Goal: Task Accomplishment & Management: Use online tool/utility

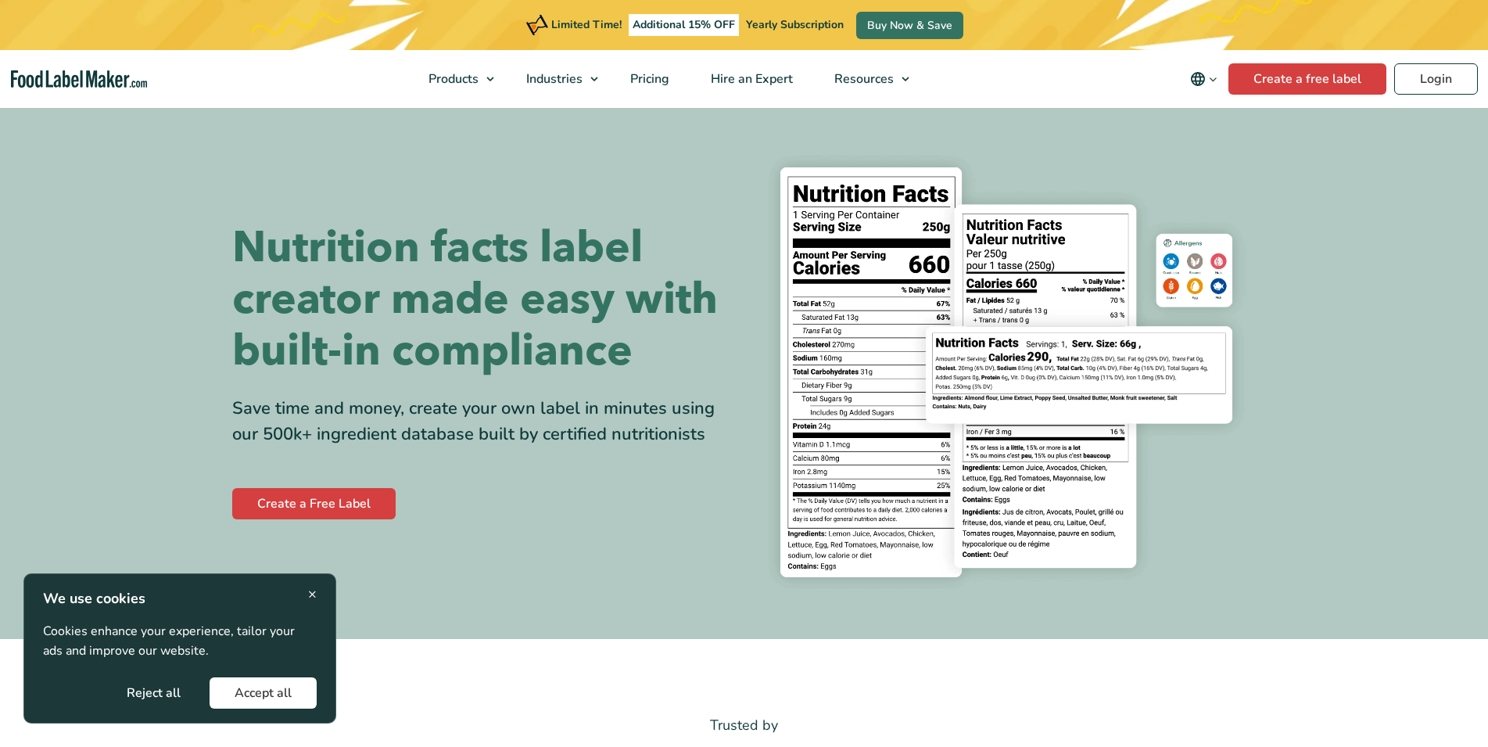
drag, startPoint x: 273, startPoint y: 694, endPoint x: 289, endPoint y: 673, distance: 26.7
click at [273, 694] on button "Accept all" at bounding box center [263, 692] width 107 height 31
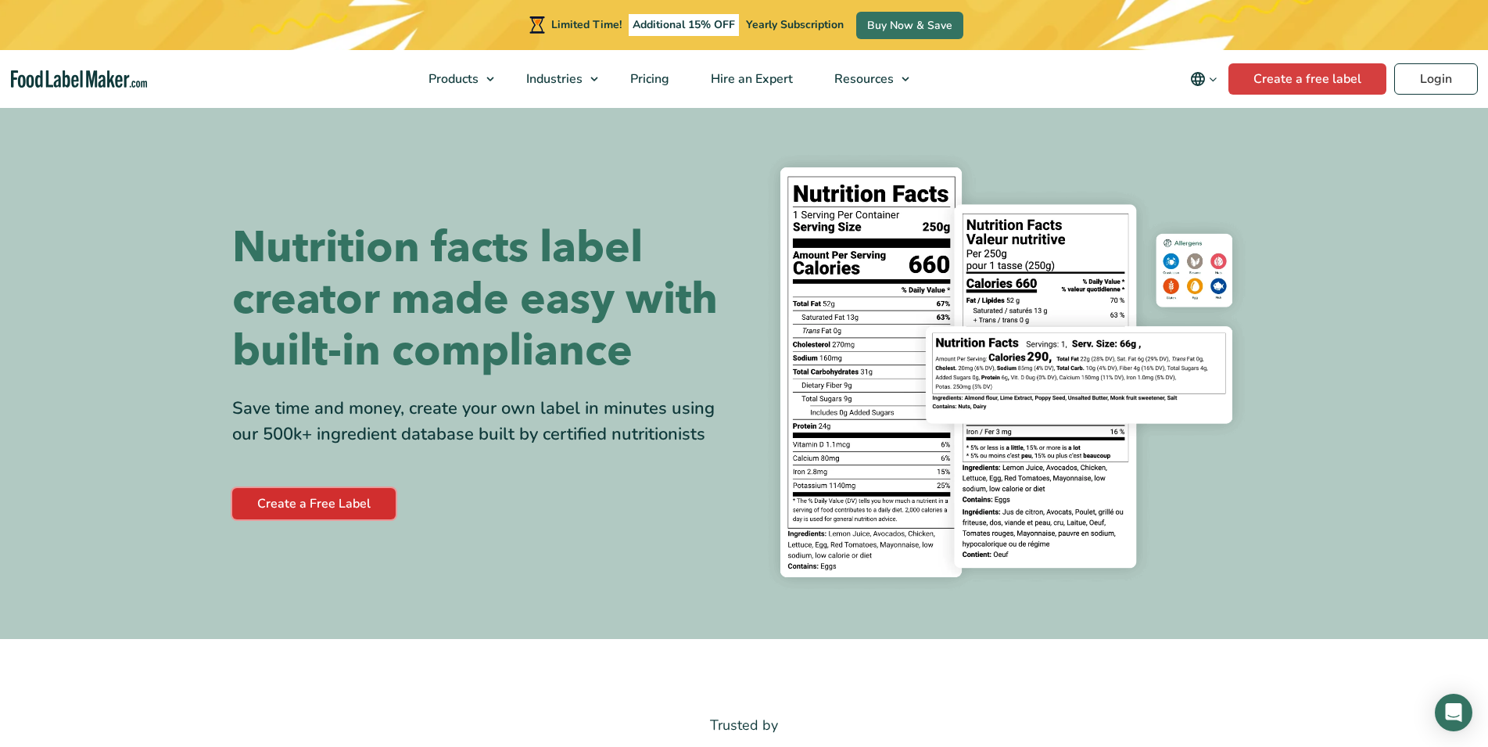
click at [337, 504] on link "Create a Free Label" at bounding box center [313, 503] width 163 height 31
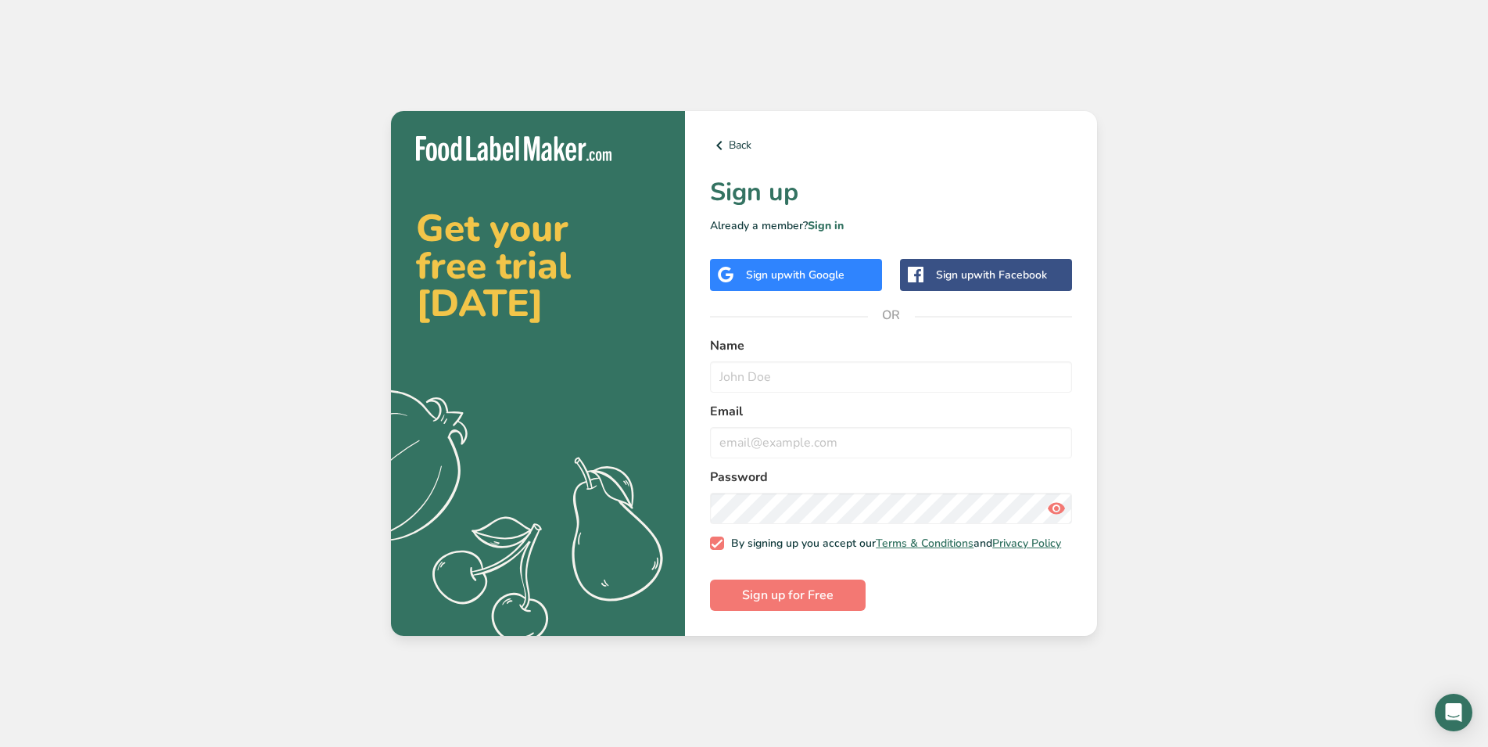
click at [468, 246] on h2 "Get your free trial today" at bounding box center [538, 266] width 244 height 113
click at [752, 375] on input "text" at bounding box center [891, 376] width 362 height 31
type input "Telis"
type input "a.ktenas@botanical-harmony.com"
click at [710, 579] on button "Sign up for Free" at bounding box center [788, 594] width 156 height 31
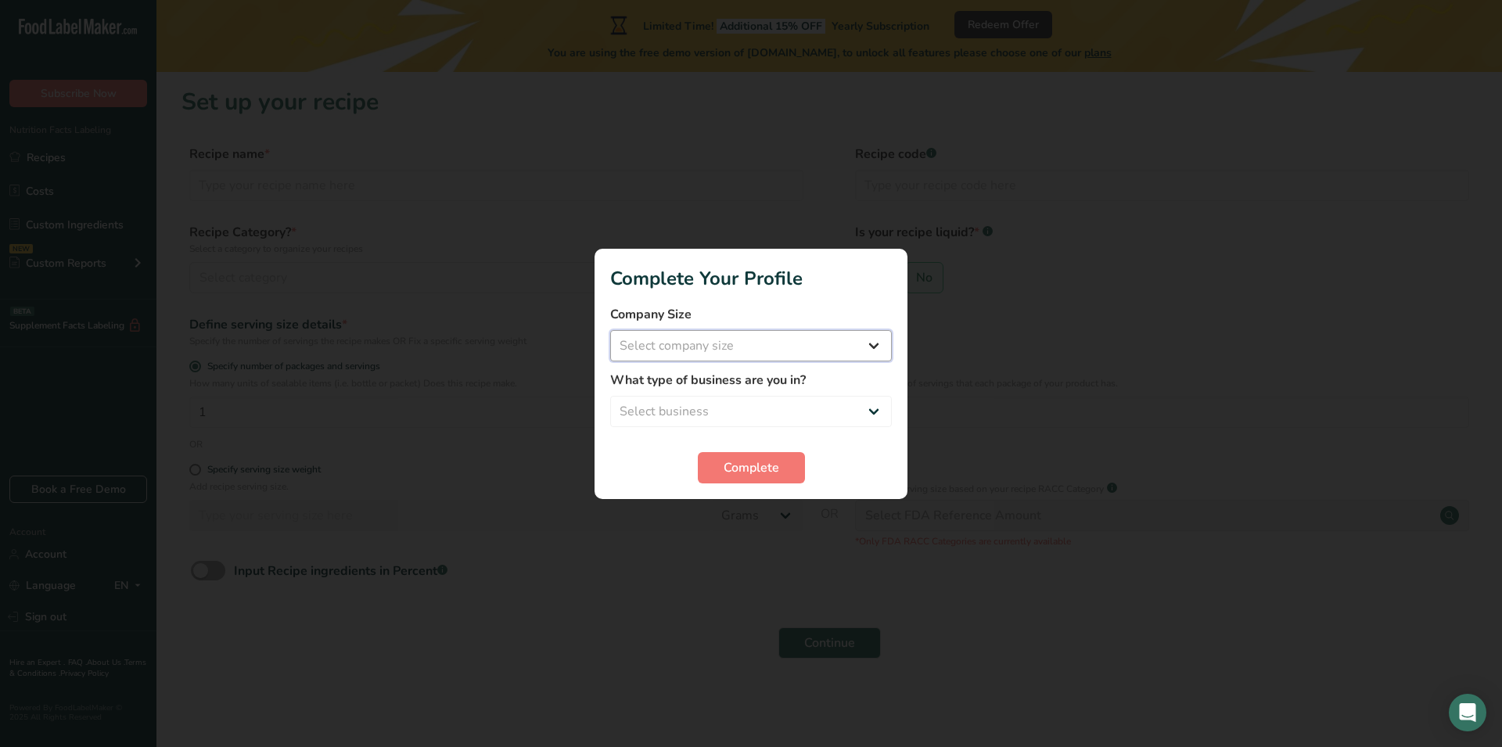
click at [610, 330] on select "Select company size Fewer than 10 Employees 10 to 50 Employees 51 to 500 Employ…" at bounding box center [751, 345] width 282 height 31
select select "1"
click option "Fewer than 10 Employees" at bounding box center [0, 0] width 0 height 0
click at [610, 396] on select "Select business Packaged Food Manufacturer Restaurant & Cafe Bakery Meal Plans …" at bounding box center [751, 411] width 282 height 31
select select "5"
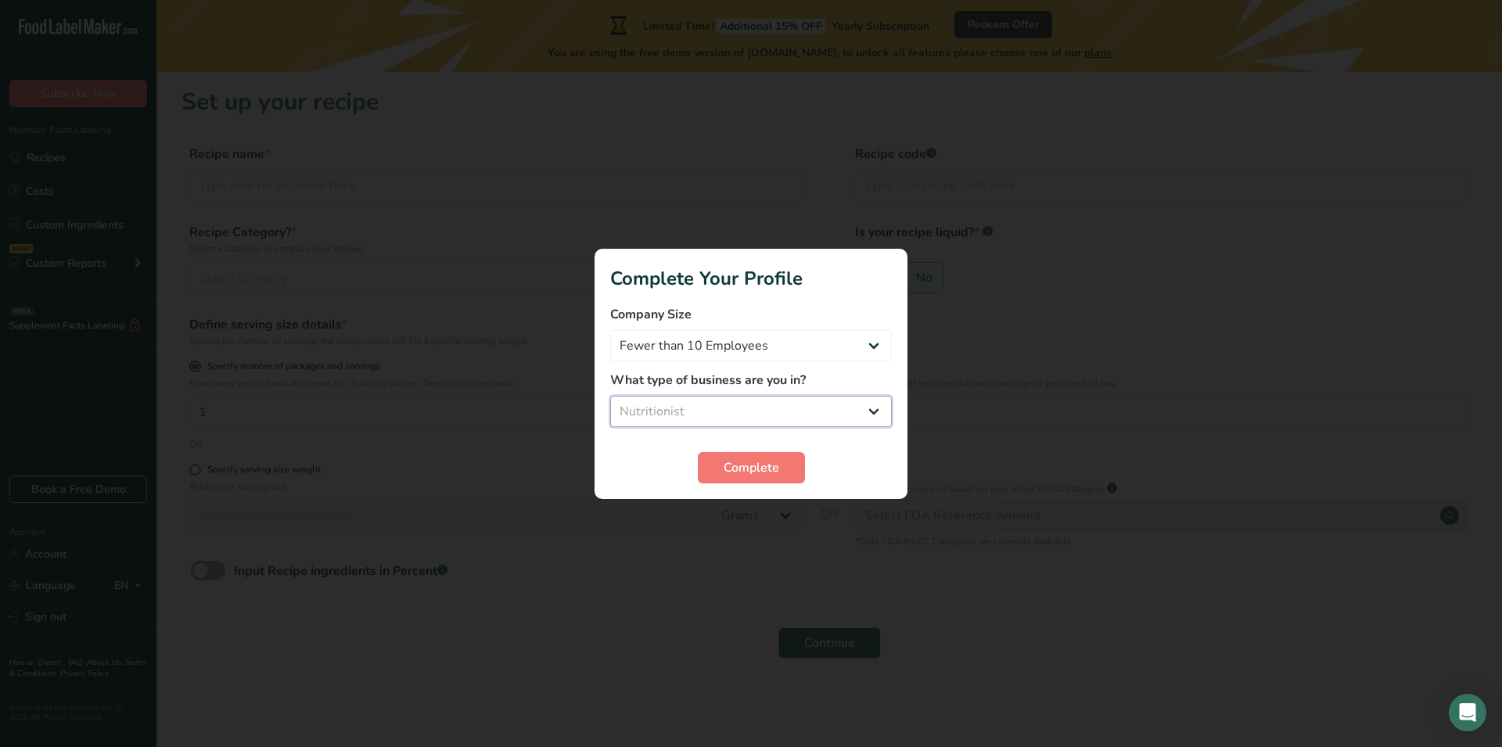
click option "Nutritionist" at bounding box center [0, 0] width 0 height 0
click at [741, 464] on span "Complete" at bounding box center [751, 467] width 56 height 19
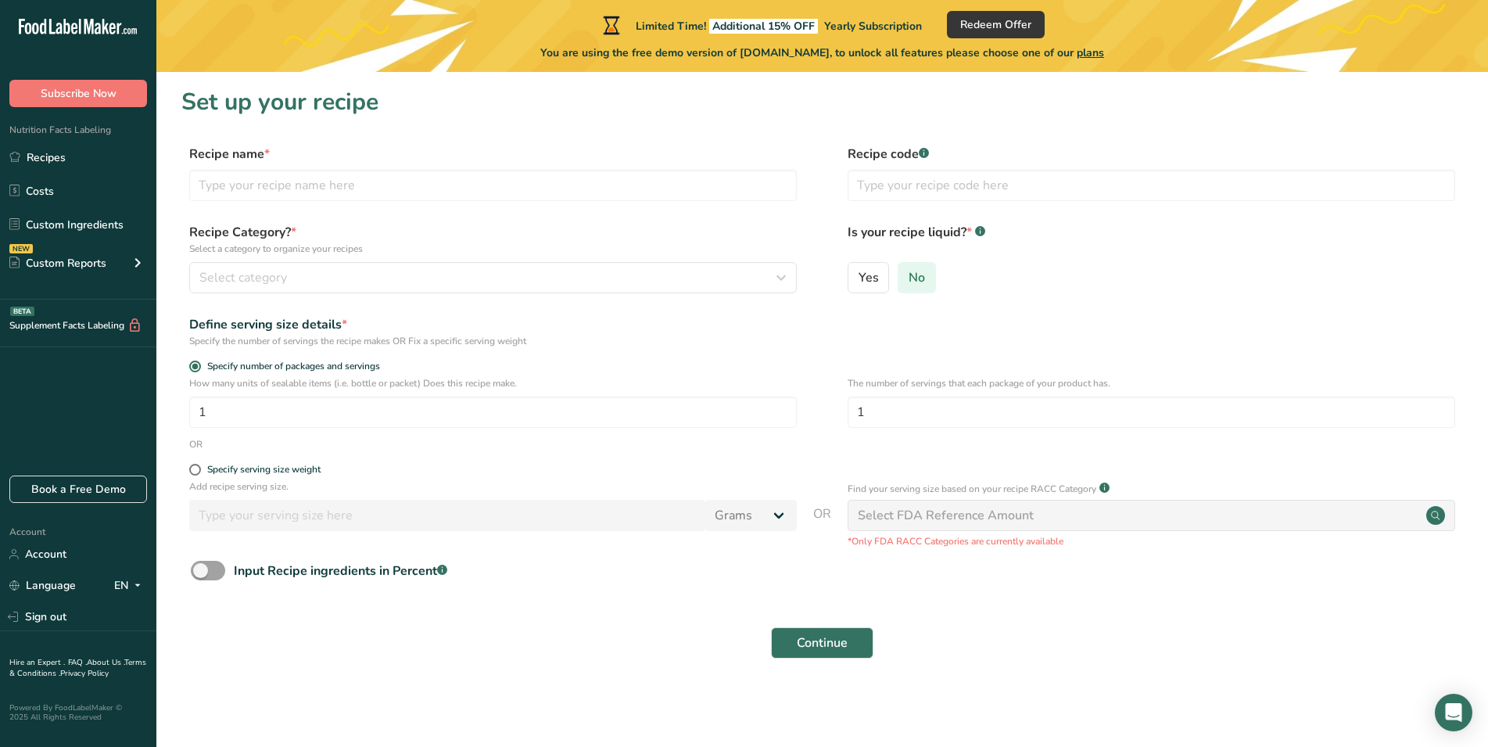
click at [928, 281] on label "No" at bounding box center [917, 277] width 38 height 31
click at [909, 281] on input "No" at bounding box center [904, 277] width 10 height 10
click at [353, 178] on input "text" at bounding box center [493, 185] width 608 height 31
type input "Milk thistle, Artichoke, dandelion"
click at [479, 271] on div "Select category" at bounding box center [488, 277] width 578 height 19
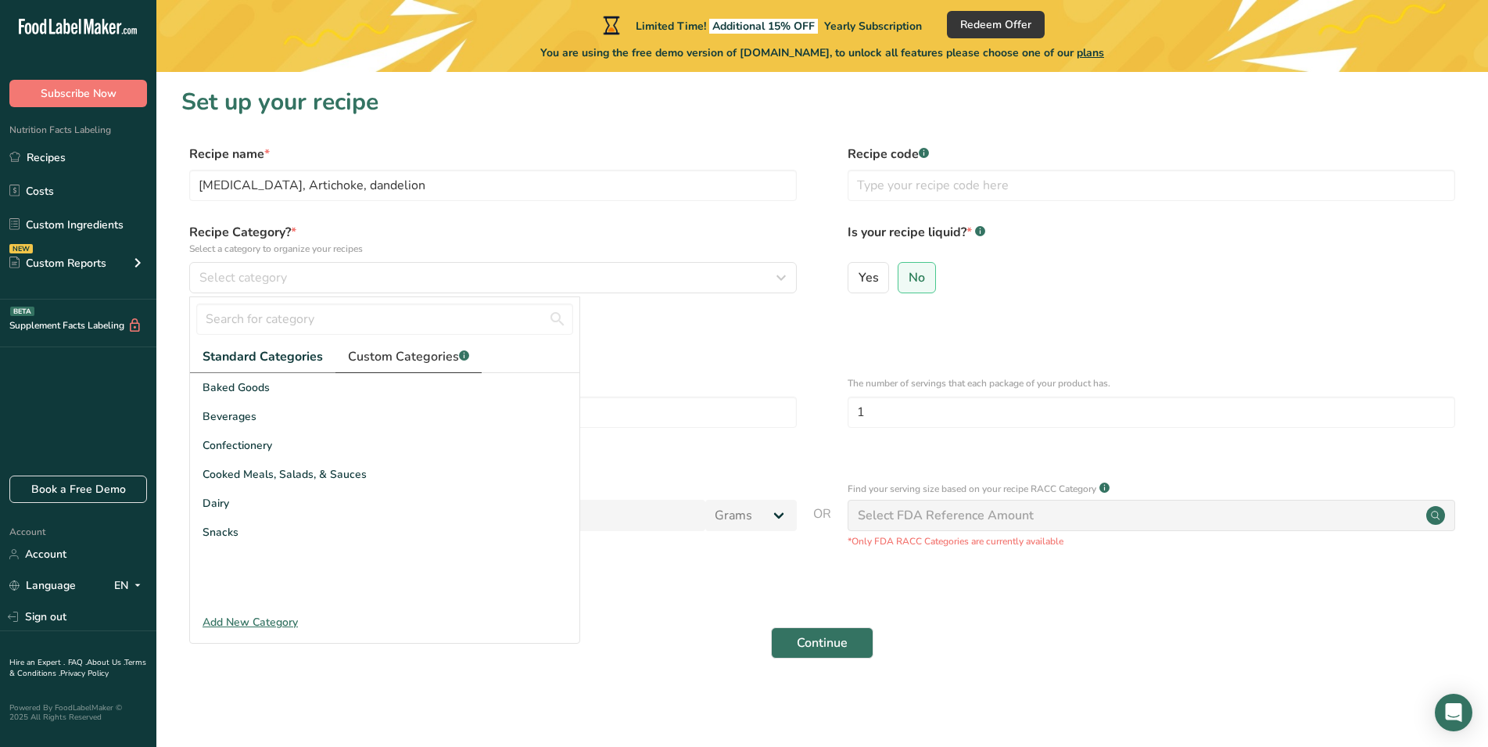
click at [387, 353] on span "Custom Categories .a-a{fill:#347362;}.b-a{fill:#fff;}" at bounding box center [408, 356] width 121 height 19
click at [242, 616] on div "Add New Category" at bounding box center [384, 622] width 389 height 16
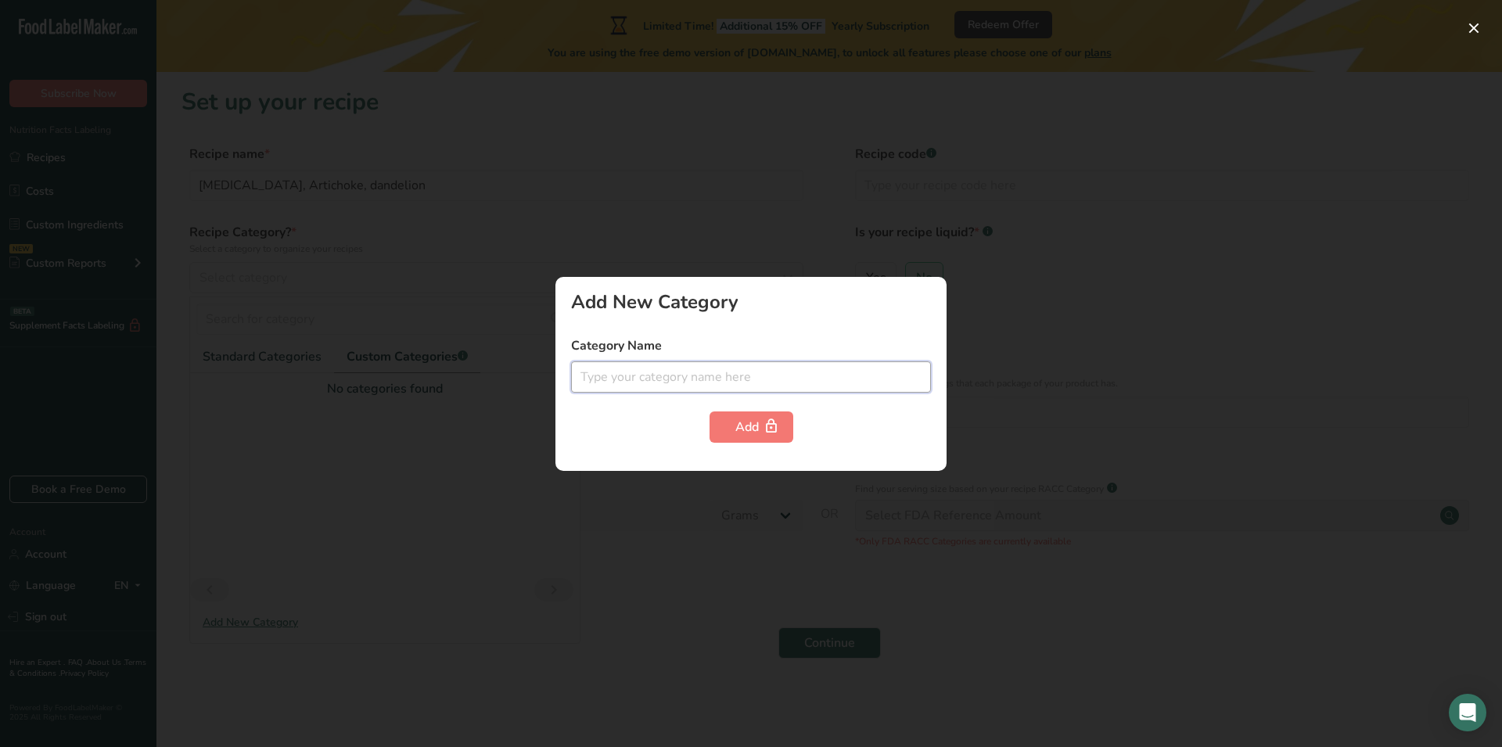
click at [612, 379] on input "text" at bounding box center [751, 376] width 360 height 31
type input "Capsule"
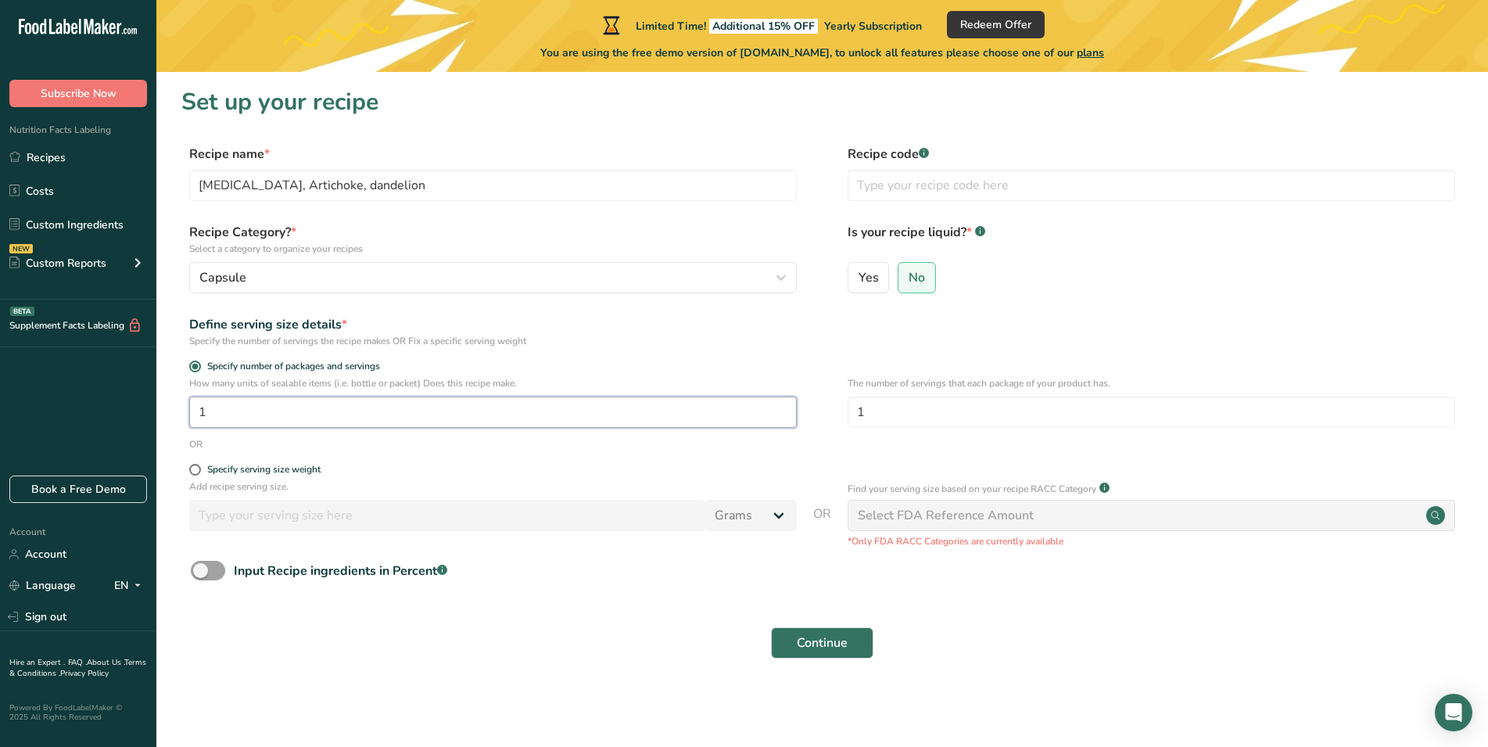
click at [292, 417] on input "1" at bounding box center [493, 411] width 608 height 31
drag, startPoint x: 924, startPoint y: 405, endPoint x: 814, endPoint y: 405, distance: 110.3
click at [848, 405] on input "1" at bounding box center [1152, 411] width 608 height 31
type input "30"
drag, startPoint x: 334, startPoint y: 409, endPoint x: 139, endPoint y: 400, distance: 194.9
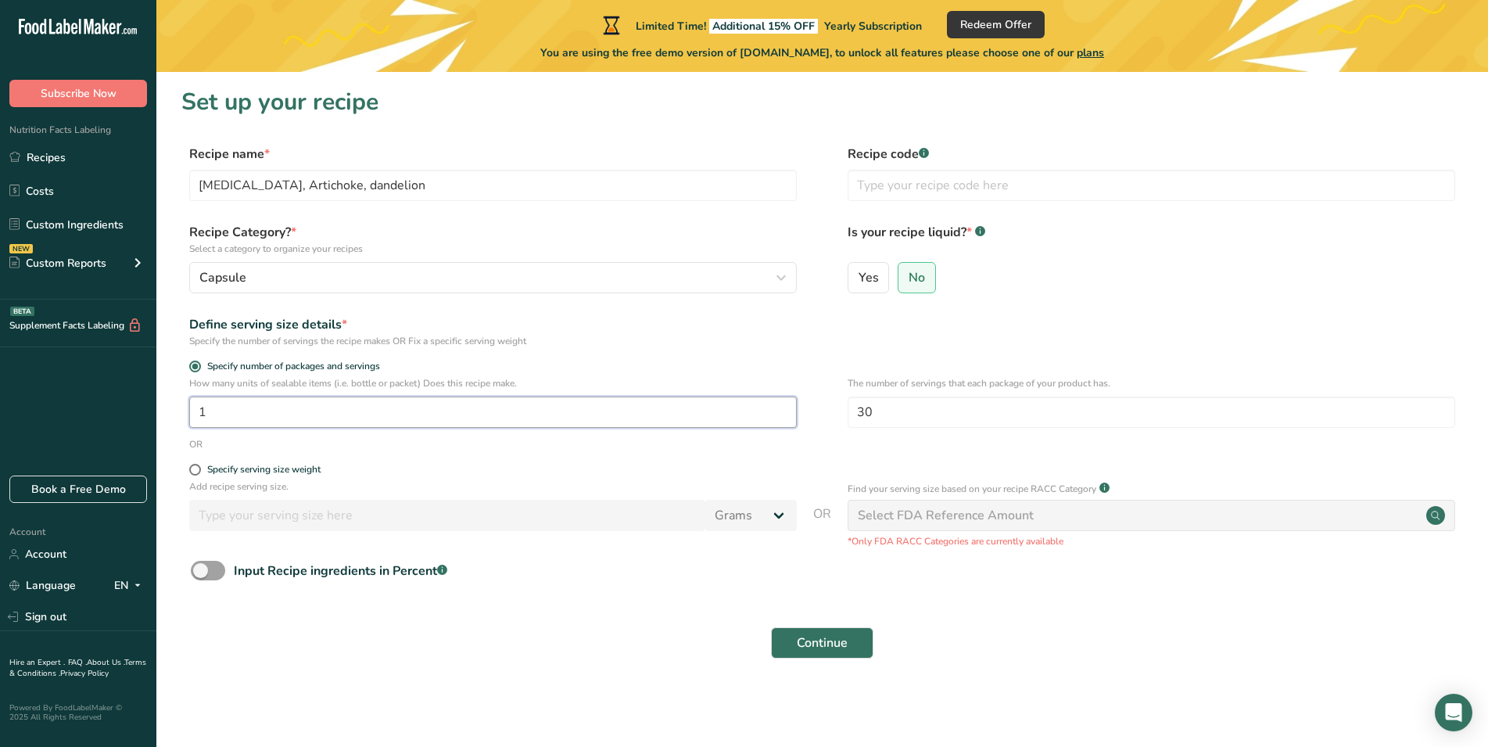
click at [189, 400] on input "1" at bounding box center [493, 411] width 608 height 31
type input "2"
click at [836, 637] on span "Continue" at bounding box center [822, 642] width 51 height 19
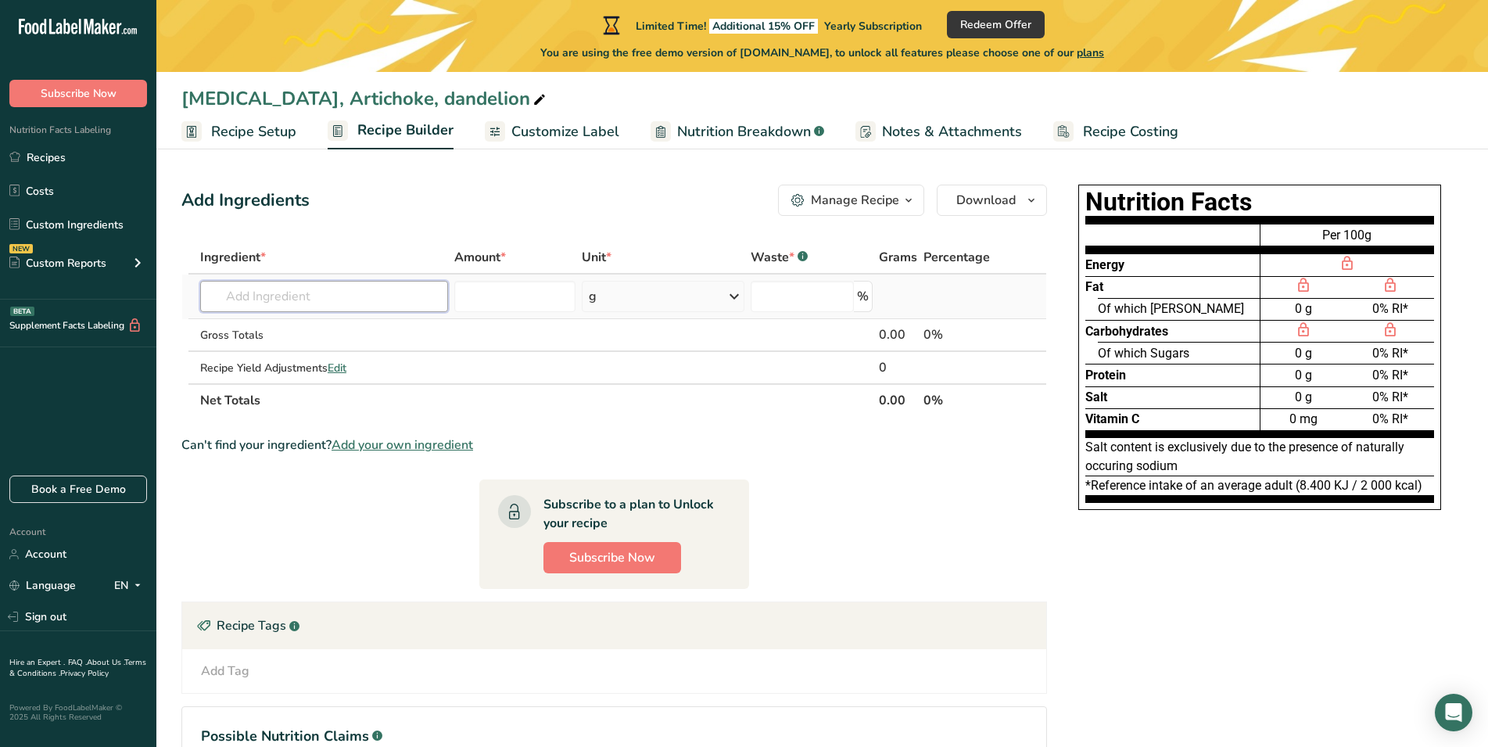
click at [335, 298] on input "text" at bounding box center [324, 296] width 248 height 31
type input "Milk thistle extract (80% sylimarin)"
type input "500"
click at [610, 316] on td "g Weight Units g kg mg See more Volume Units l Volume units require a density c…" at bounding box center [663, 296] width 169 height 45
click at [610, 309] on div "g" at bounding box center [663, 296] width 163 height 31
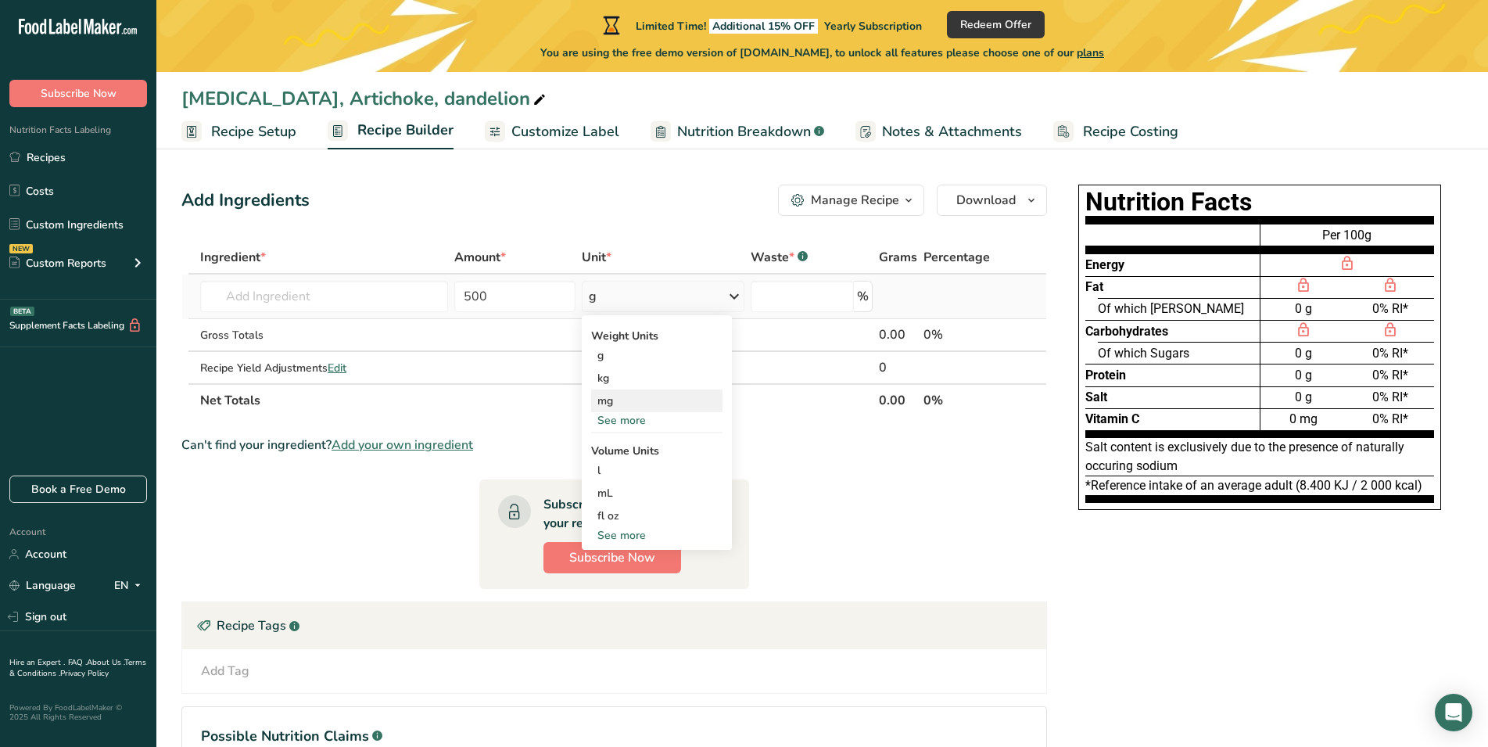
click at [630, 396] on div "mg" at bounding box center [656, 400] width 131 height 23
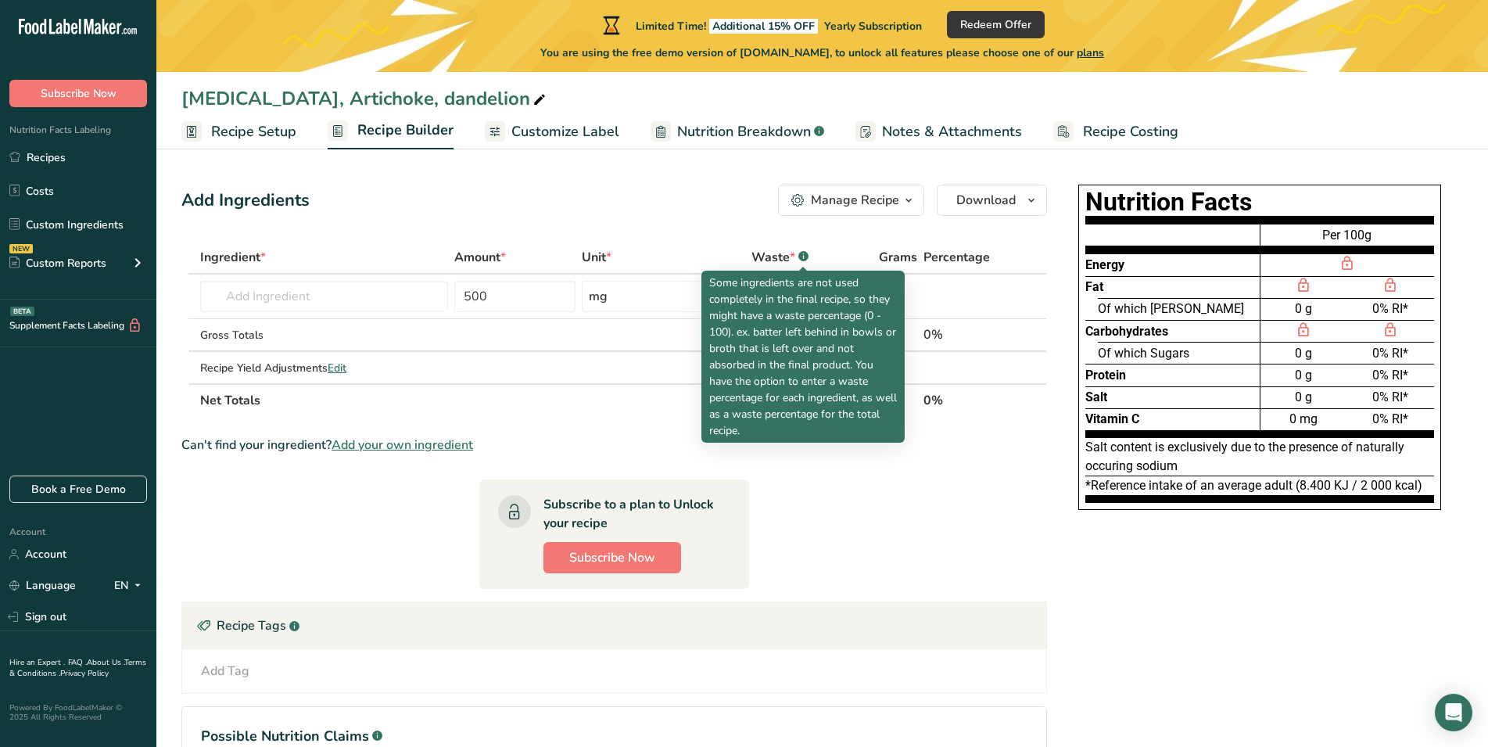
click at [803, 257] on icon at bounding box center [802, 257] width 1 height 4
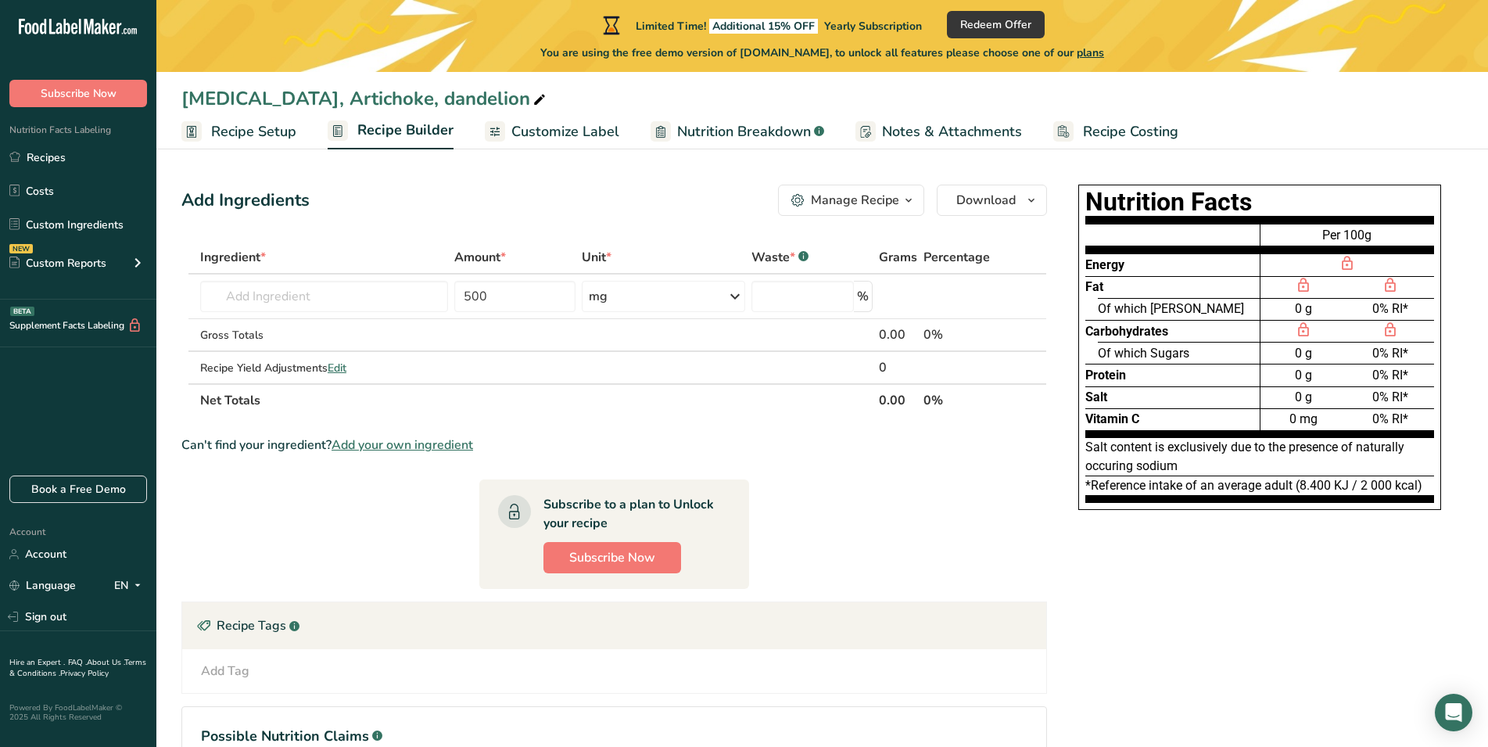
click at [803, 257] on icon at bounding box center [802, 257] width 1 height 4
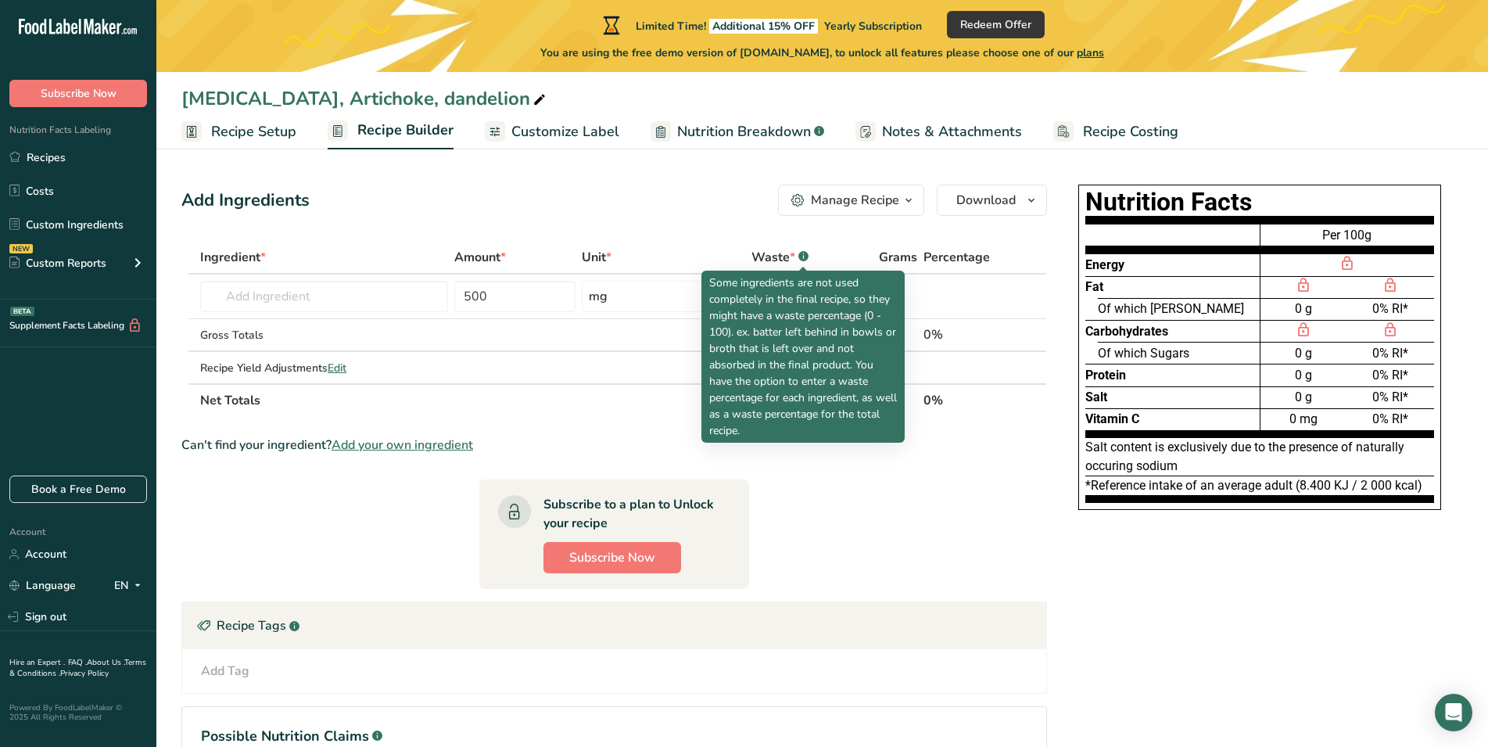
click at [803, 257] on icon at bounding box center [802, 257] width 1 height 4
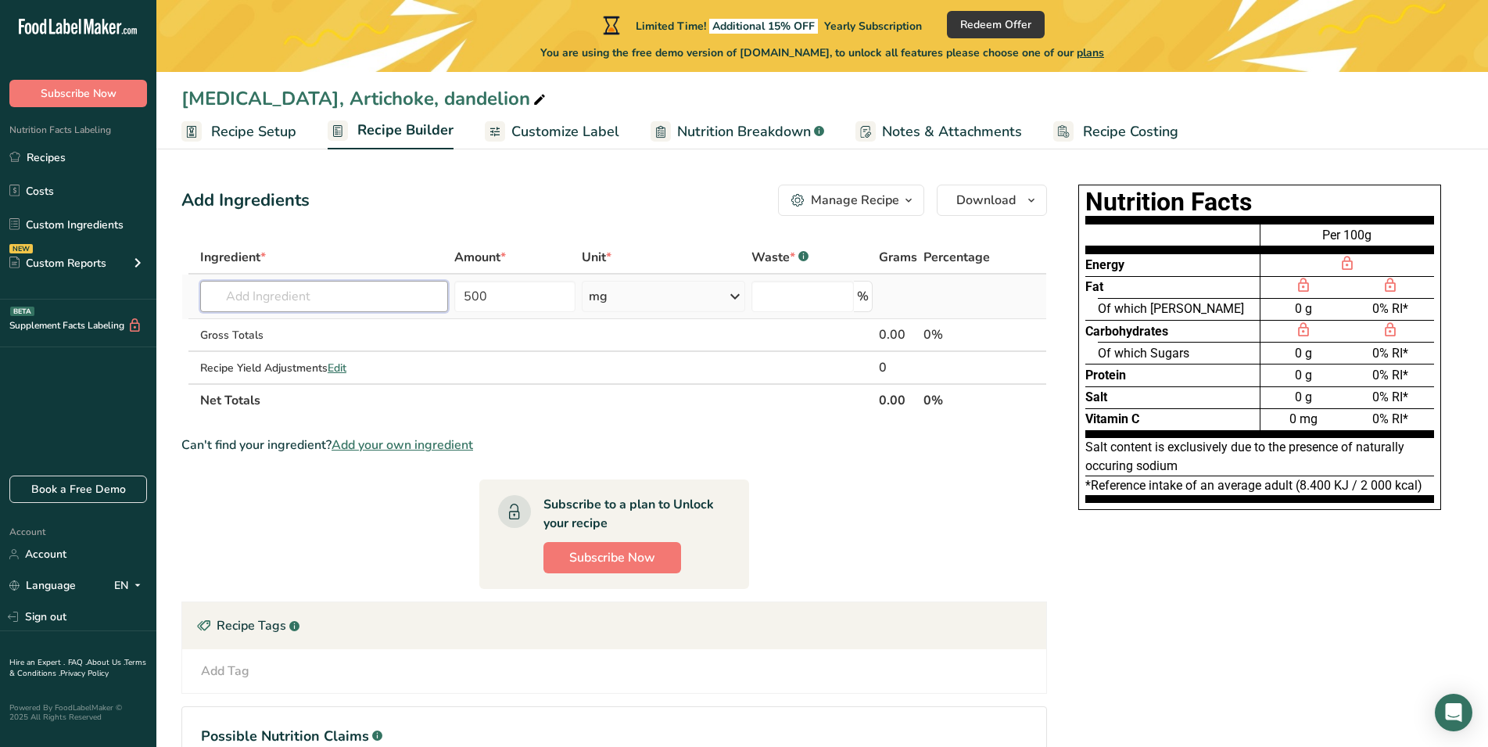
click at [391, 300] on input "text" at bounding box center [324, 296] width 248 height 31
type input "milk thistle"
click at [383, 445] on span "Add your own ingredient" at bounding box center [403, 445] width 142 height 19
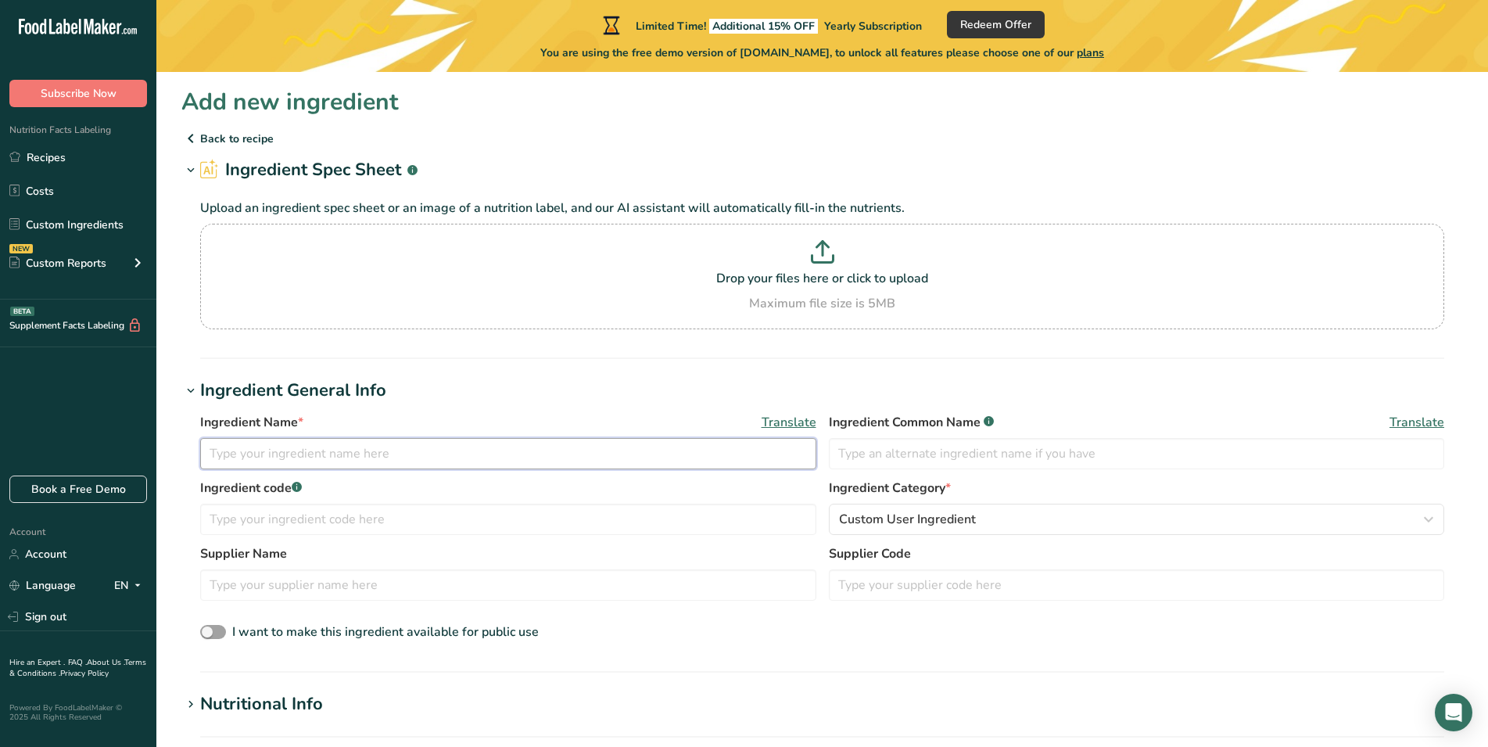
click at [377, 448] on input "text" at bounding box center [508, 453] width 616 height 31
type input "Milk thistle extract (80% sylimarin)"
click at [862, 457] on input "text" at bounding box center [1137, 453] width 616 height 31
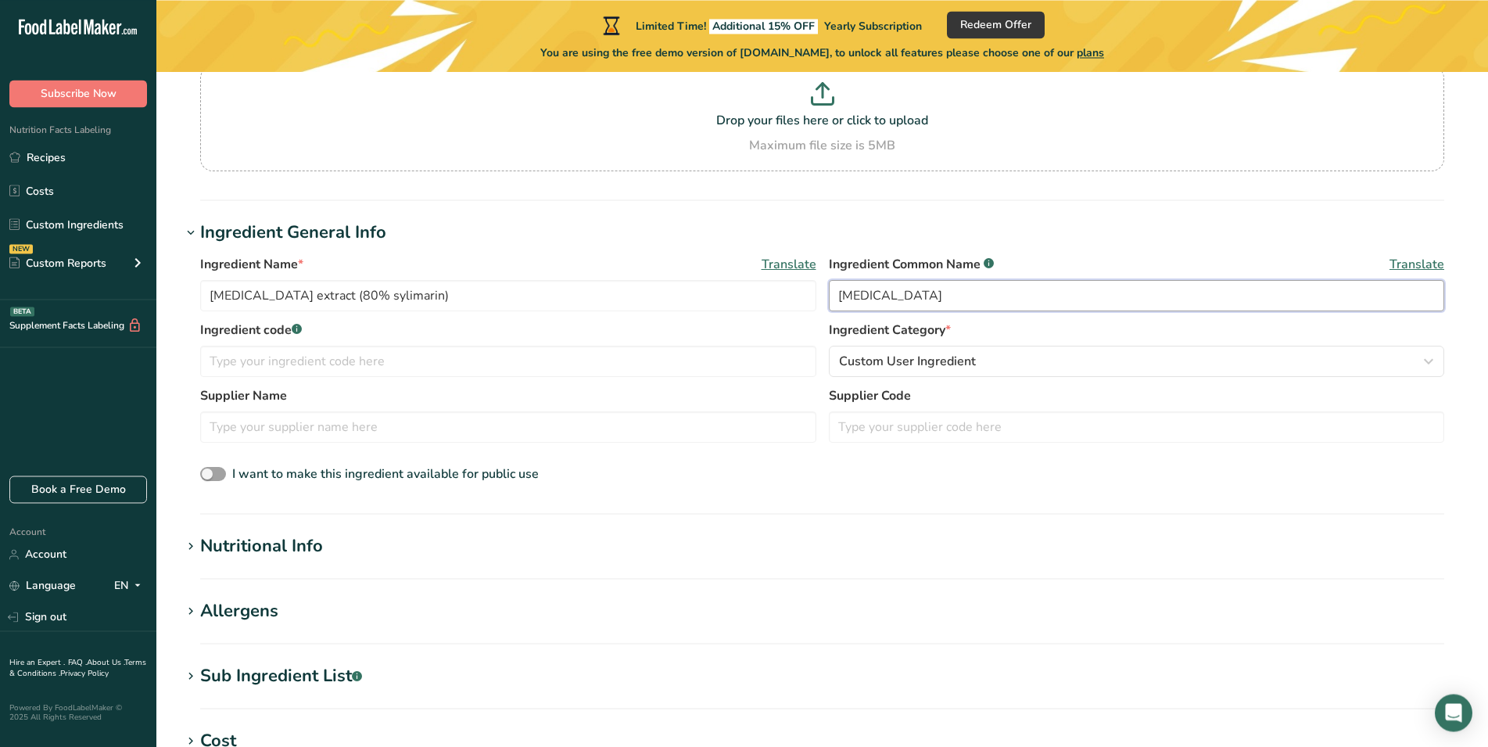
scroll to position [160, 0]
type input "milk thistle"
click at [902, 362] on span "Custom User Ingredient" at bounding box center [907, 359] width 137 height 19
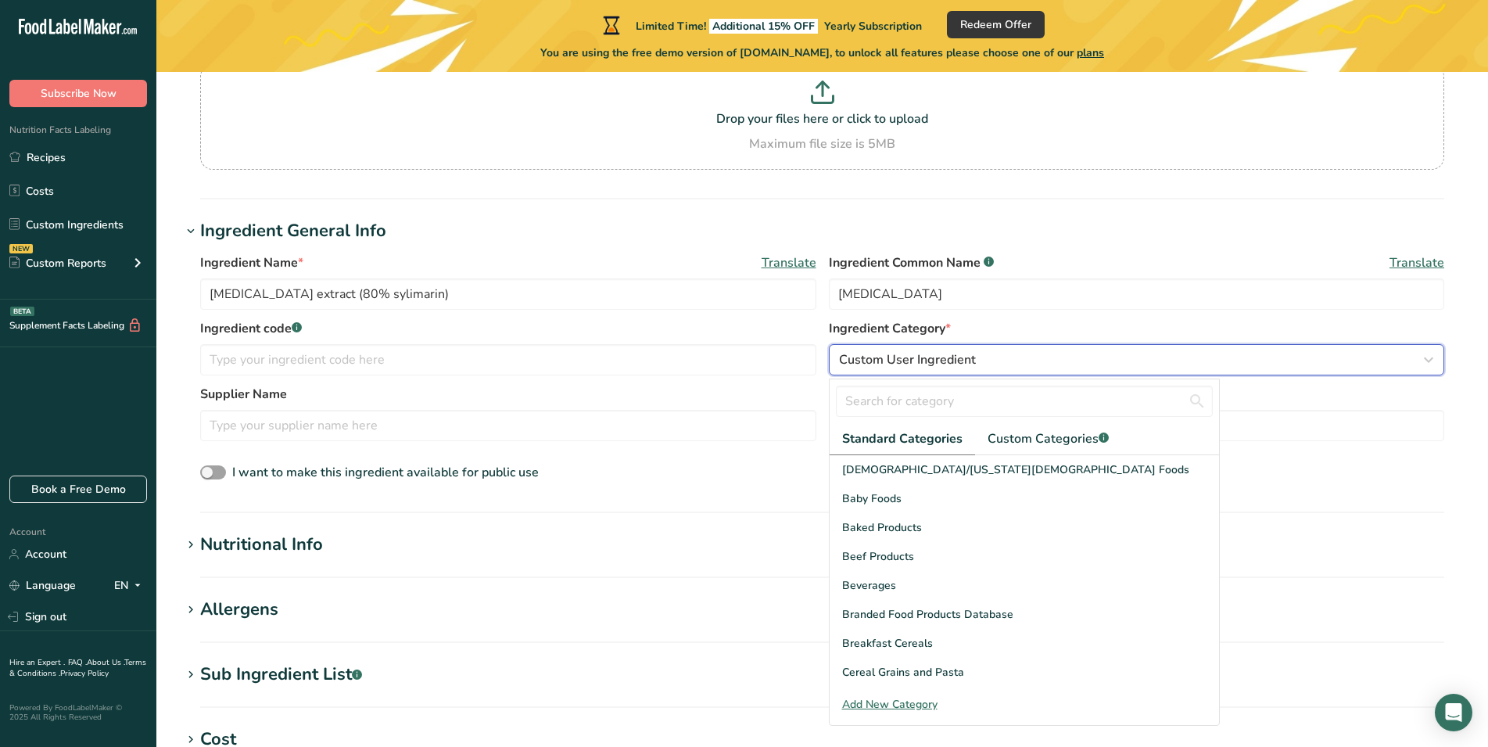
click at [902, 362] on span "Custom User Ingredient" at bounding box center [907, 359] width 137 height 19
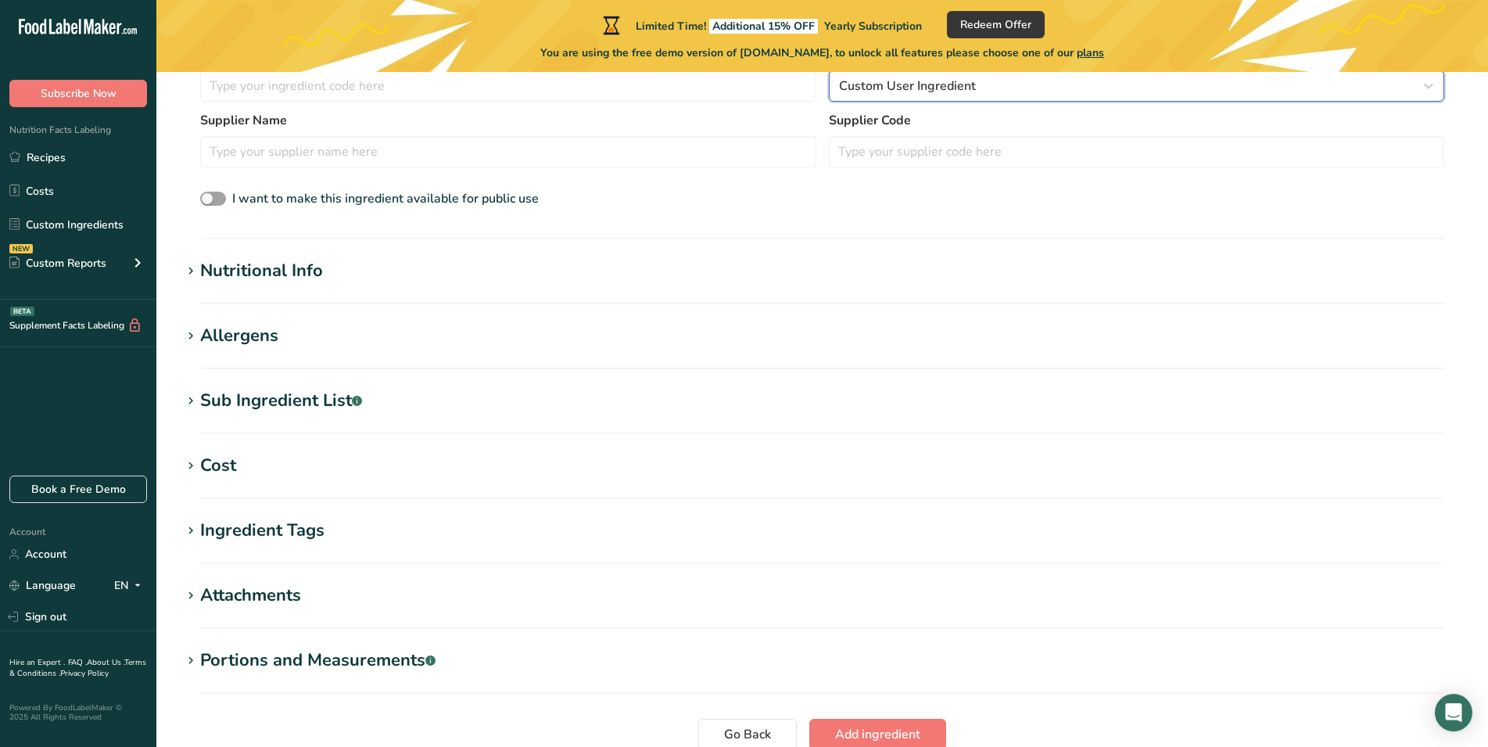
scroll to position [569, 0]
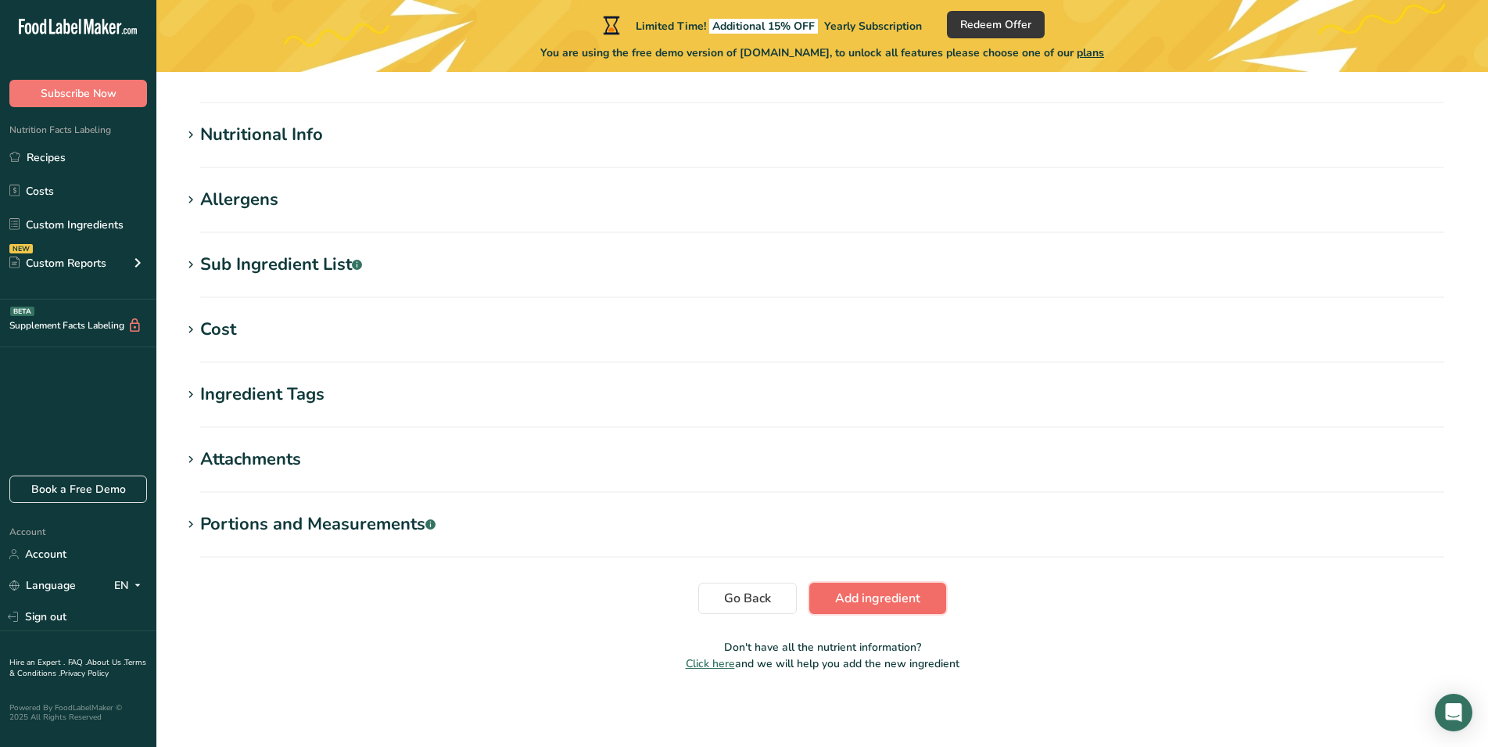
click at [841, 595] on span "Add ingredient" at bounding box center [877, 598] width 85 height 19
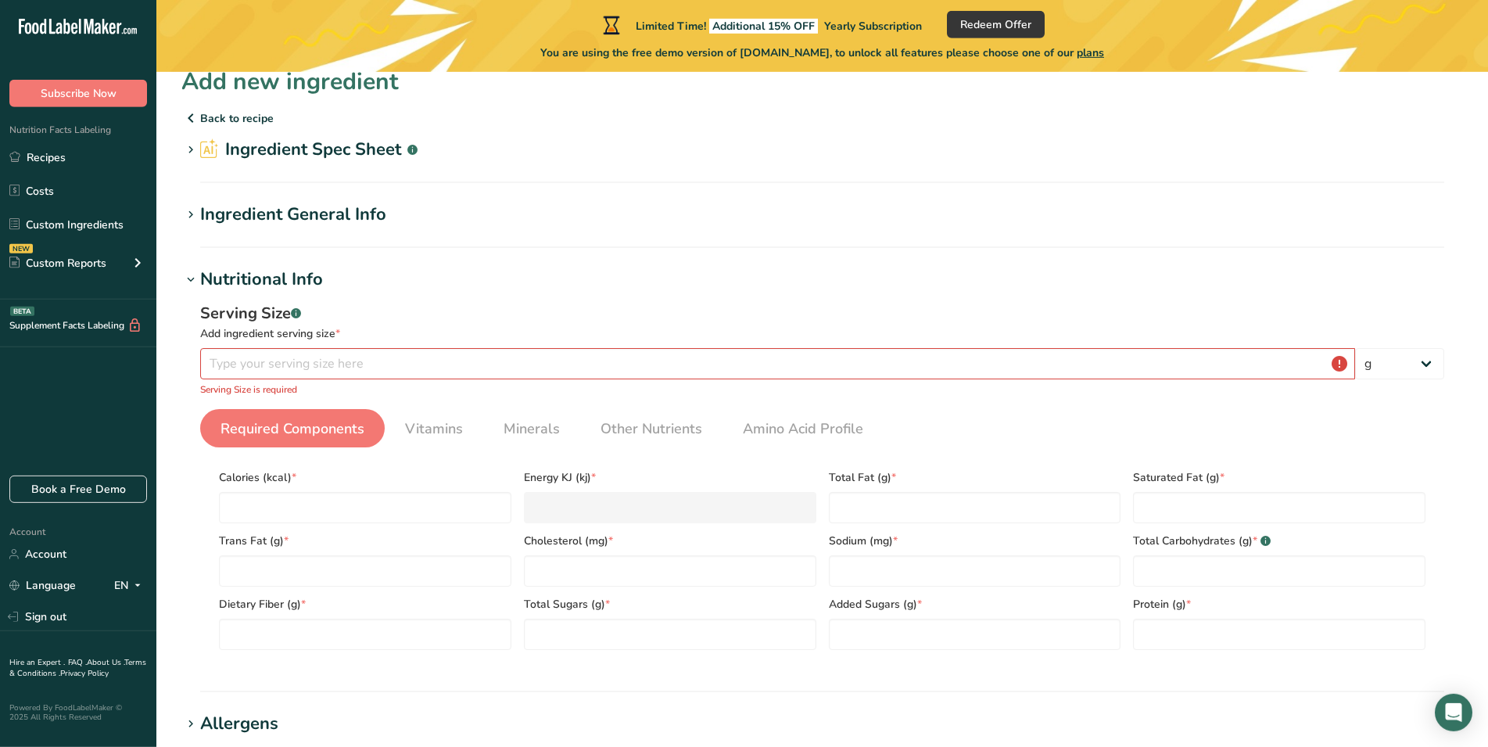
scroll to position [0, 0]
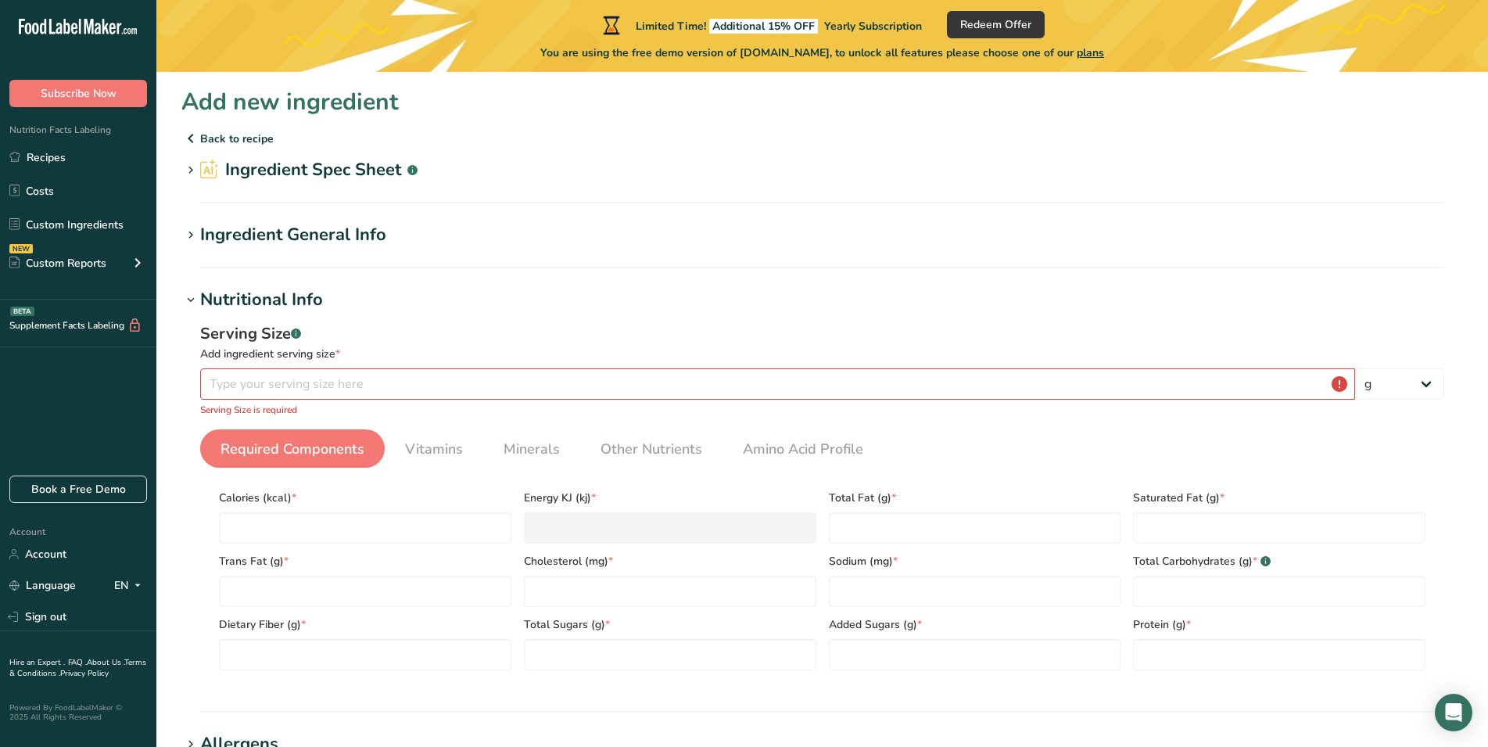
click at [192, 235] on icon at bounding box center [191, 235] width 14 height 22
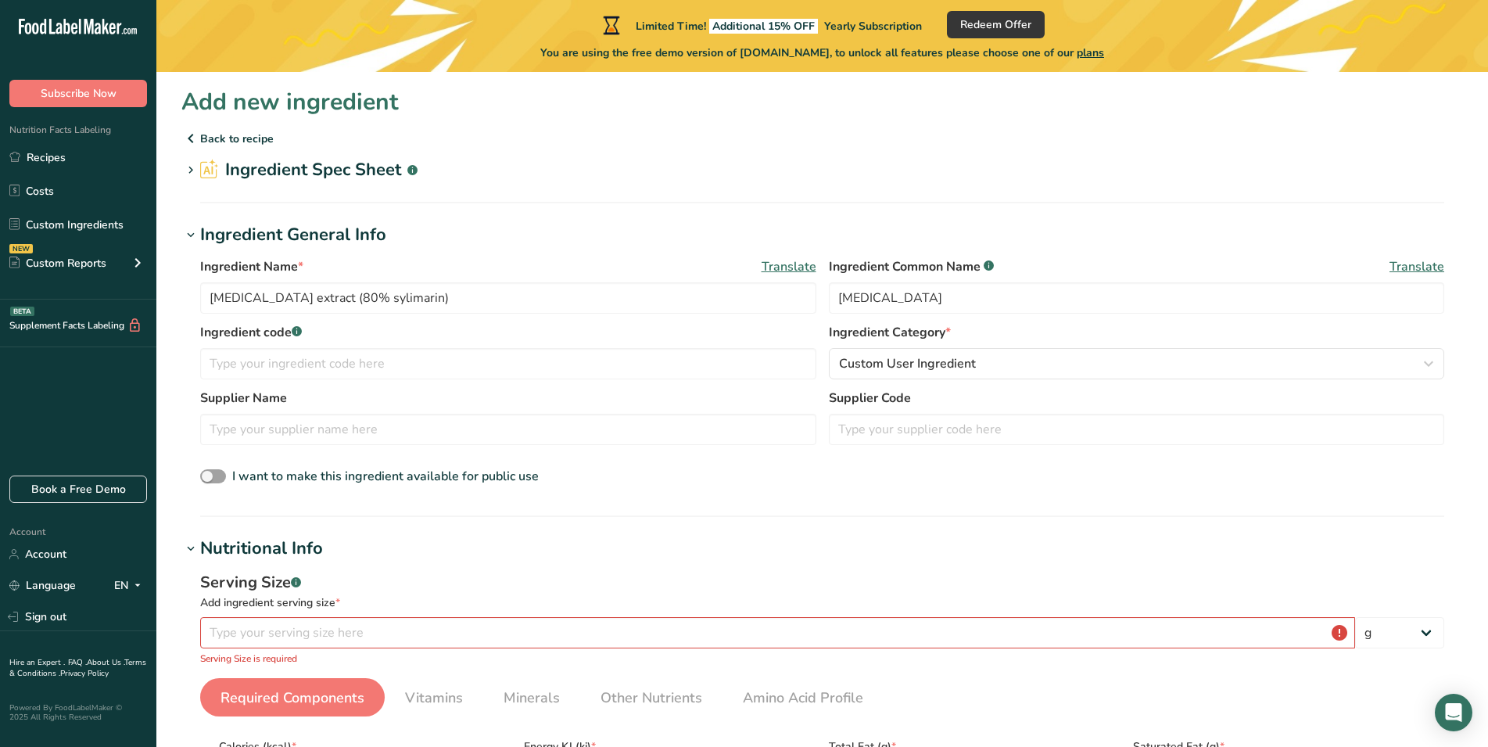
click at [497, 248] on div "Ingredient Name * Translate Milk thistle extract (80% sylimarin) Ingredient Com…" at bounding box center [822, 372] width 1282 height 249
click at [191, 166] on icon at bounding box center [191, 171] width 14 height 22
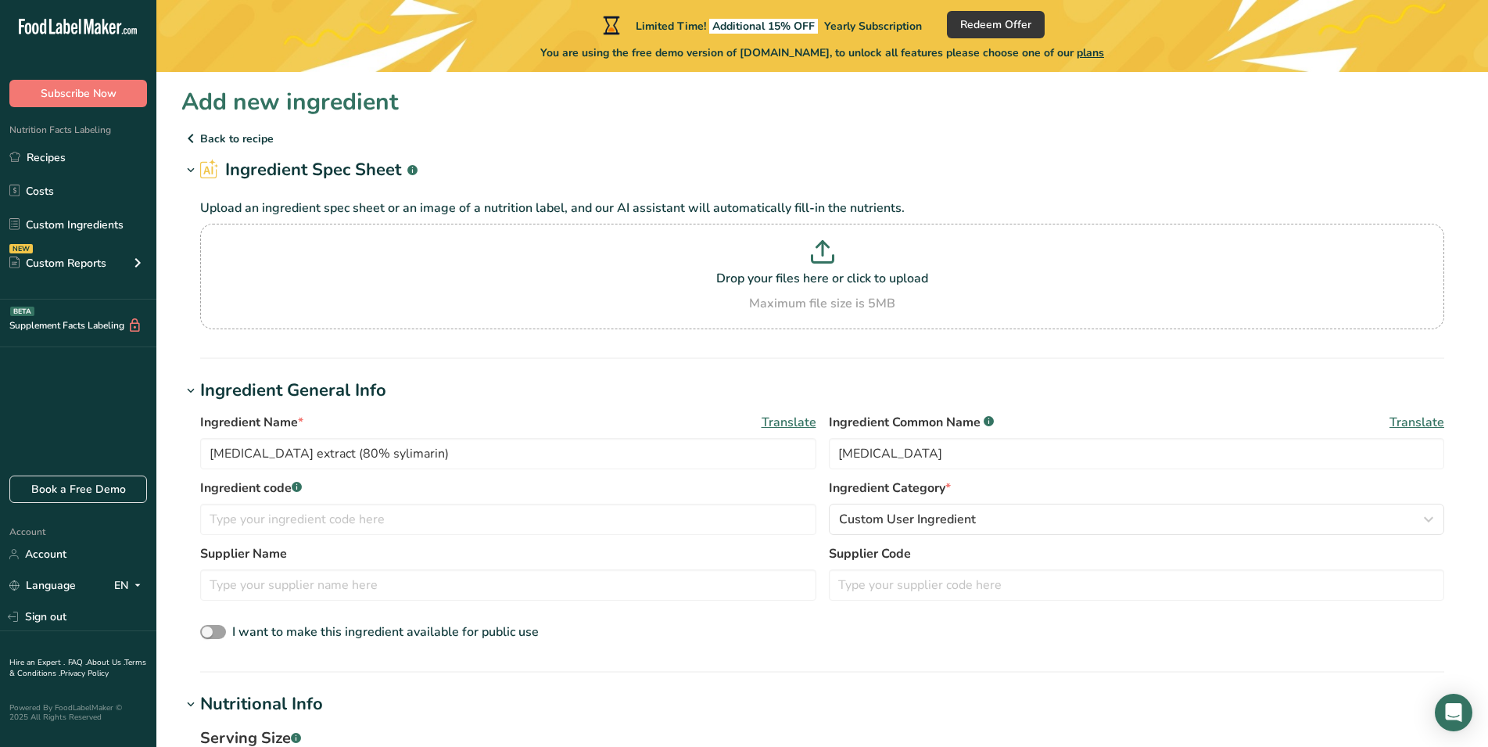
click at [676, 410] on div "Ingredient Name * Translate Milk thistle extract (80% sylimarin) Ingredient Com…" at bounding box center [822, 528] width 1282 height 249
click at [900, 303] on div "Maximum file size is 5MB" at bounding box center [822, 303] width 1236 height 19
click at [900, 303] on input "Drop your files here or click to upload Maximum file size is 5MB" at bounding box center [822, 277] width 1244 height 106
type input "C:\fakepath\COA of Liposomal Resveratrol---250808(CBEA7C32).pdf"
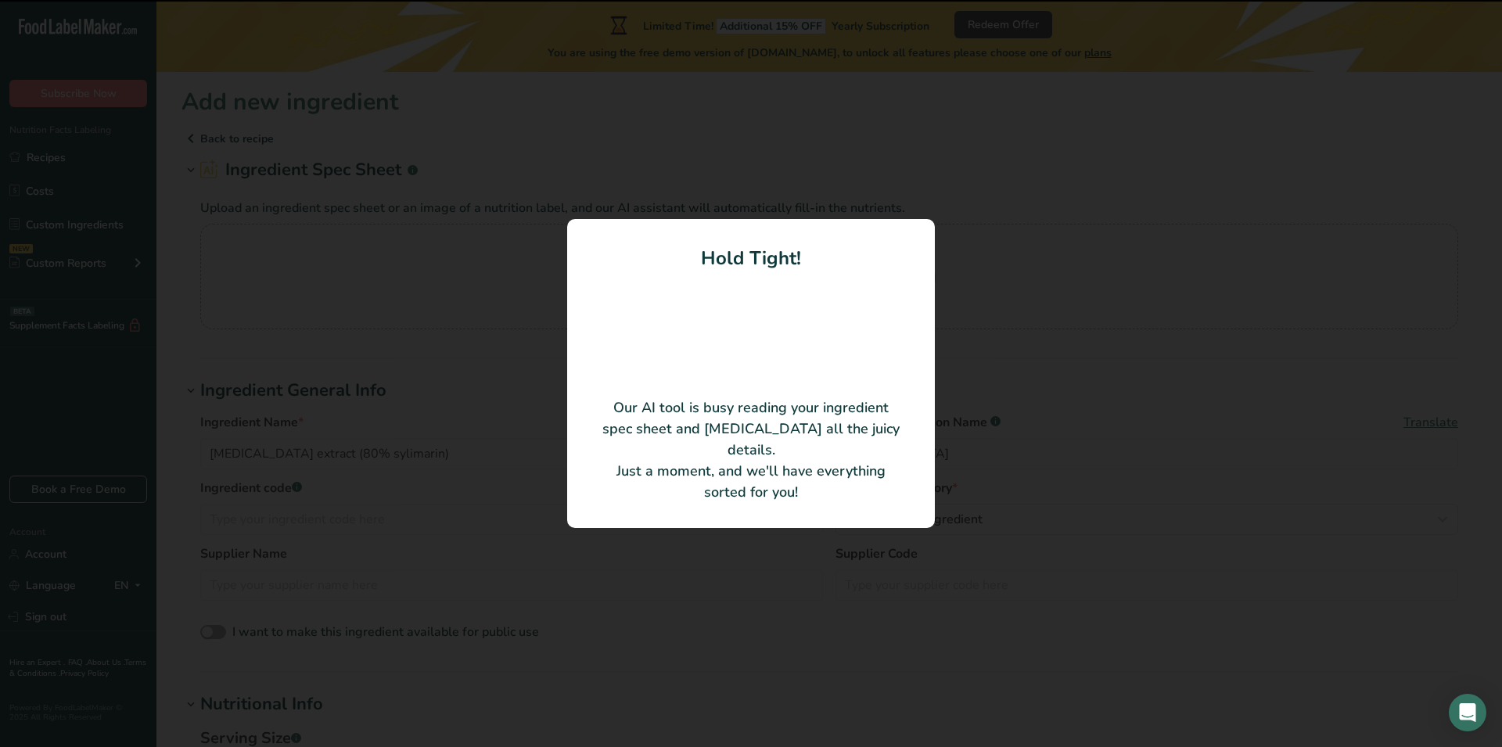
type input "Liposomal Resveratrol"
type input "HEALTH SOURCES NUTRITION CO., LTD."
type input "100"
type input "0"
type KJ "0"
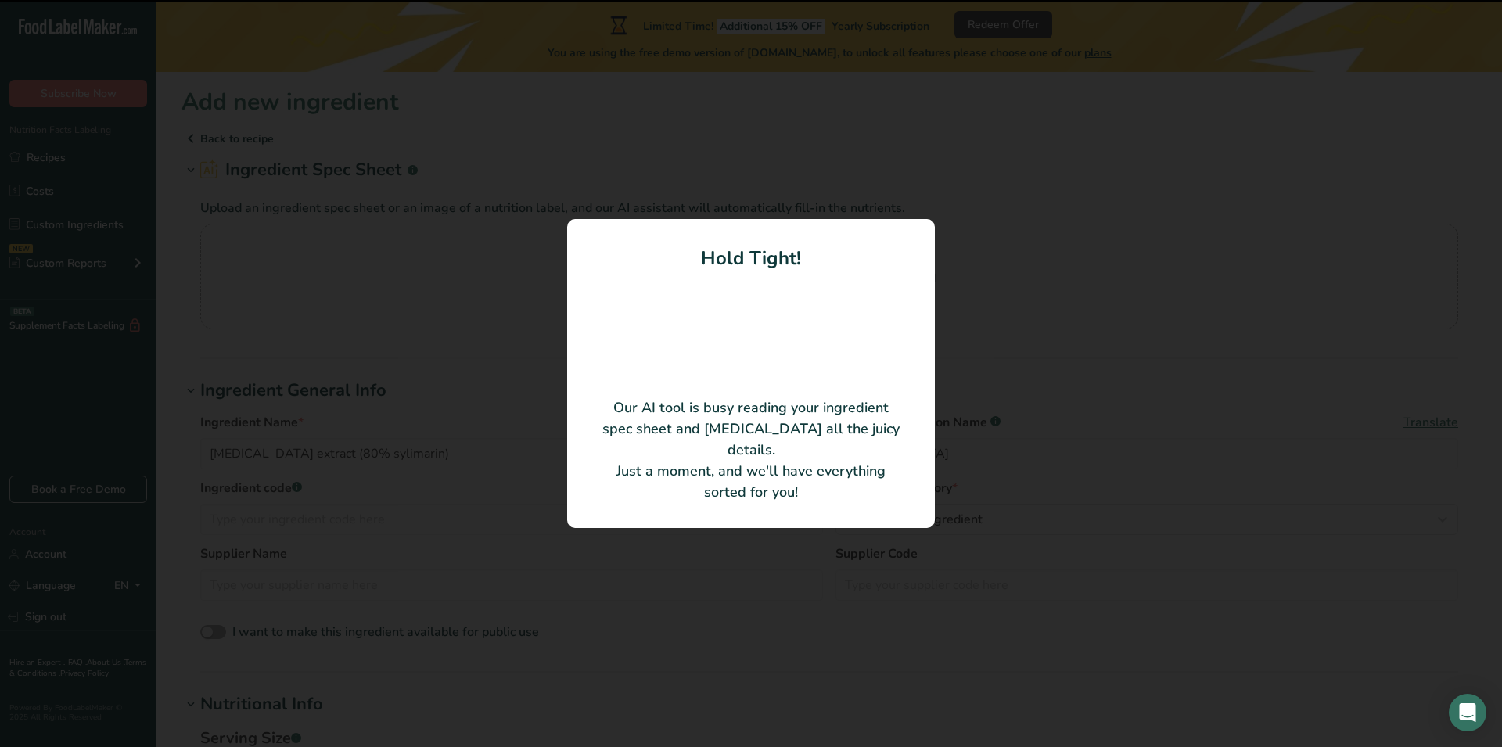
type Fat "0"
type input "0"
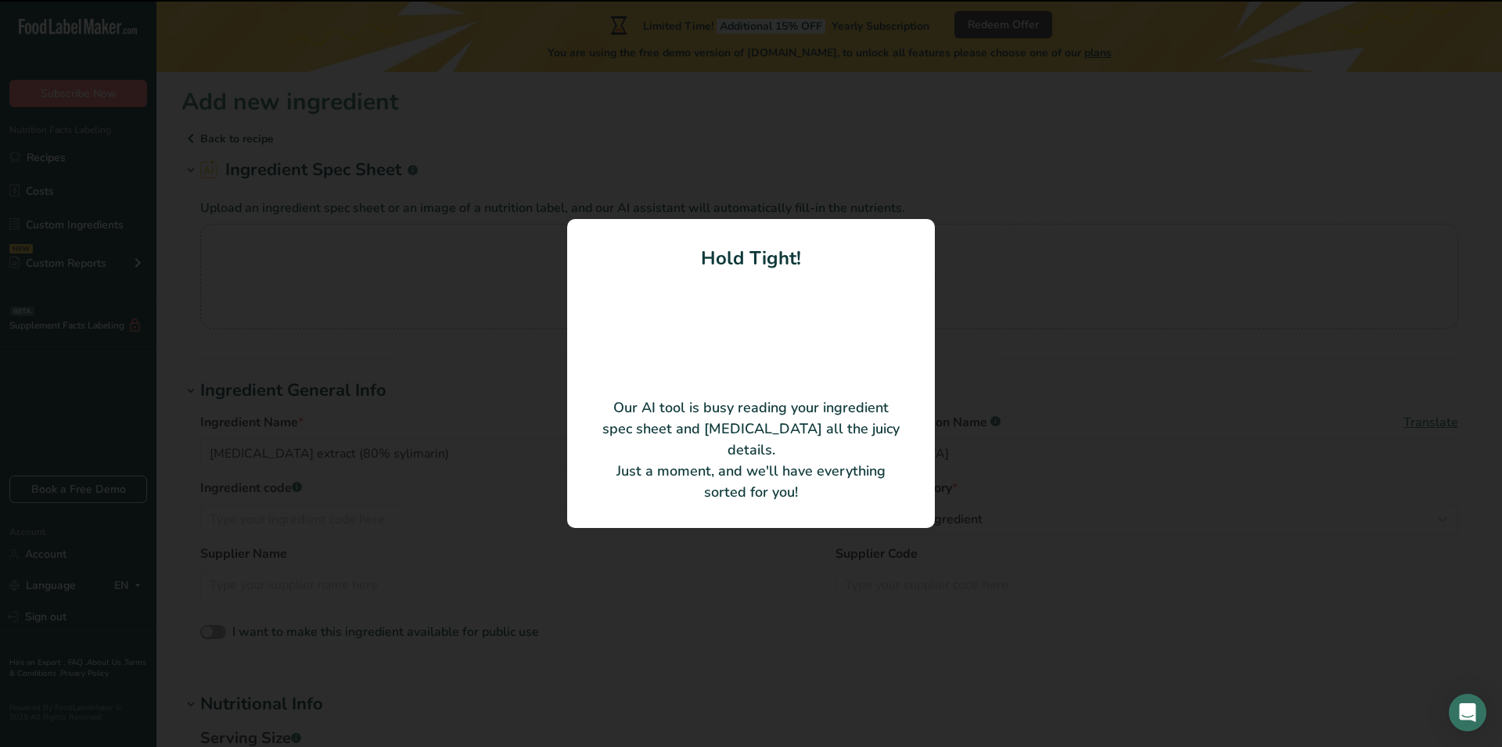
type Carbohydrates "0"
type Fiber "0"
type Sugars "0"
type input "0"
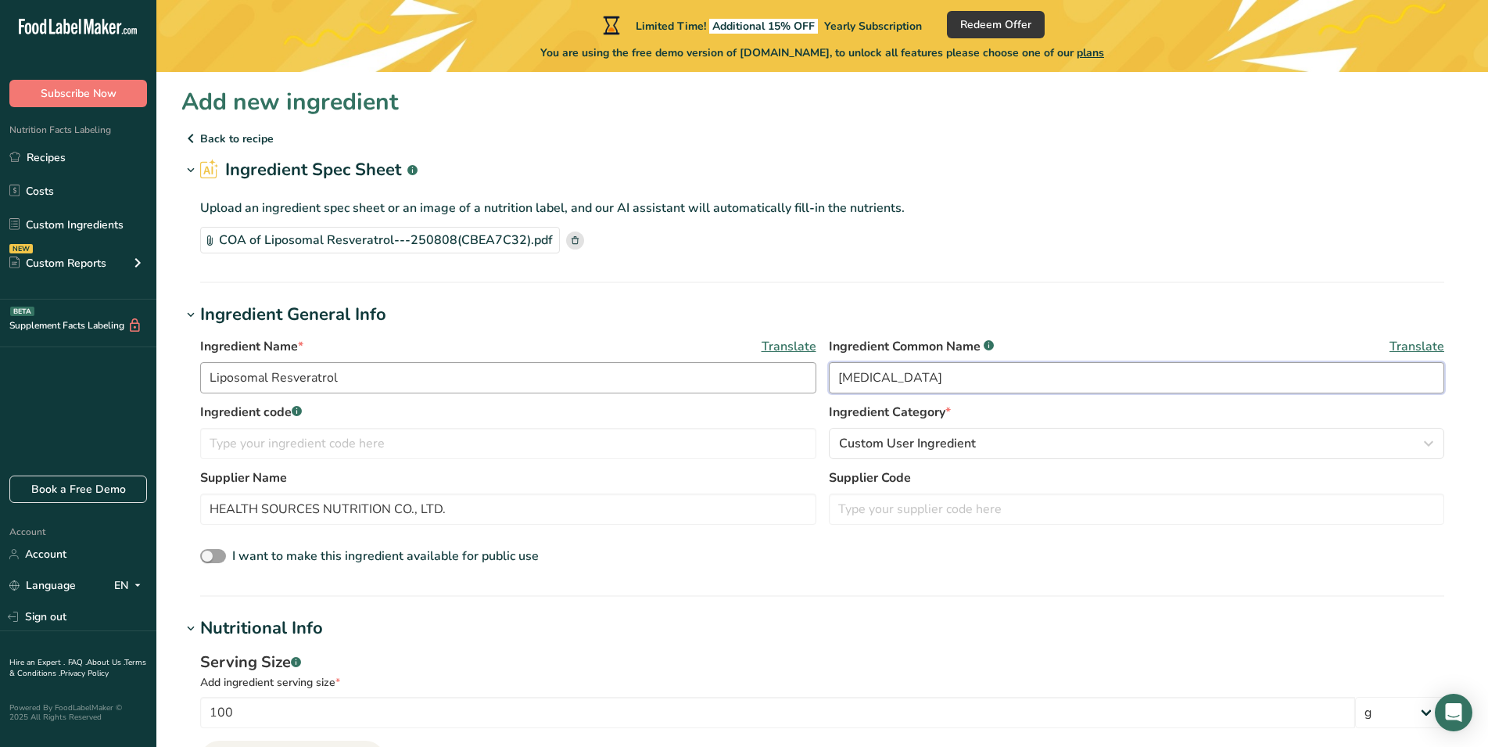
drag, startPoint x: 960, startPoint y: 379, endPoint x: 771, endPoint y: 370, distance: 188.7
click at [829, 371] on input "milk thistle" at bounding box center [1137, 377] width 616 height 31
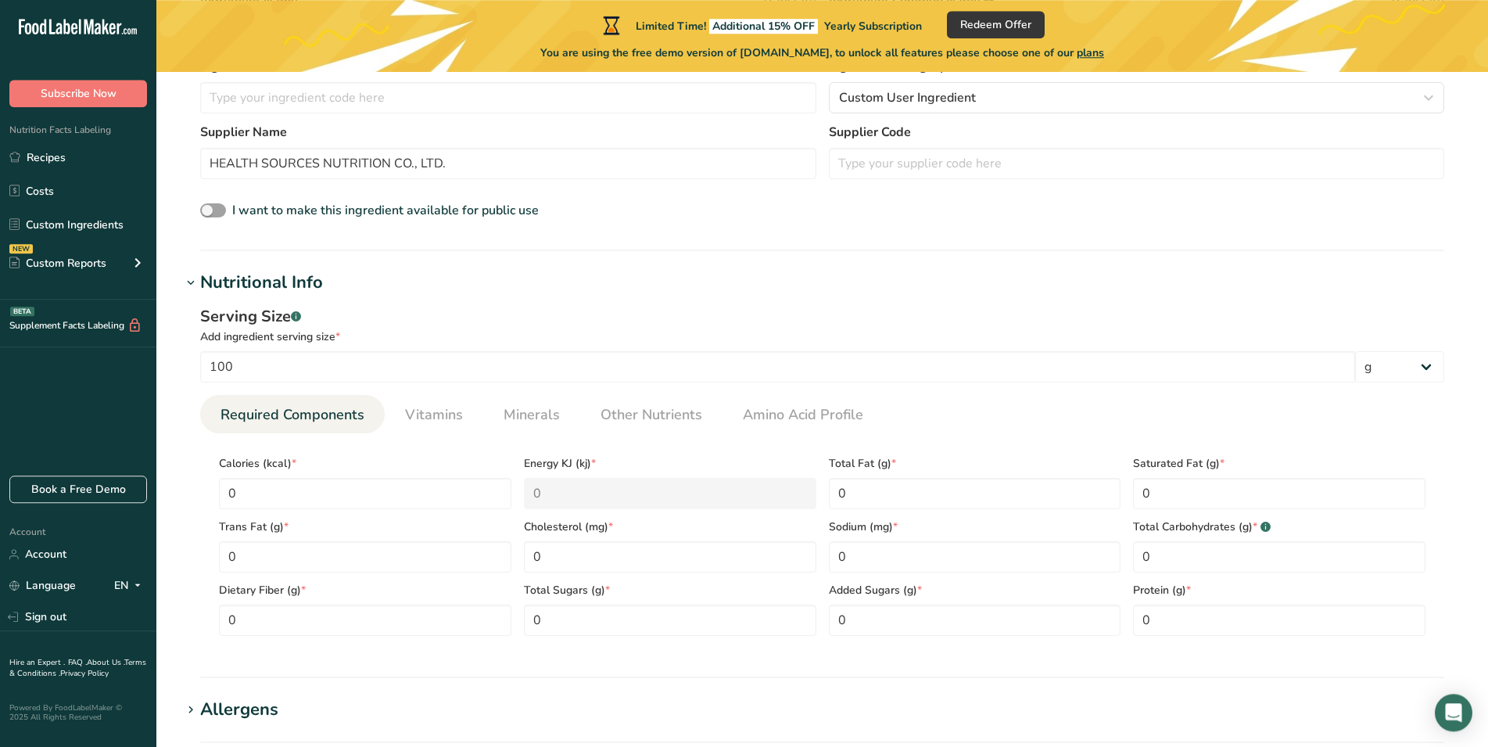
scroll to position [479, 0]
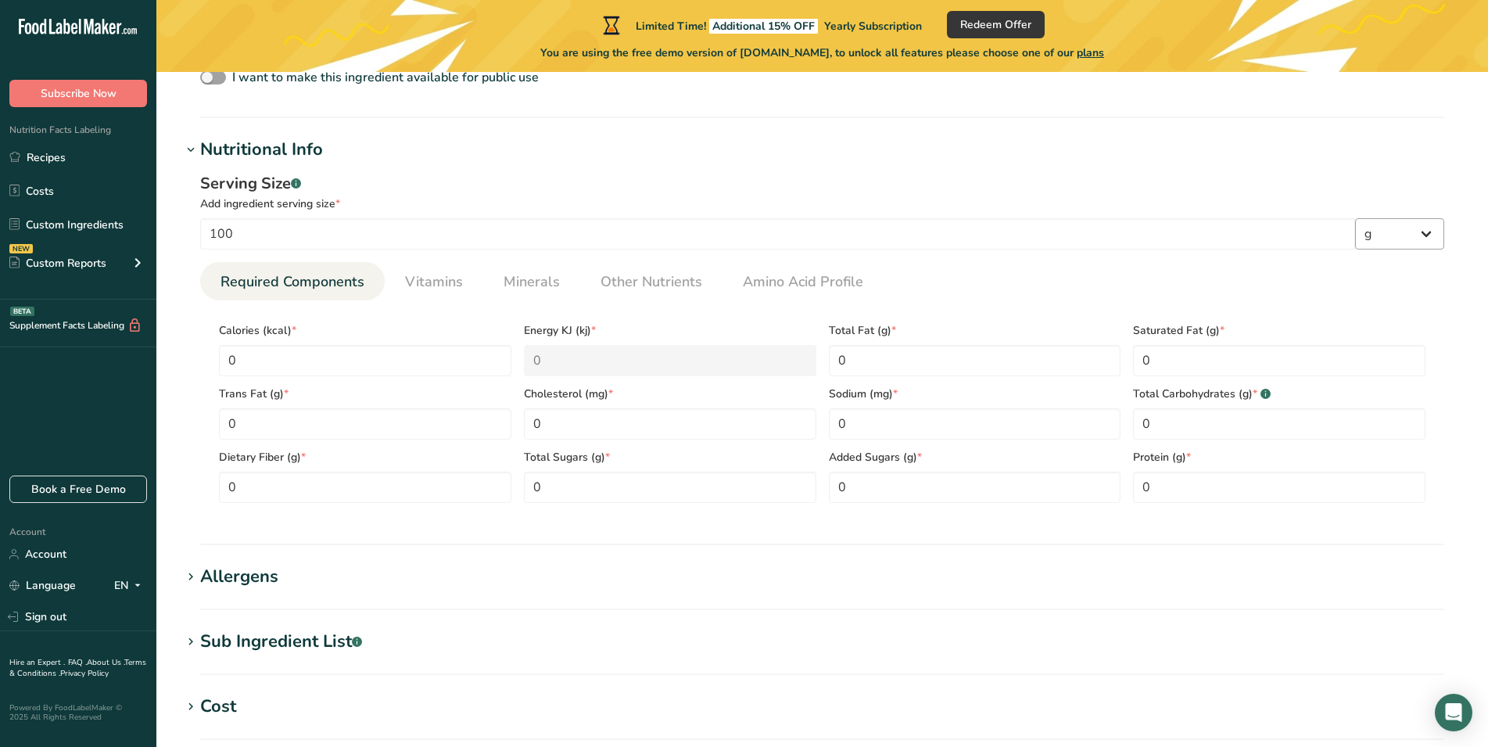
type input "resveratrol"
click at [1355, 218] on select "g kg mg mcg lb oz l mL fl oz tbsp tsp cup qt gallon" at bounding box center [1399, 233] width 89 height 31
select select "3"
click option "mg" at bounding box center [0, 0] width 0 height 0
drag, startPoint x: 325, startPoint y: 238, endPoint x: 120, endPoint y: 238, distance: 204.1
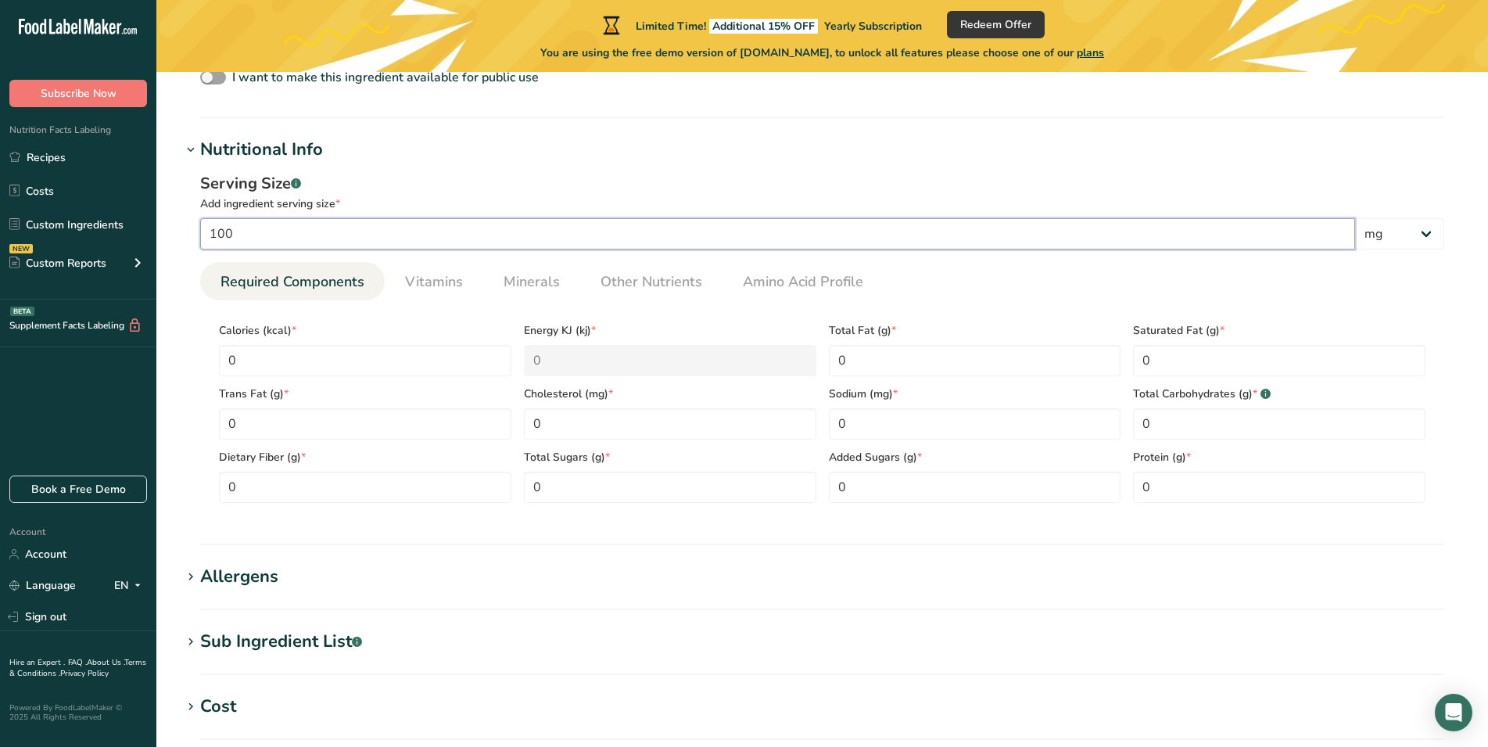
click at [200, 238] on input "100" at bounding box center [777, 233] width 1155 height 31
type input "2"
click at [427, 274] on span "Vitamins" at bounding box center [434, 281] width 58 height 21
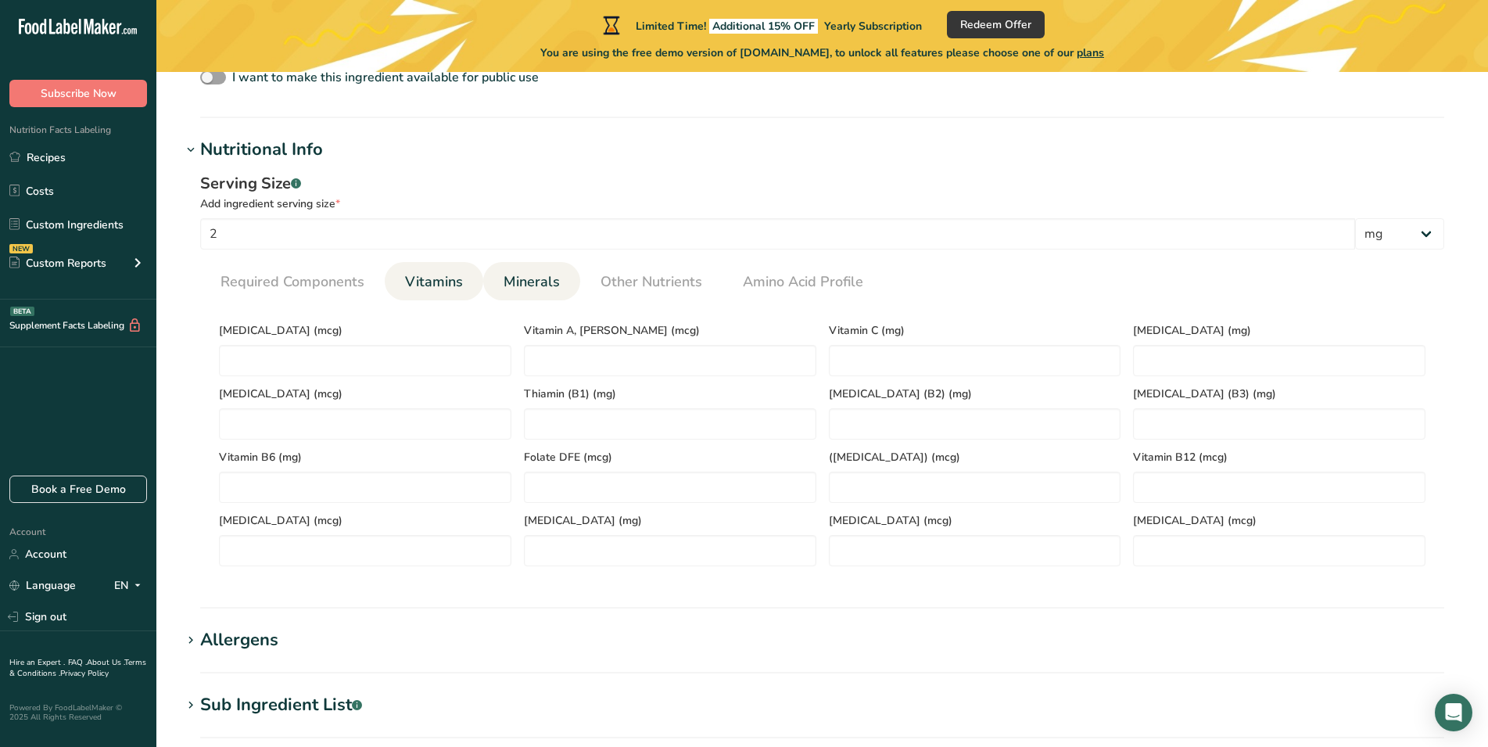
click at [536, 278] on span "Minerals" at bounding box center [532, 281] width 56 height 21
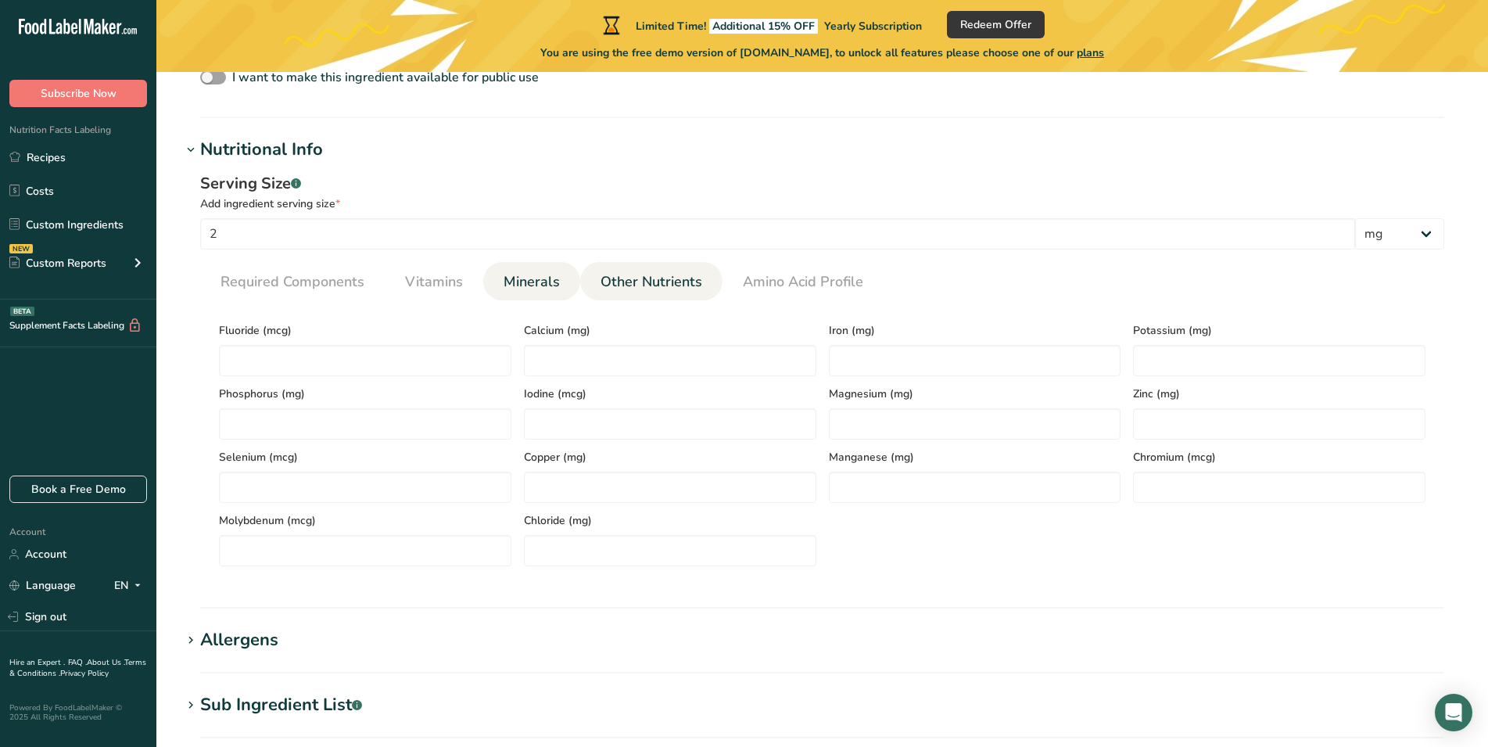
click at [652, 279] on span "Other Nutrients" at bounding box center [652, 281] width 102 height 21
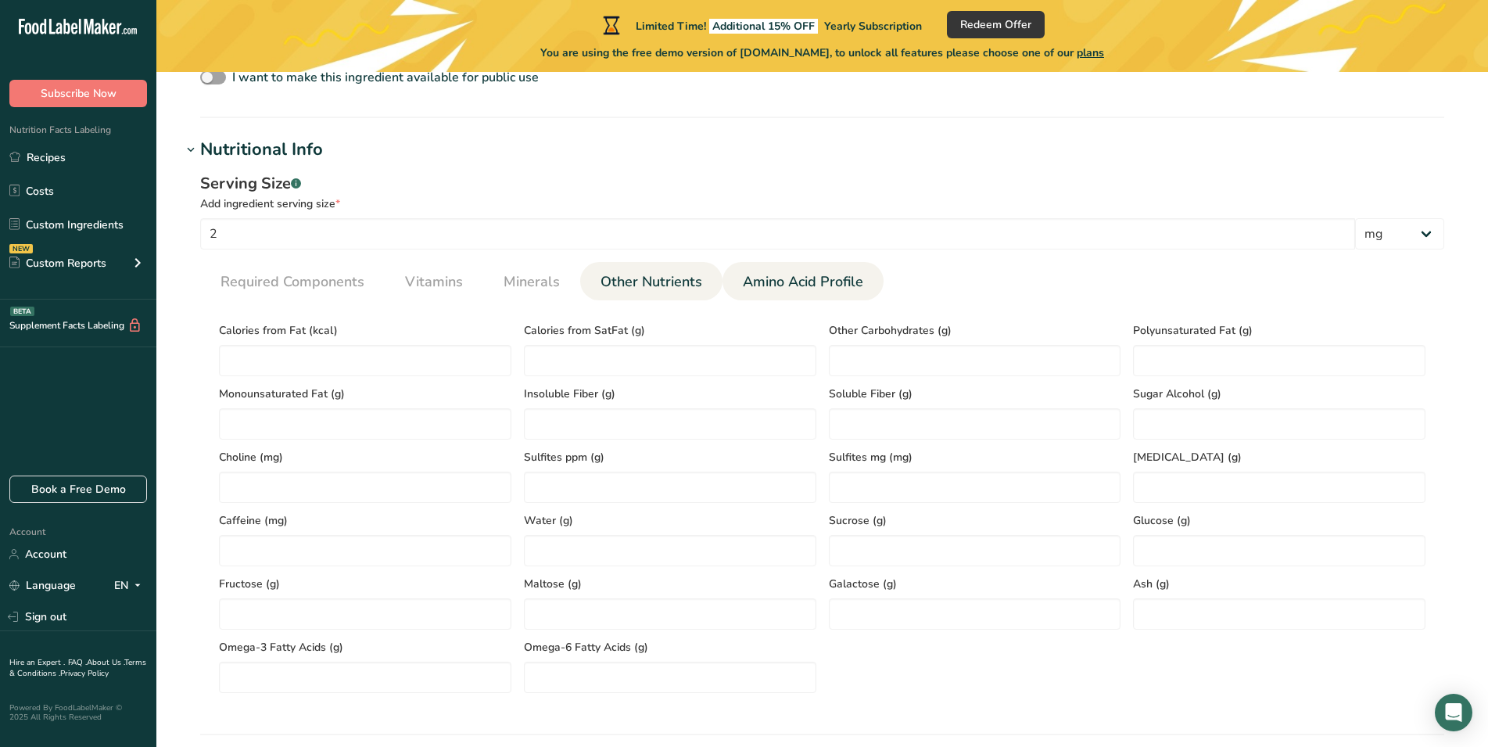
click at [781, 279] on span "Amino Acid Profile" at bounding box center [803, 281] width 120 height 21
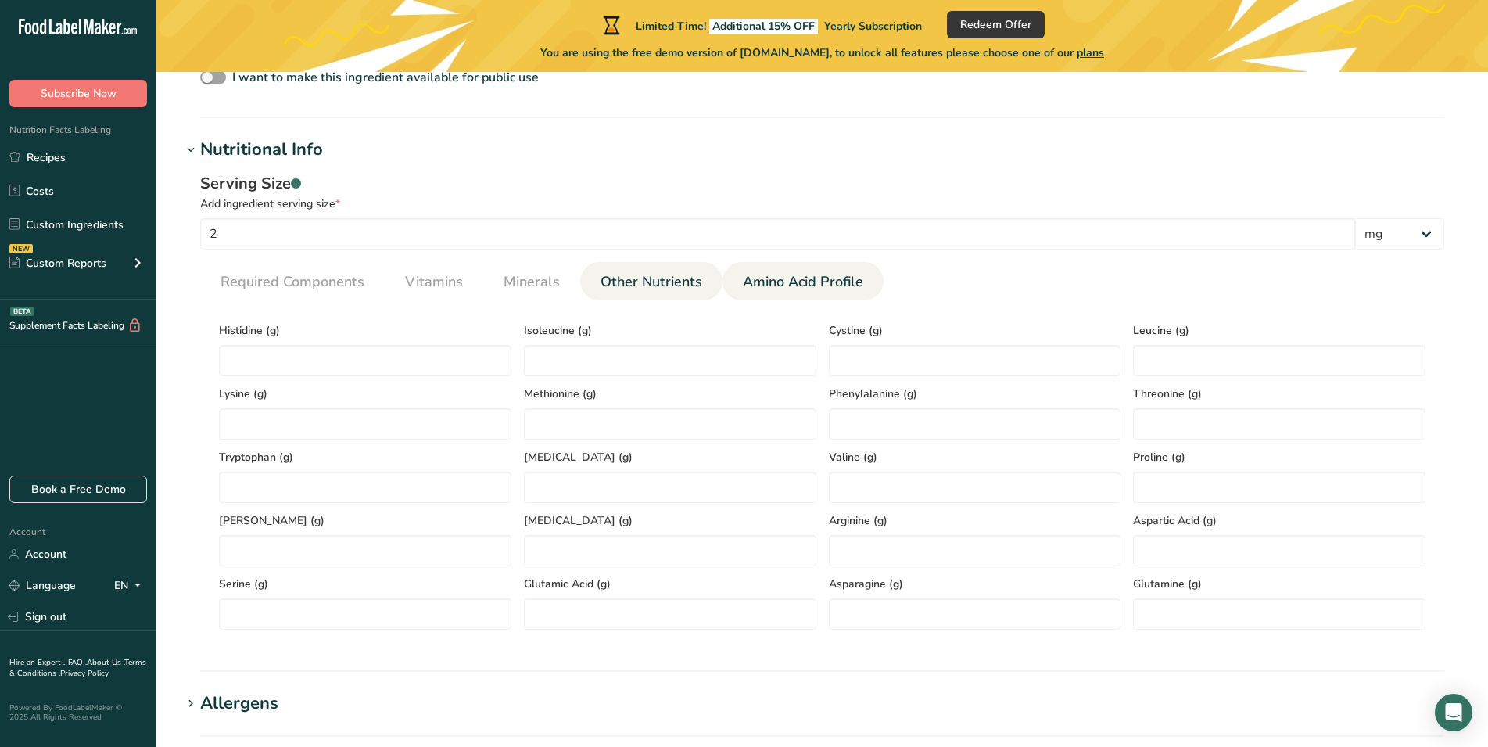
click at [626, 281] on span "Other Nutrients" at bounding box center [652, 281] width 102 height 21
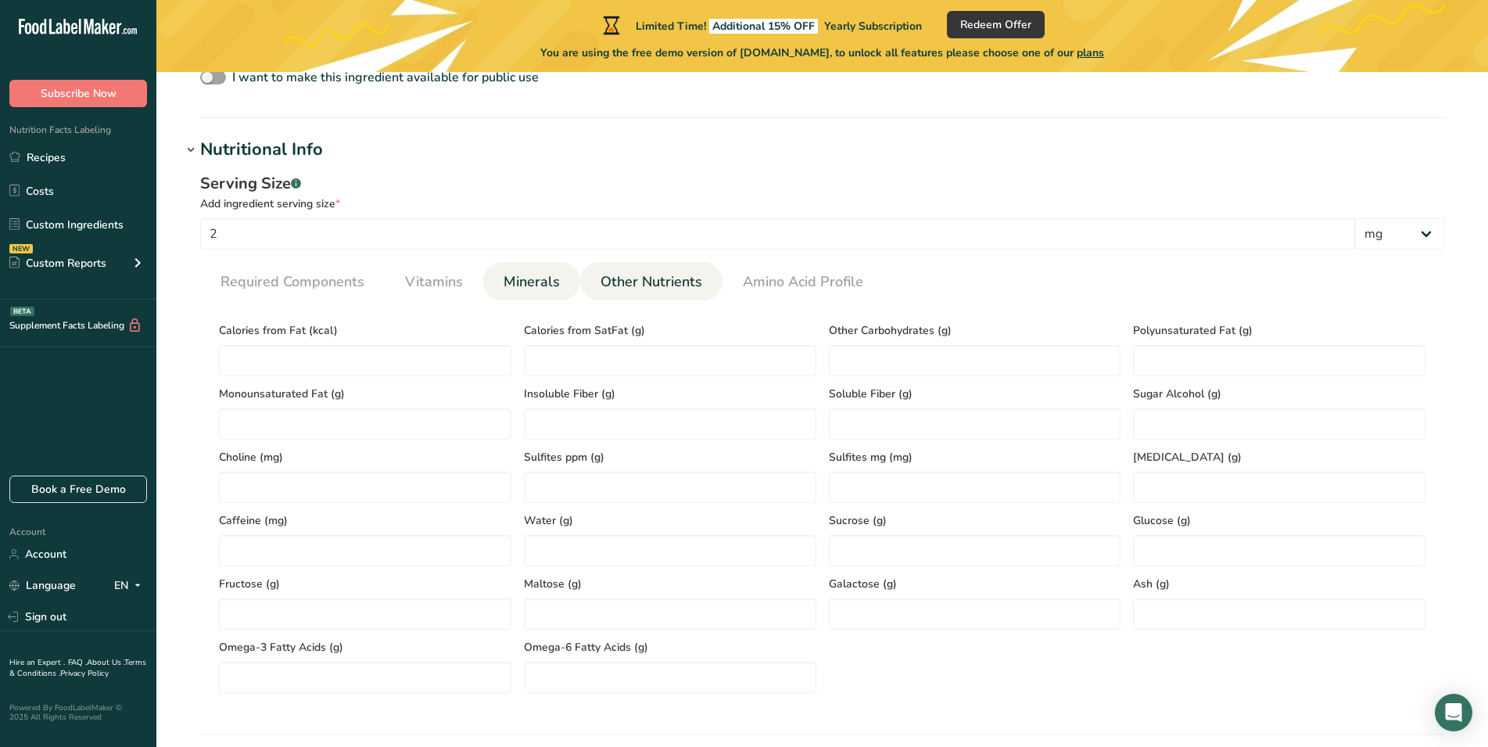
click at [528, 282] on span "Minerals" at bounding box center [532, 281] width 56 height 21
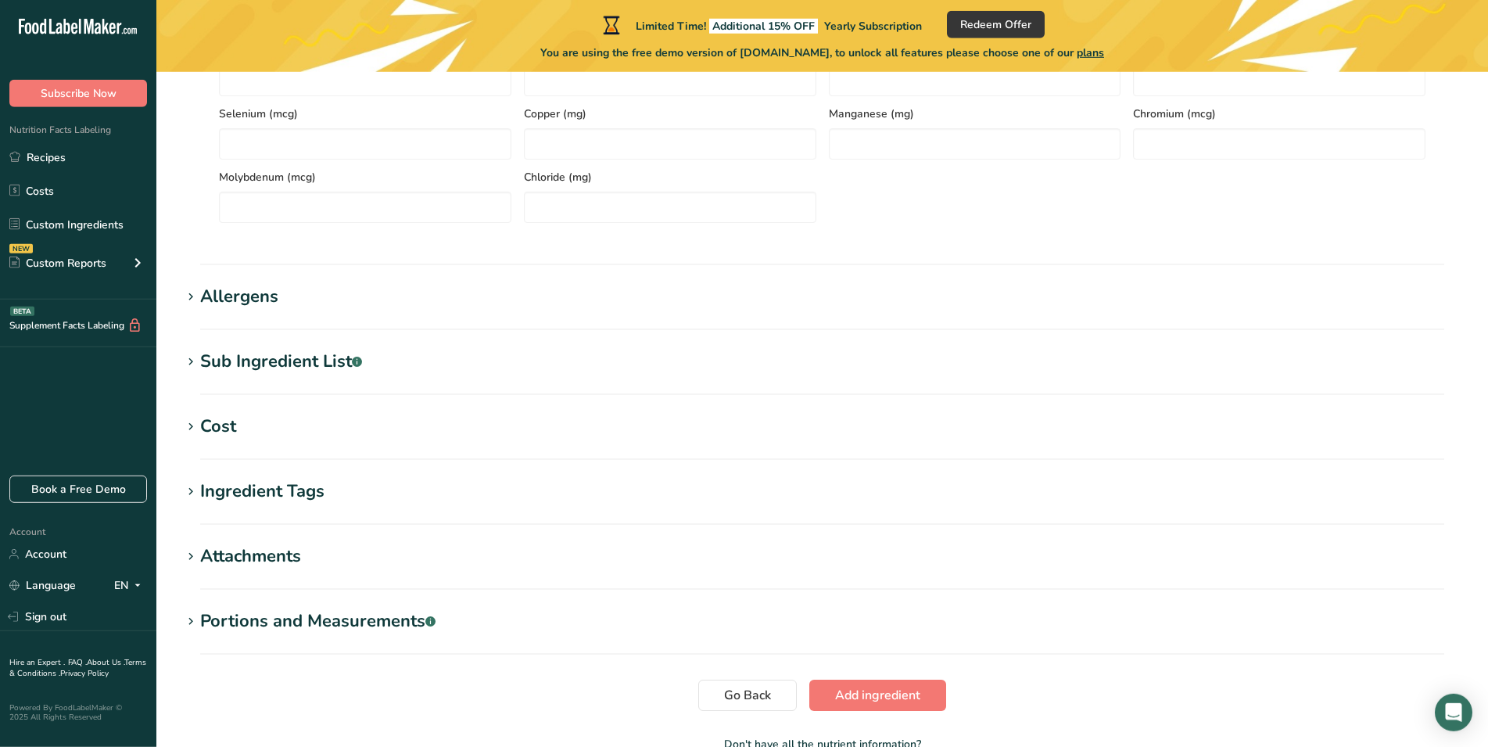
scroll to position [919, 0]
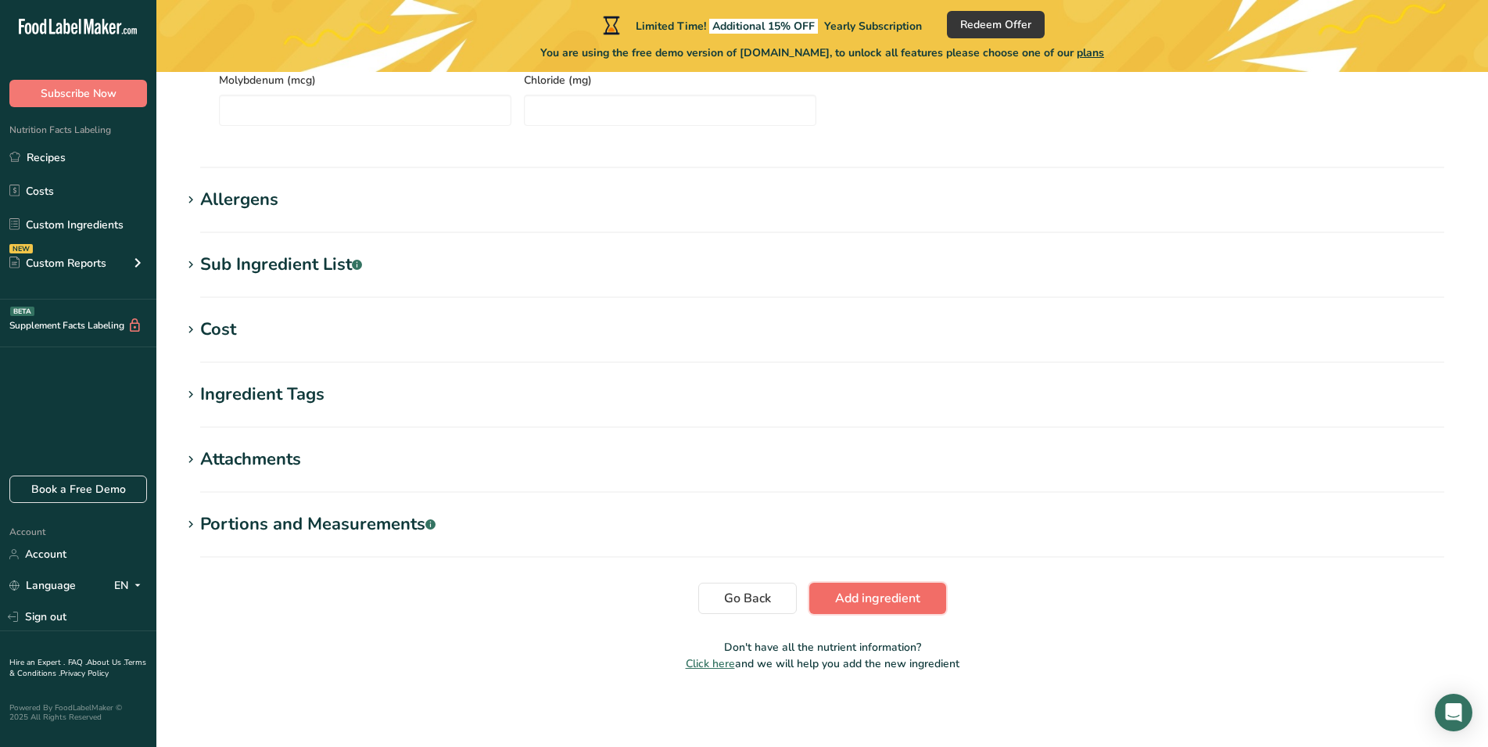
click at [865, 597] on span "Add ingredient" at bounding box center [877, 598] width 85 height 19
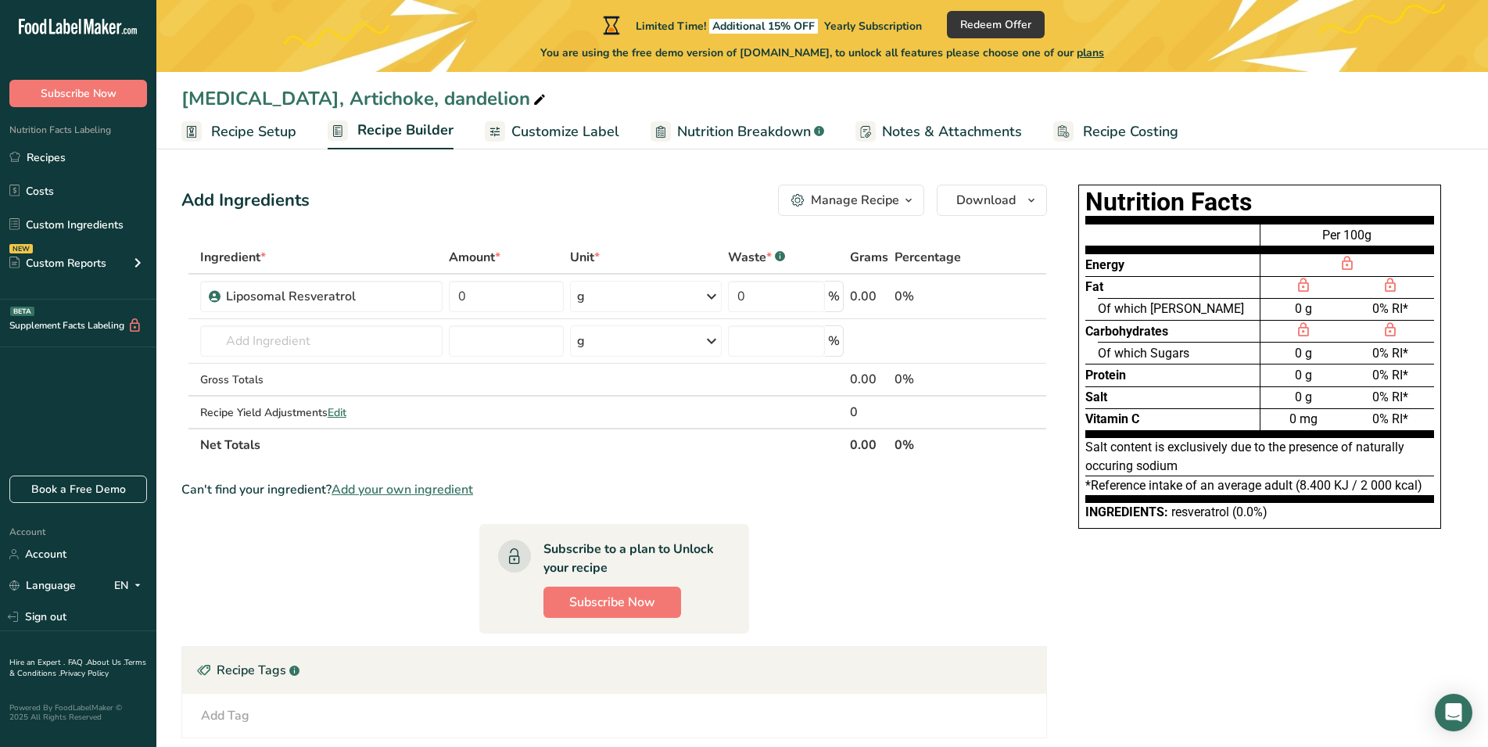
click at [713, 125] on span "Nutrition Breakdown" at bounding box center [744, 131] width 134 height 21
select select "Calories"
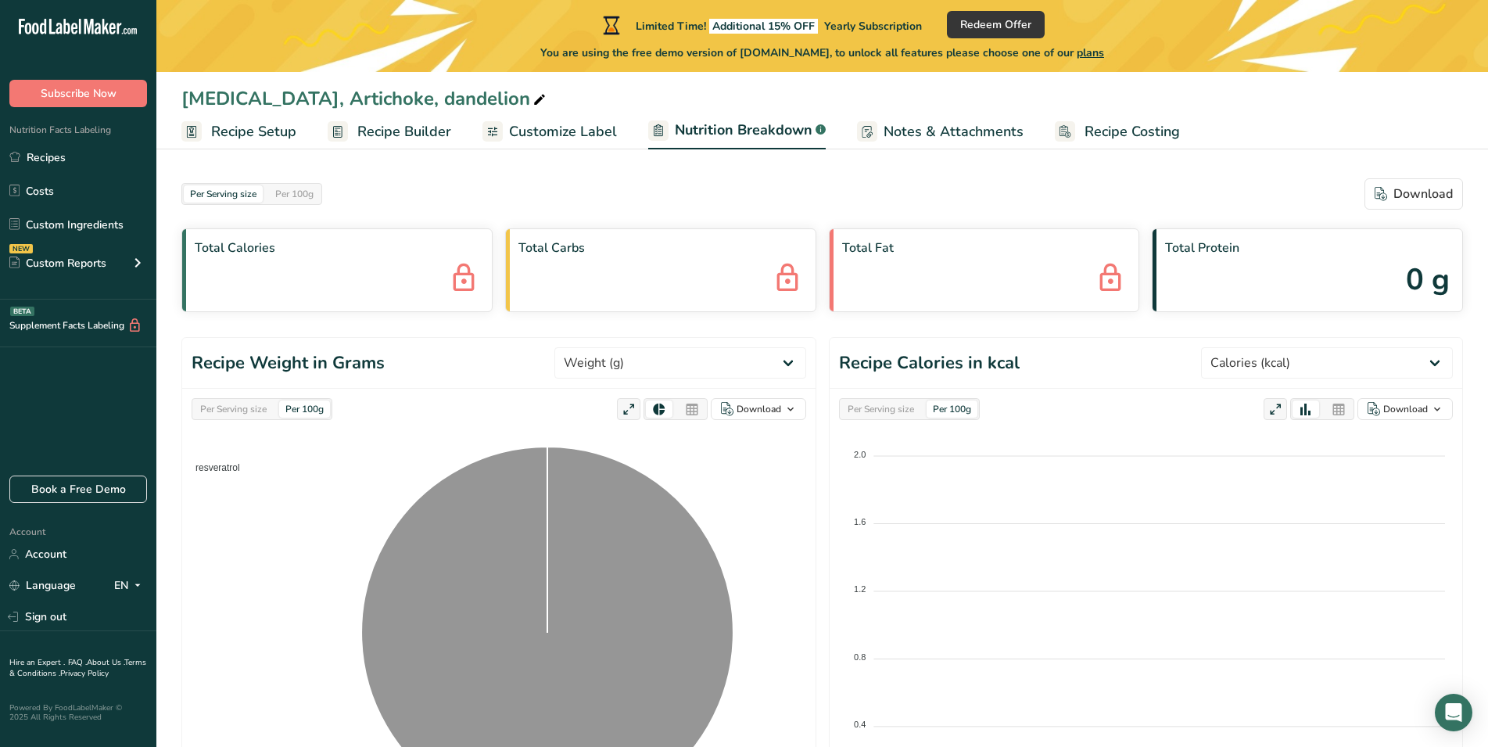
click at [255, 134] on span "Recipe Setup" at bounding box center [253, 131] width 85 height 21
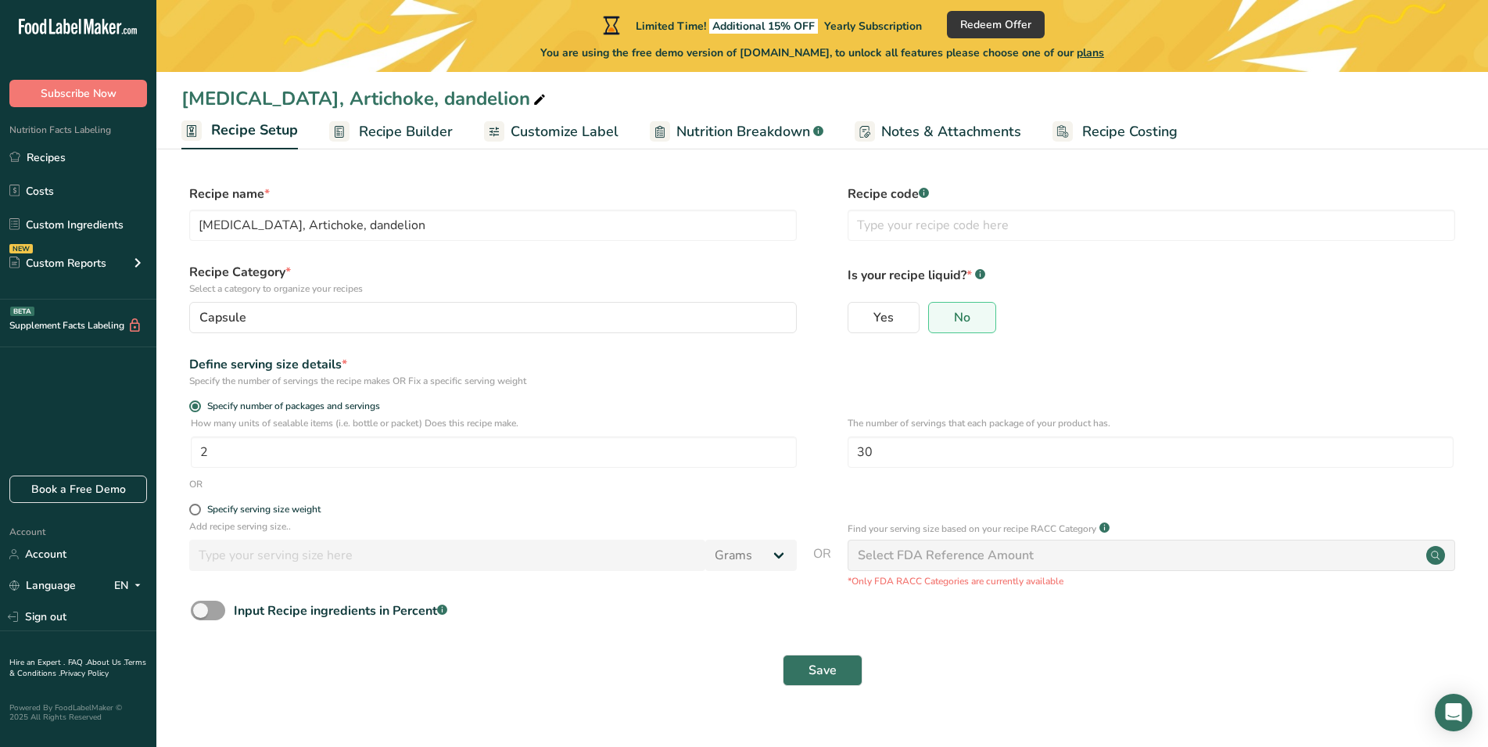
click at [365, 124] on span "Recipe Builder" at bounding box center [406, 131] width 94 height 21
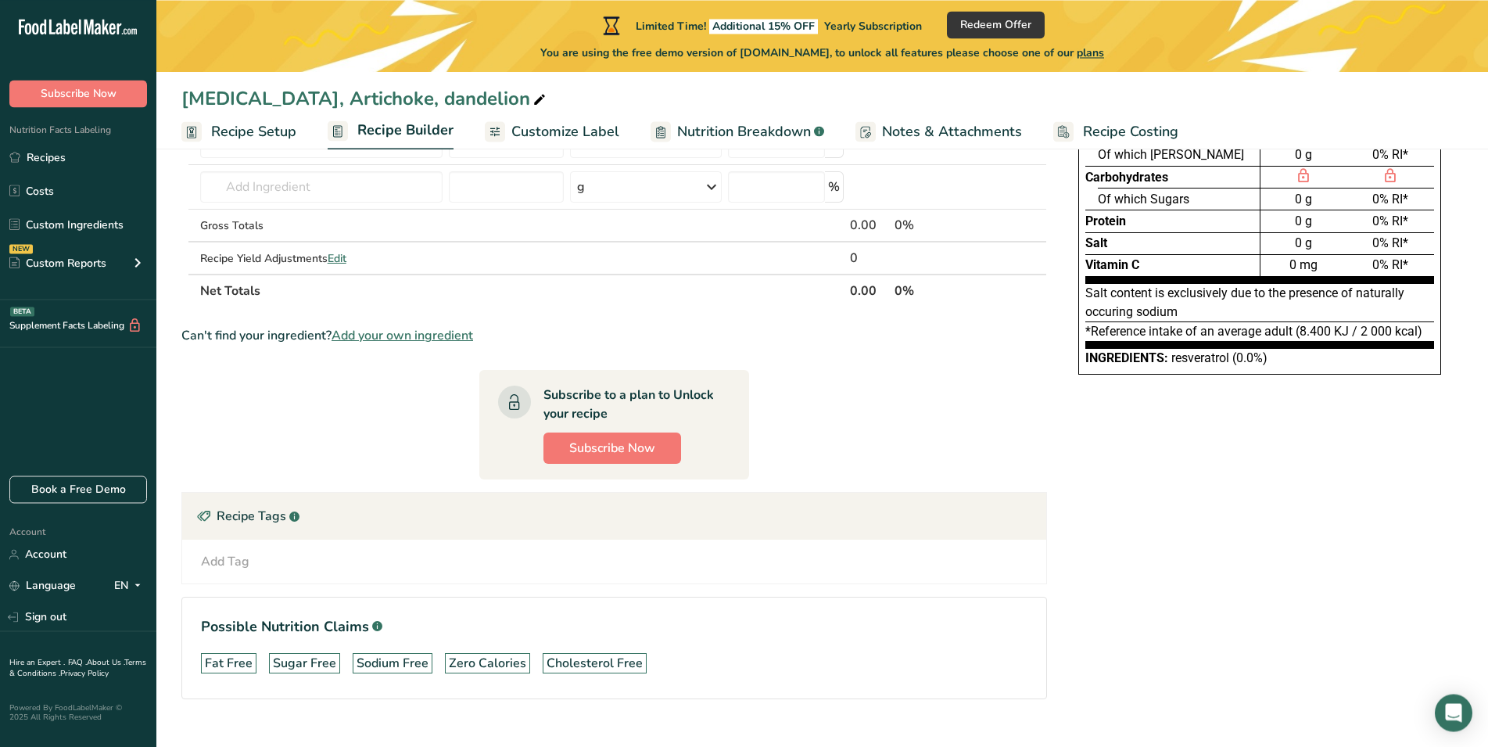
scroll to position [160, 0]
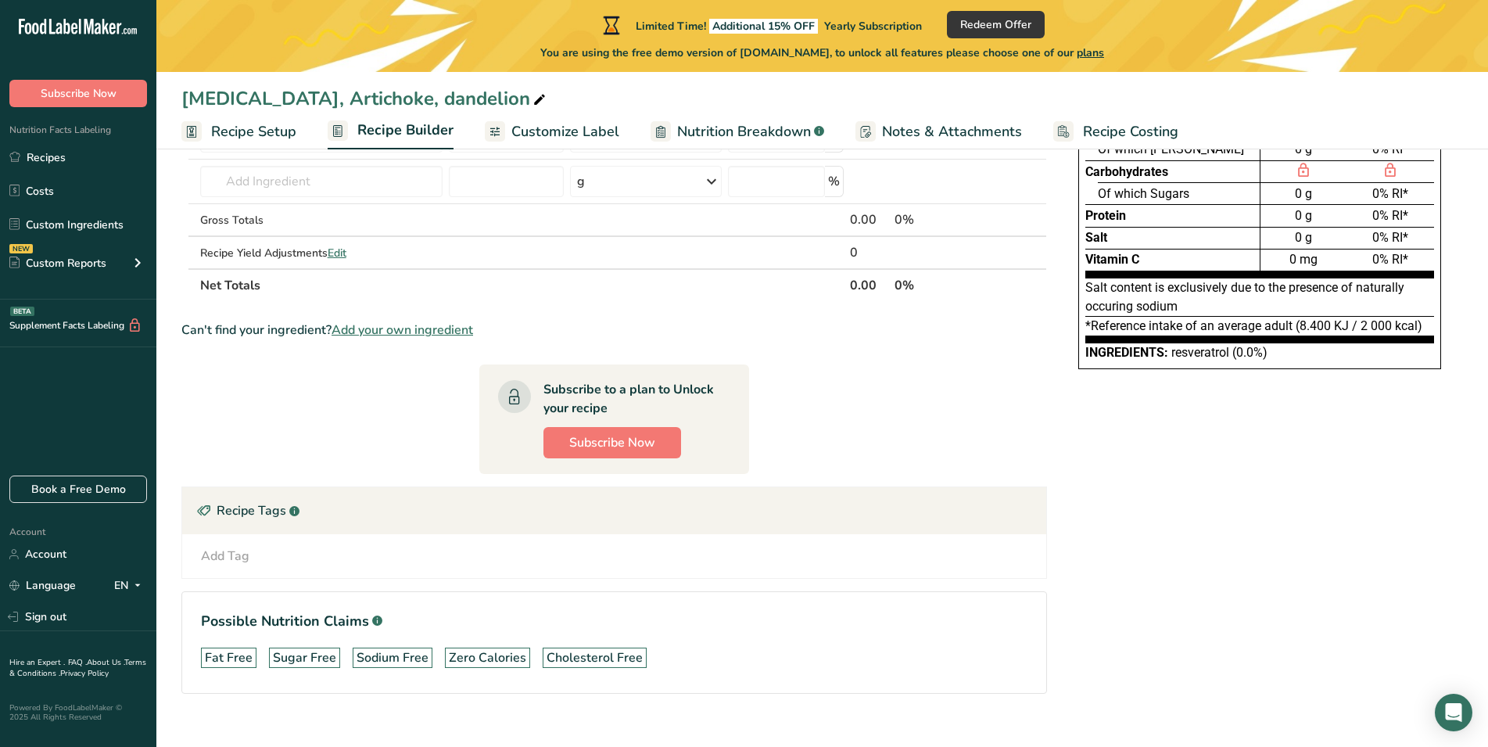
click at [1178, 497] on div "Nutrition Facts Energy Fat Of which Saturates Carbohydrates Of which Sugars Pro…" at bounding box center [1260, 381] width 407 height 725
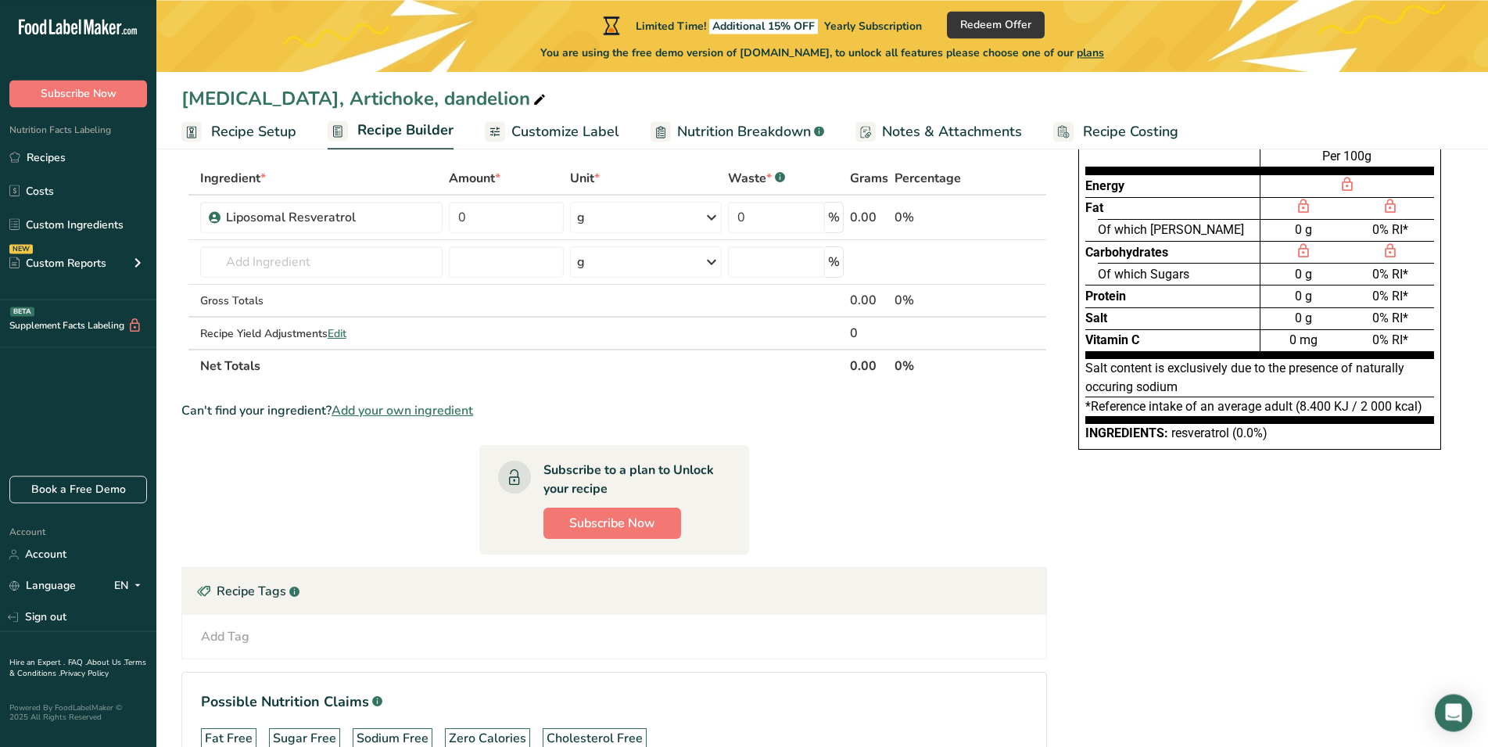
scroll to position [22, 0]
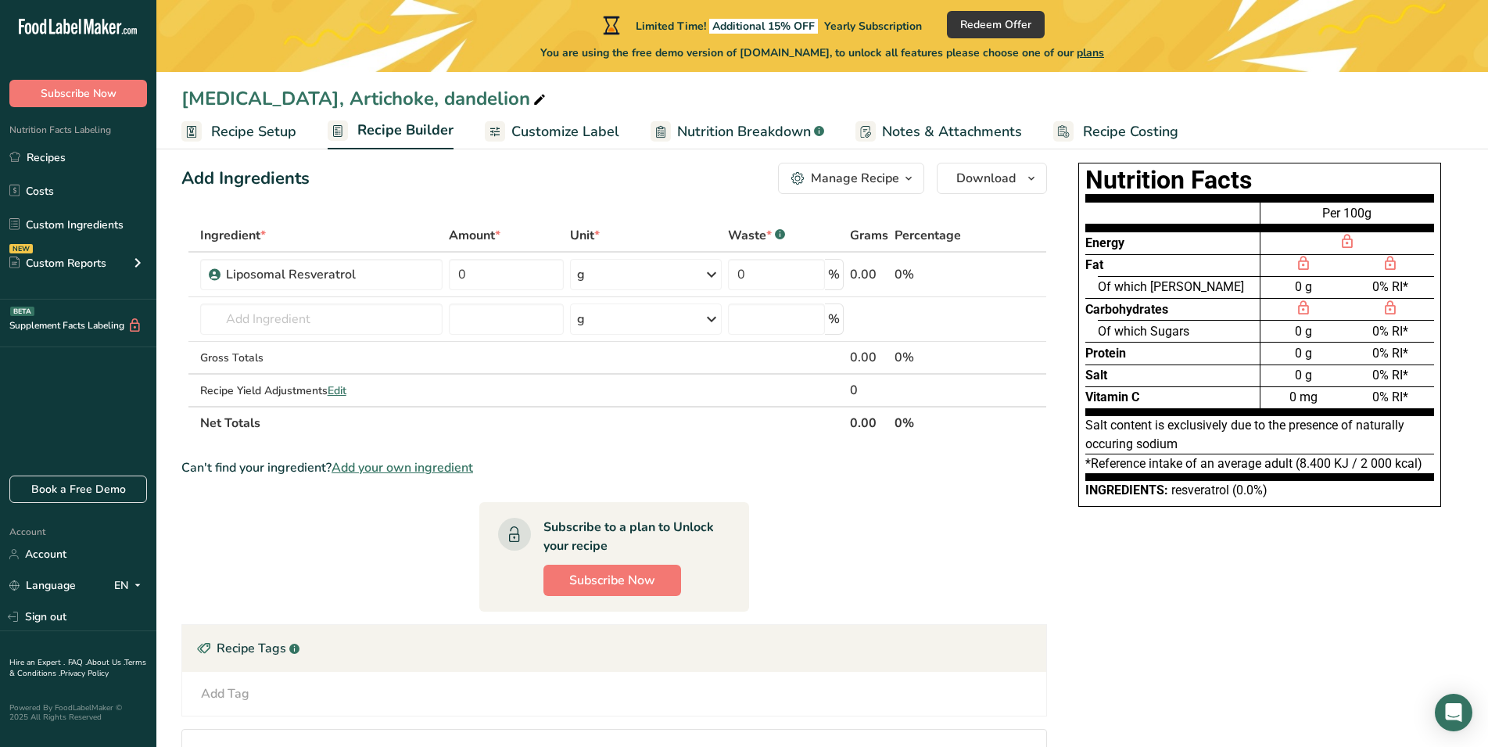
click at [915, 110] on div "Milk thistle, Artichoke, dandelion" at bounding box center [822, 98] width 1332 height 28
click at [917, 124] on span "Notes & Attachments" at bounding box center [952, 131] width 140 height 21
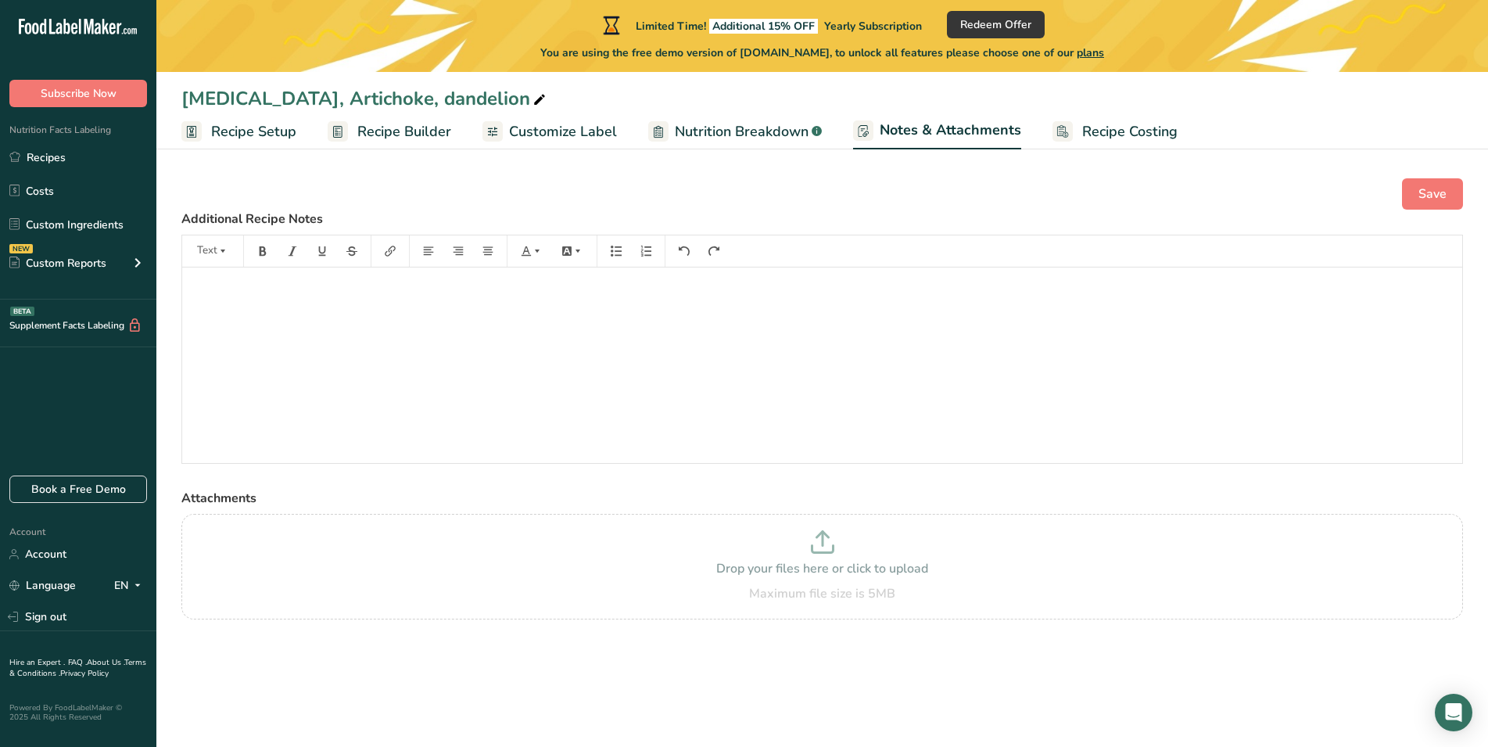
click at [215, 124] on span "Recipe Setup" at bounding box center [253, 131] width 85 height 21
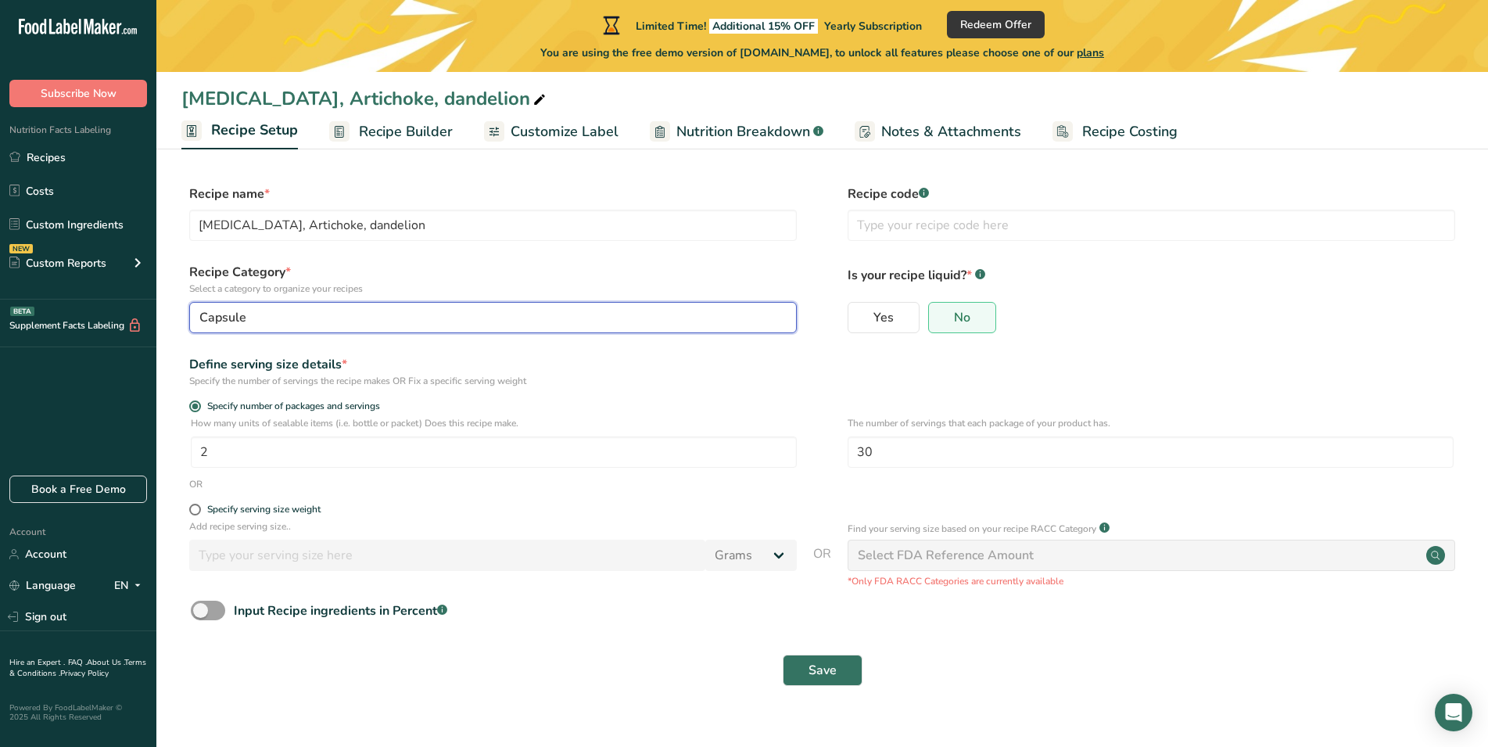
click at [611, 313] on div "Capsule" at bounding box center [488, 317] width 578 height 19
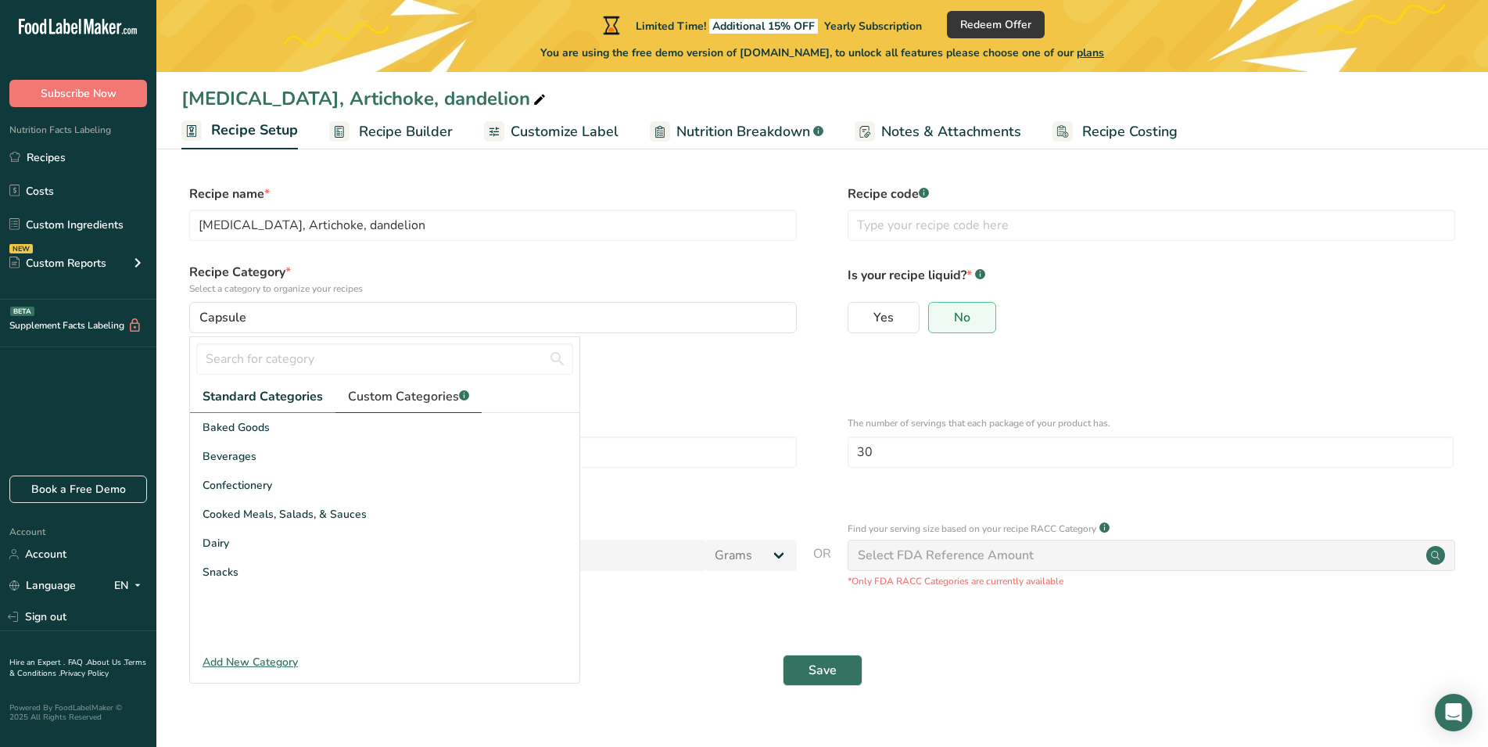
click at [390, 389] on span "Custom Categories .a-a{fill:#347362;}.b-a{fill:#fff;}" at bounding box center [408, 396] width 121 height 19
click at [250, 662] on div "Add New Category" at bounding box center [384, 662] width 389 height 16
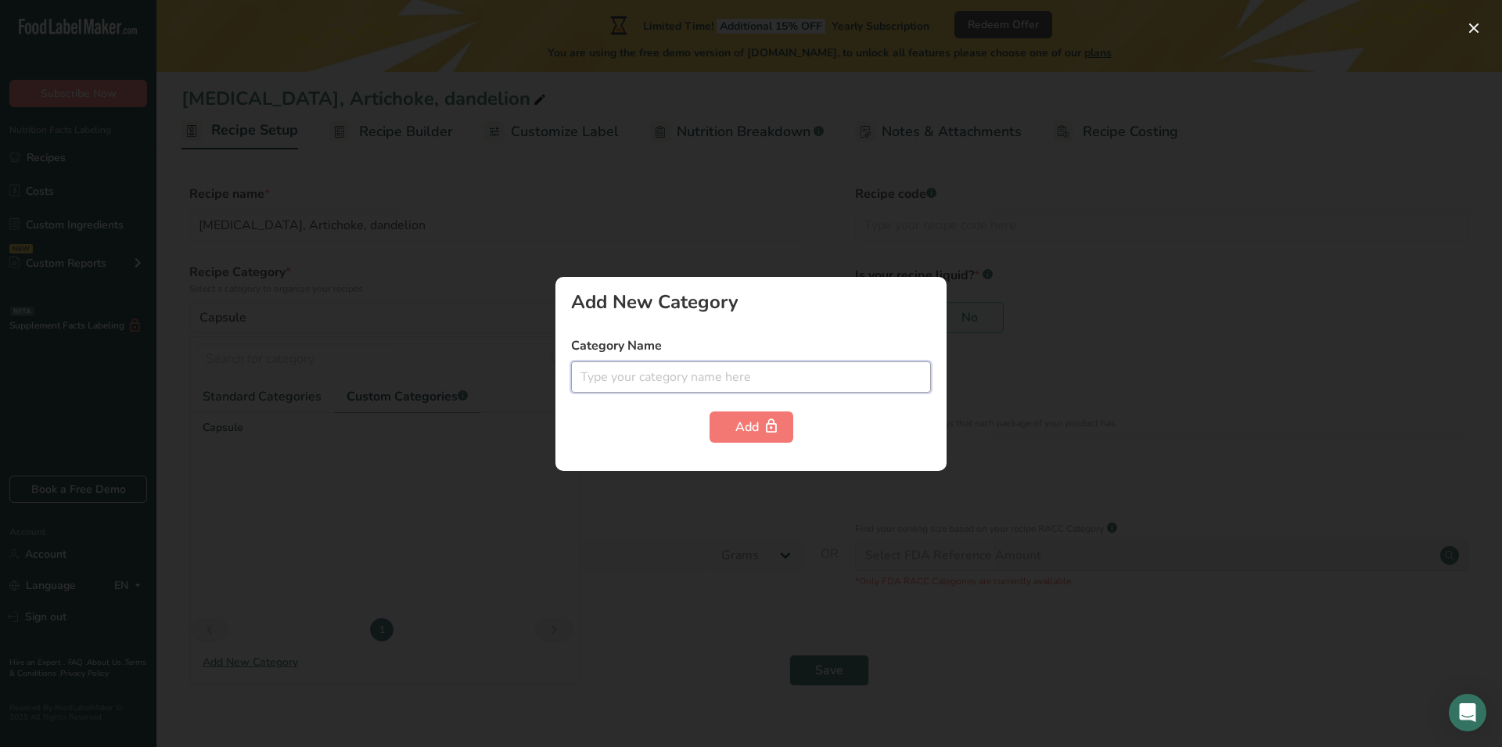
click at [620, 375] on input "text" at bounding box center [751, 376] width 360 height 31
type input "Capsules"
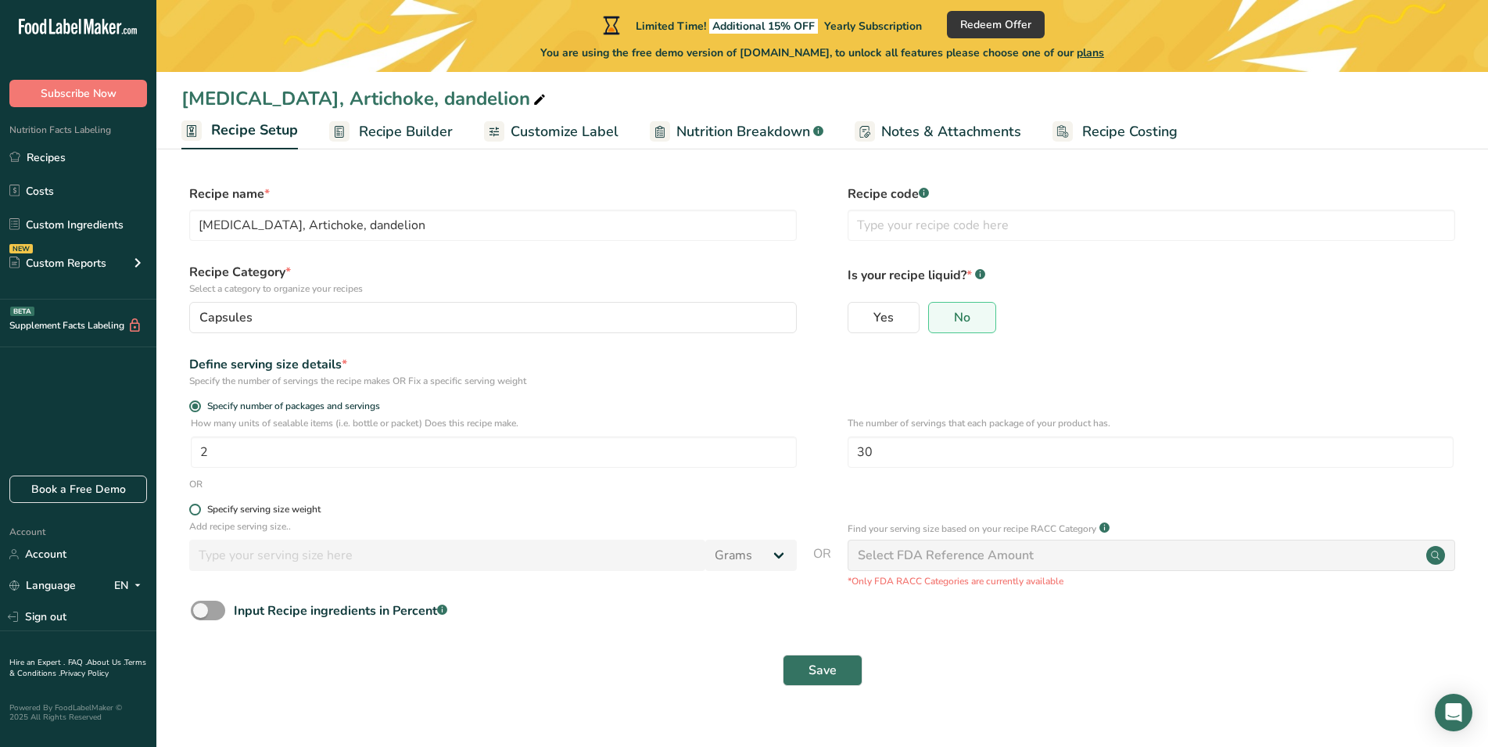
click at [197, 510] on span at bounding box center [195, 510] width 12 height 12
click at [197, 510] on input "Specify serving size weight" at bounding box center [194, 509] width 10 height 10
radio input "true"
radio input "false"
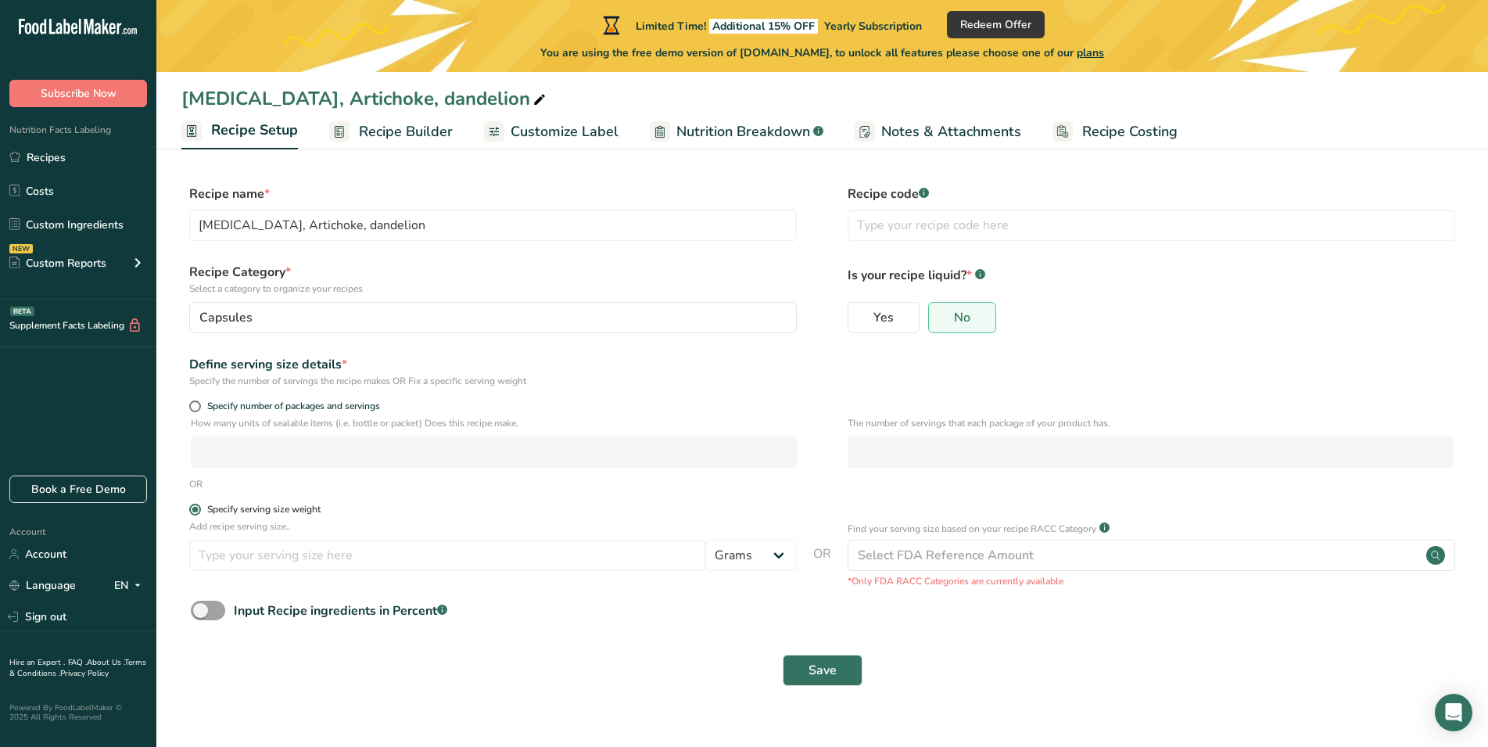
click at [197, 510] on span at bounding box center [195, 510] width 12 height 12
click at [197, 510] on input "Specify serving size weight" at bounding box center [194, 509] width 10 height 10
click at [200, 408] on span at bounding box center [195, 406] width 12 height 12
click at [199, 408] on input "Specify number of packages and servings" at bounding box center [194, 406] width 10 height 10
radio input "true"
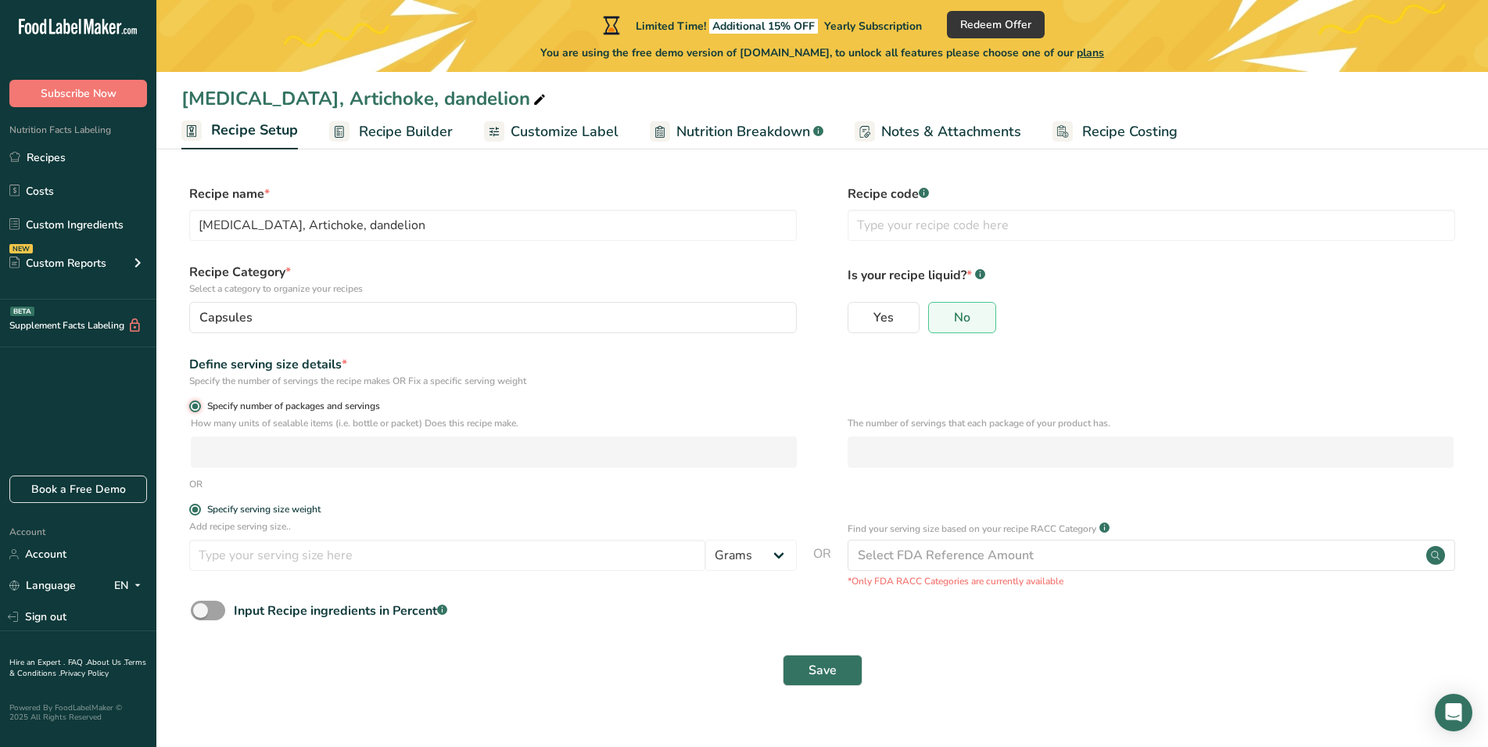
radio input "false"
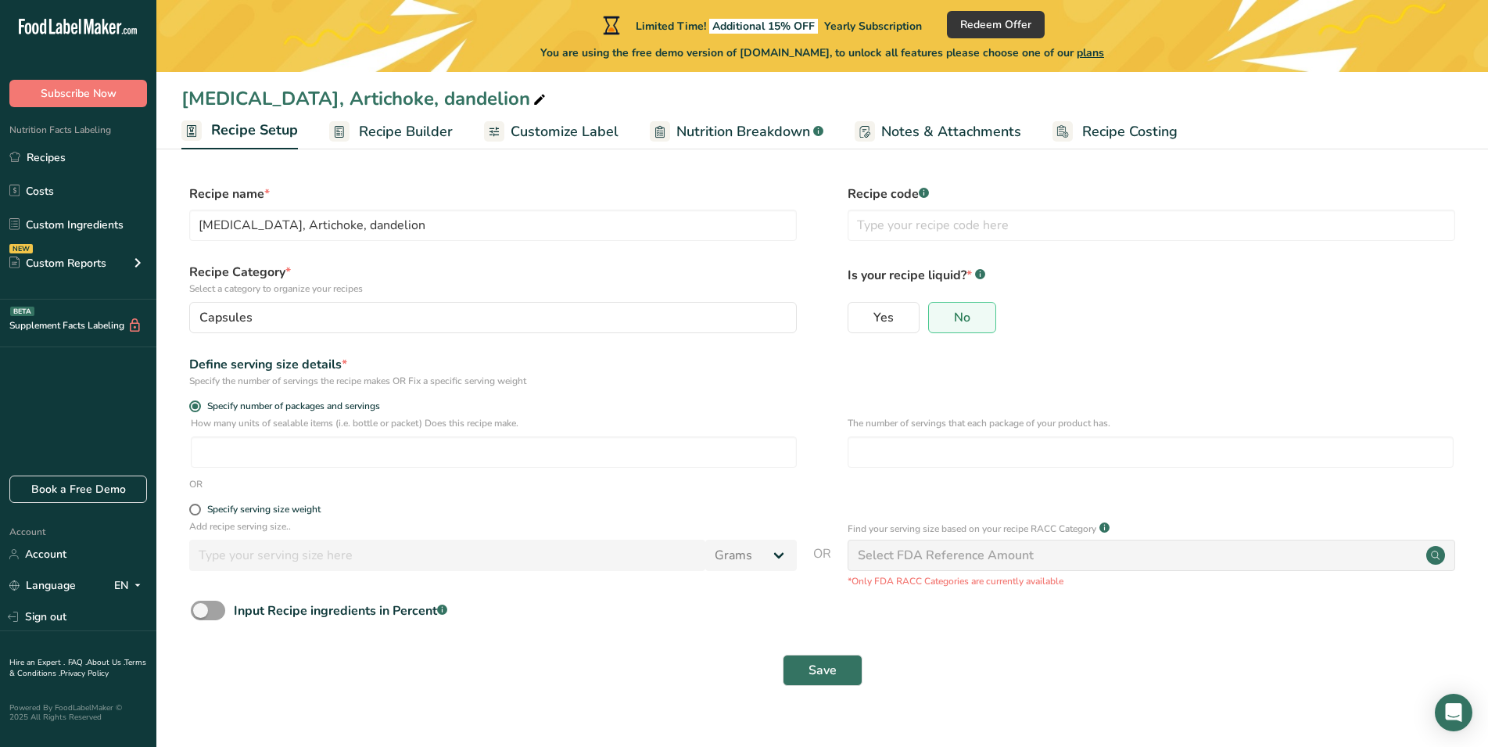
click at [983, 558] on div "Select FDA Reference Amount" at bounding box center [946, 555] width 176 height 19
click at [840, 674] on button "Save" at bounding box center [823, 670] width 80 height 31
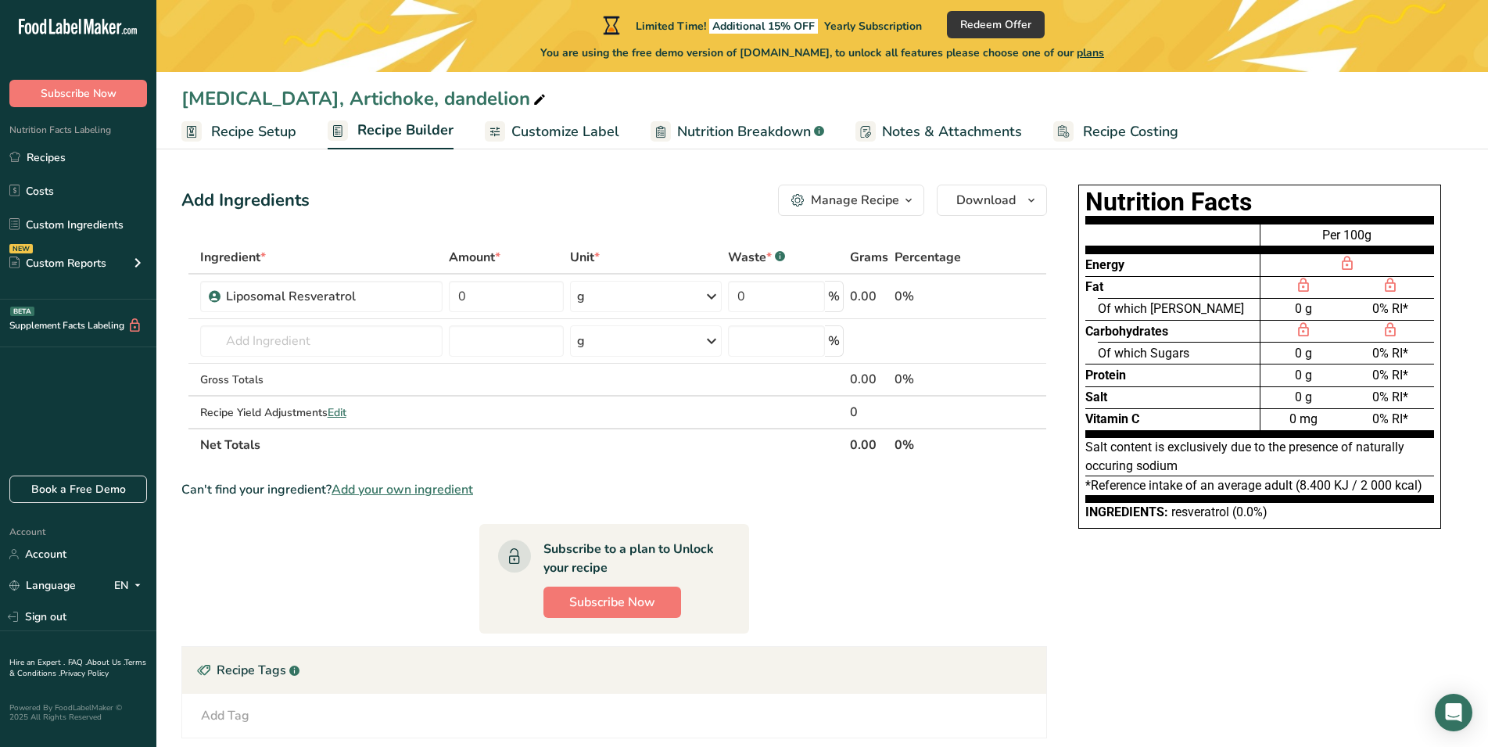
scroll to position [22, 0]
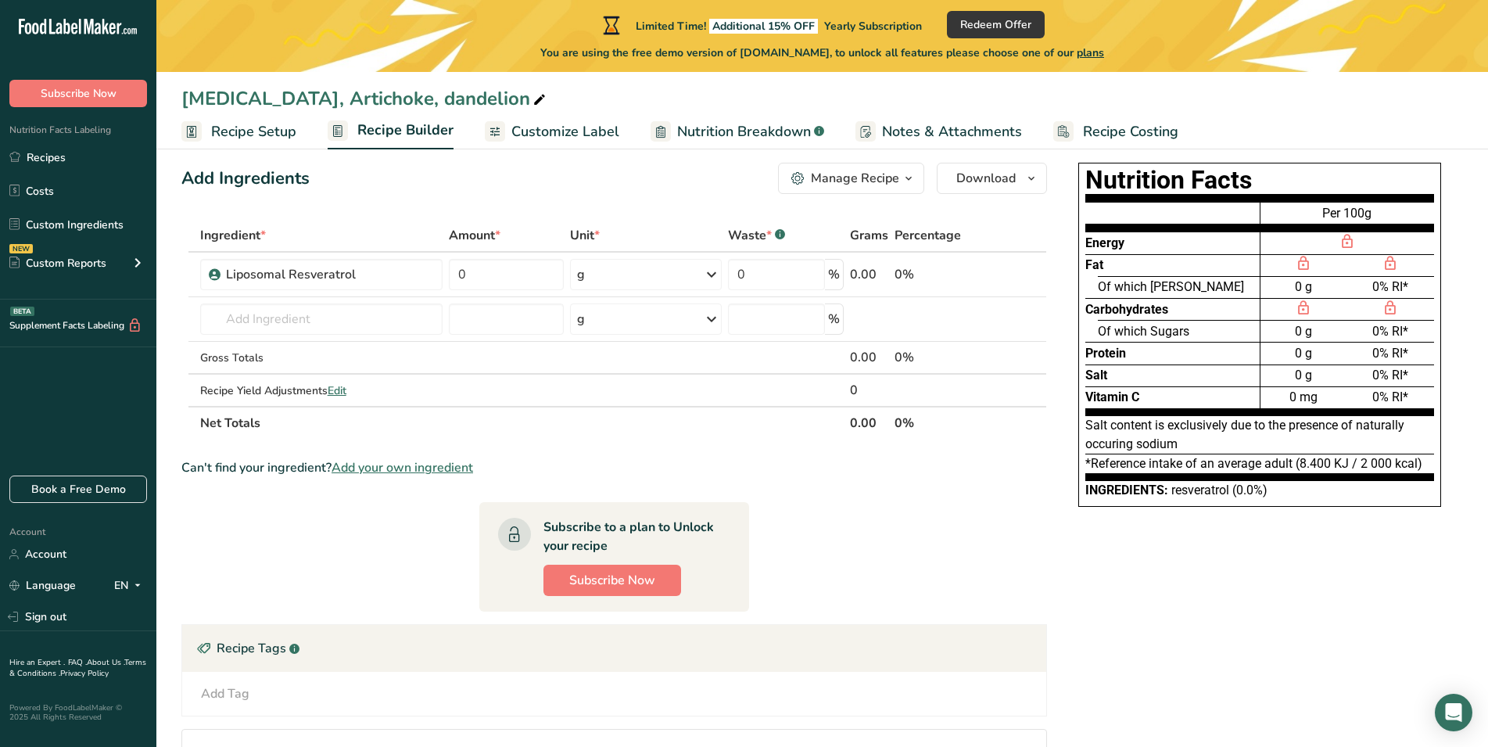
select select "Calories"
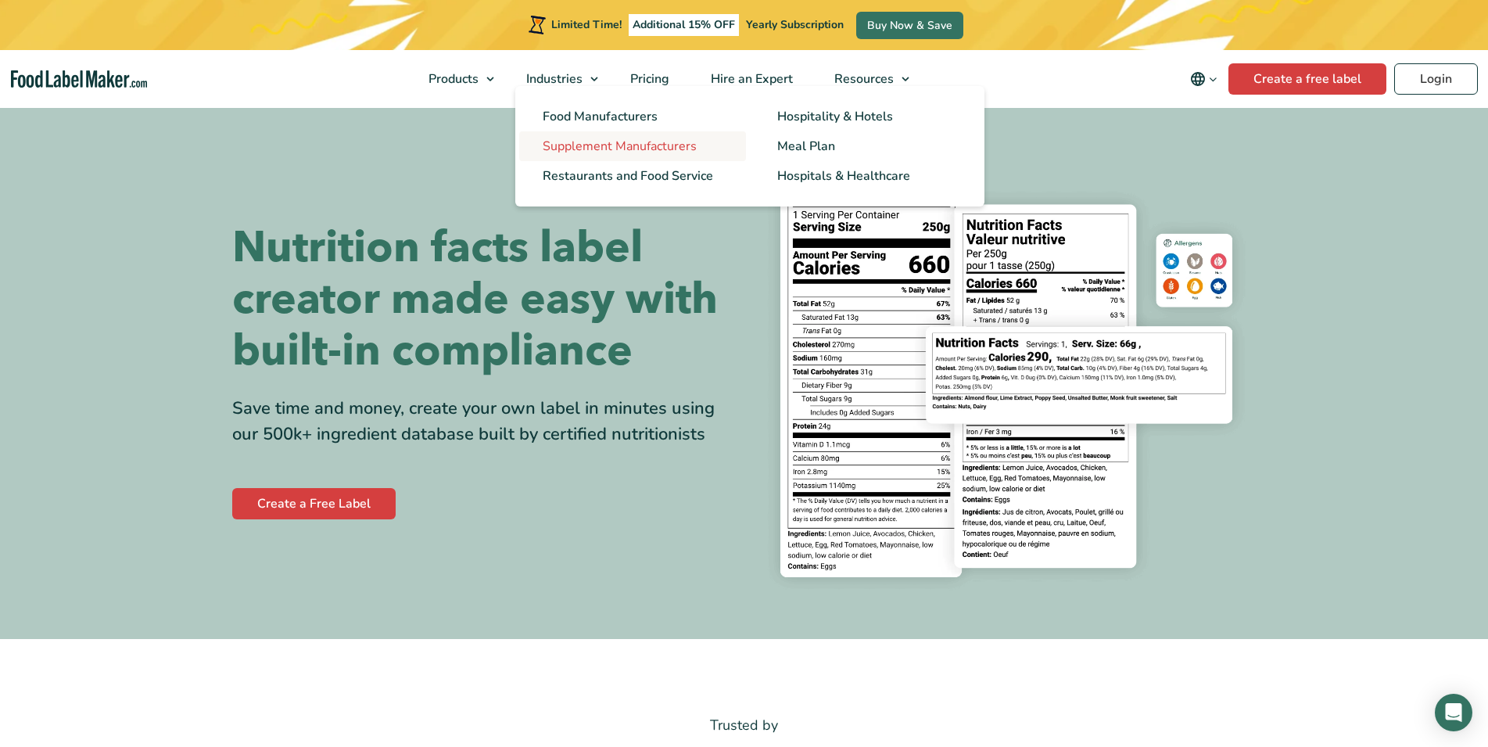
click at [601, 147] on span "Supplement Manufacturers" at bounding box center [620, 146] width 154 height 17
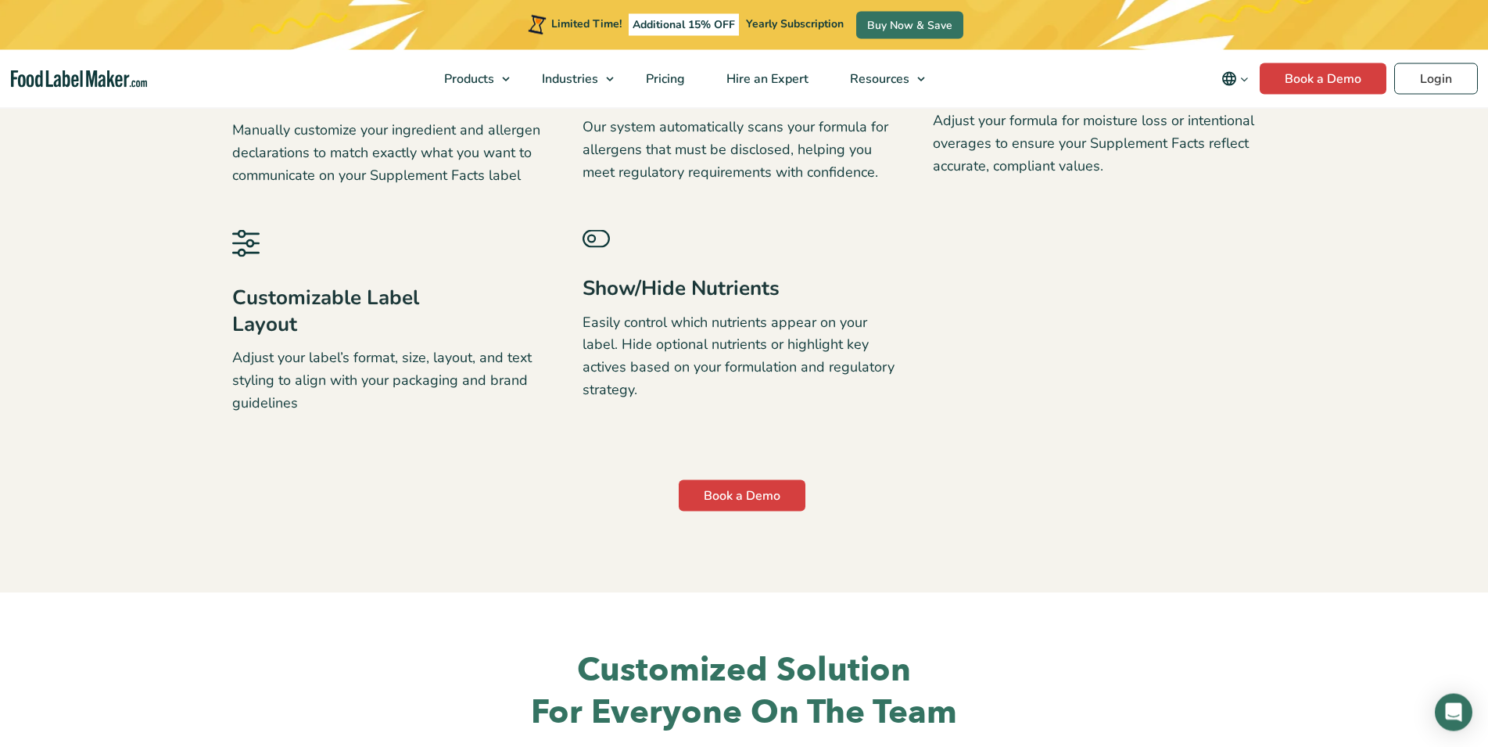
scroll to position [2792, 0]
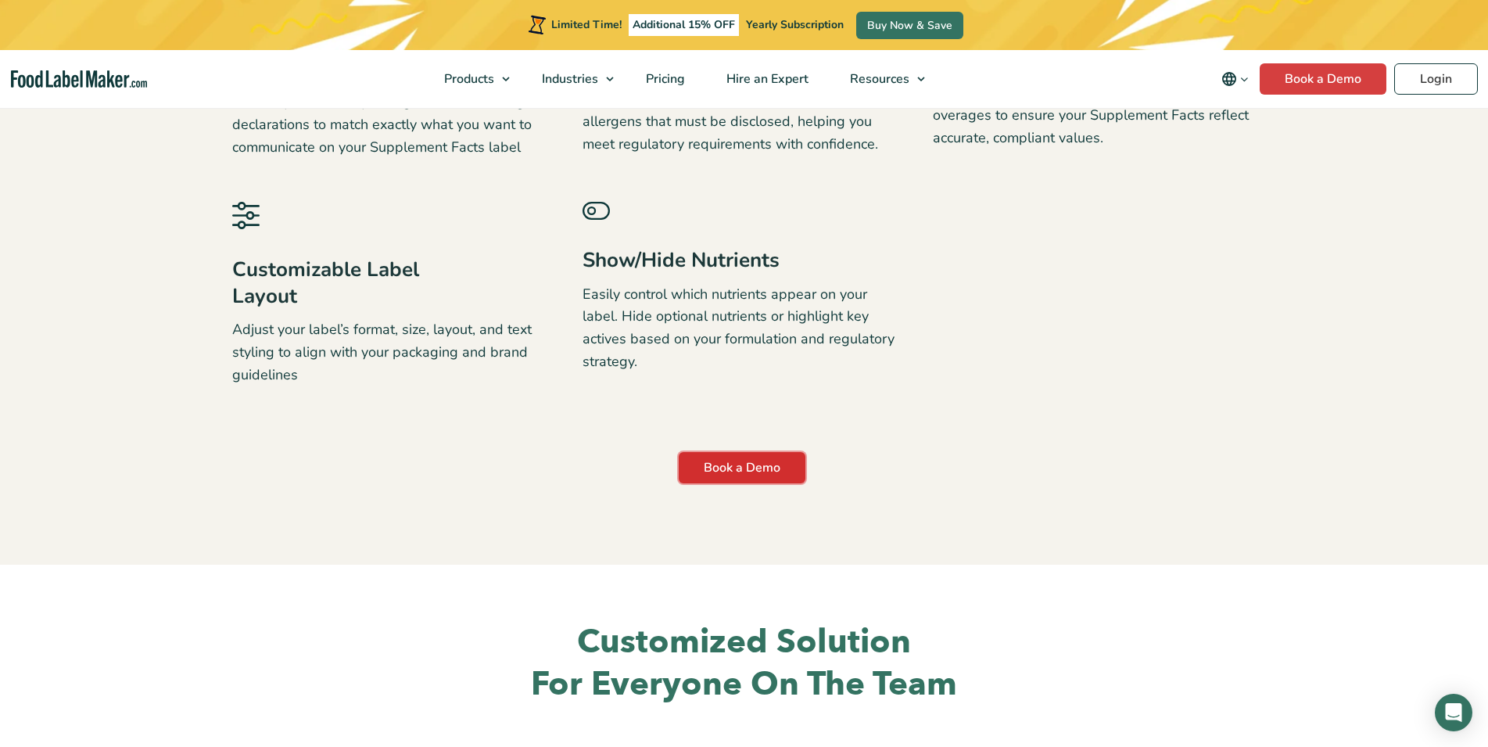
click at [723, 477] on link "Book a Demo" at bounding box center [742, 467] width 127 height 31
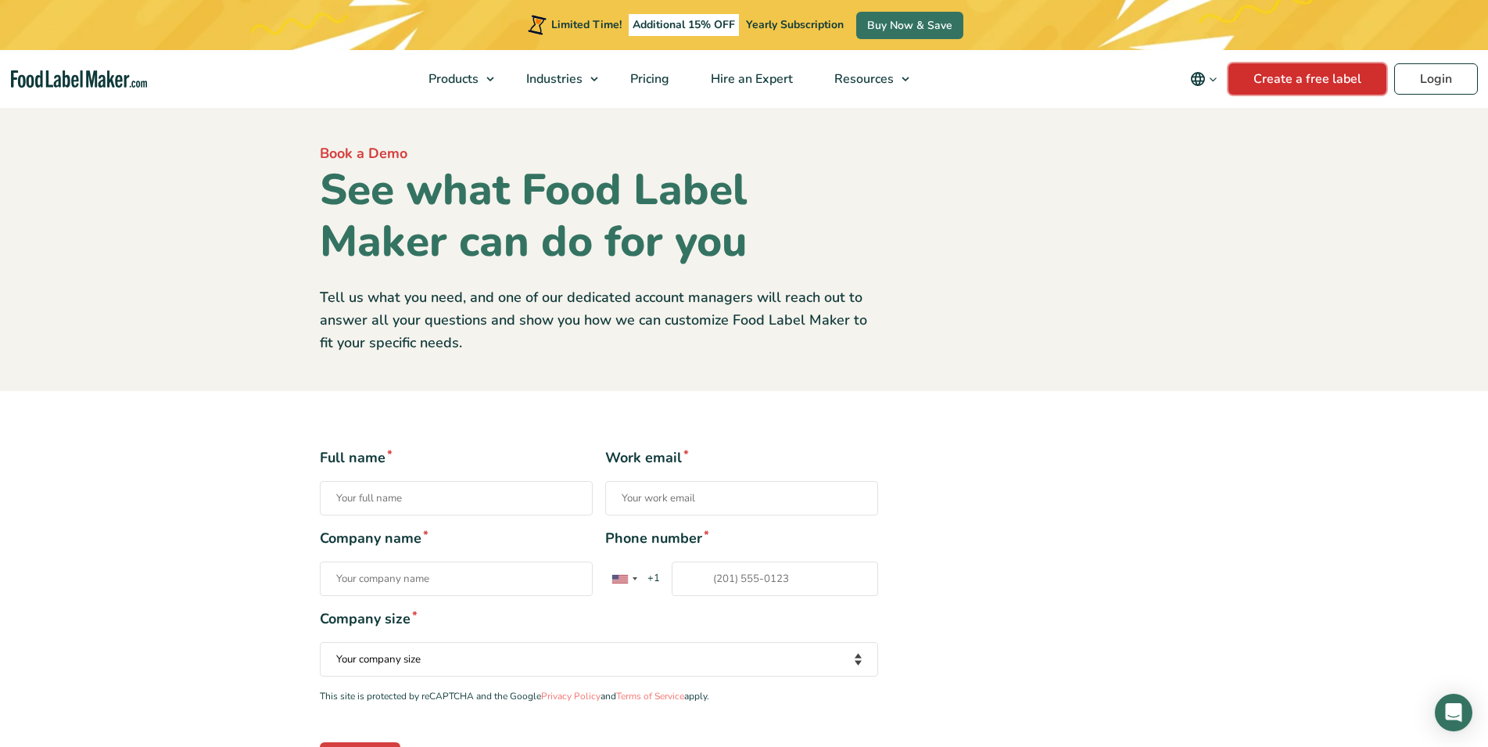
click at [1262, 84] on link "Create a free label" at bounding box center [1308, 78] width 158 height 31
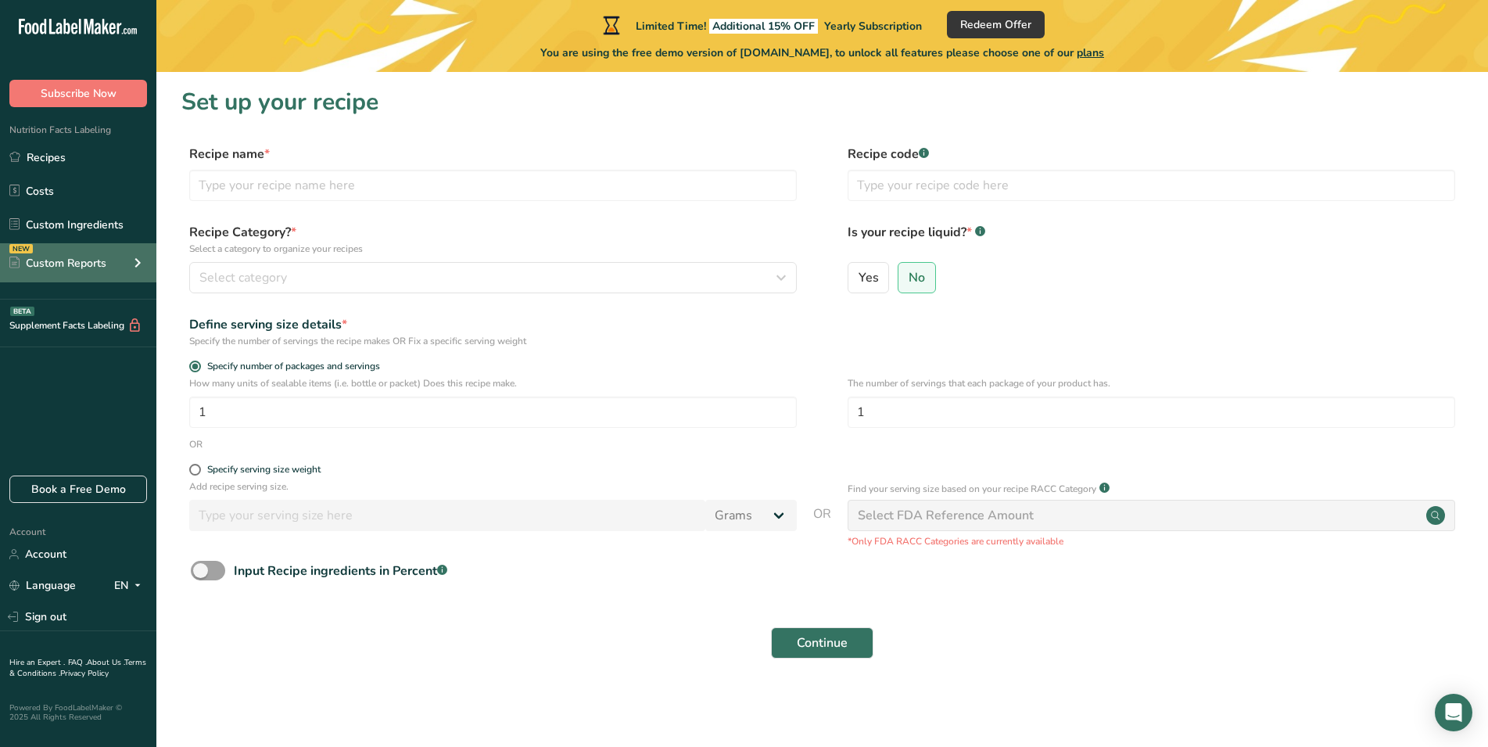
click at [45, 271] on div "NEW Custom Reports" at bounding box center [78, 262] width 156 height 39
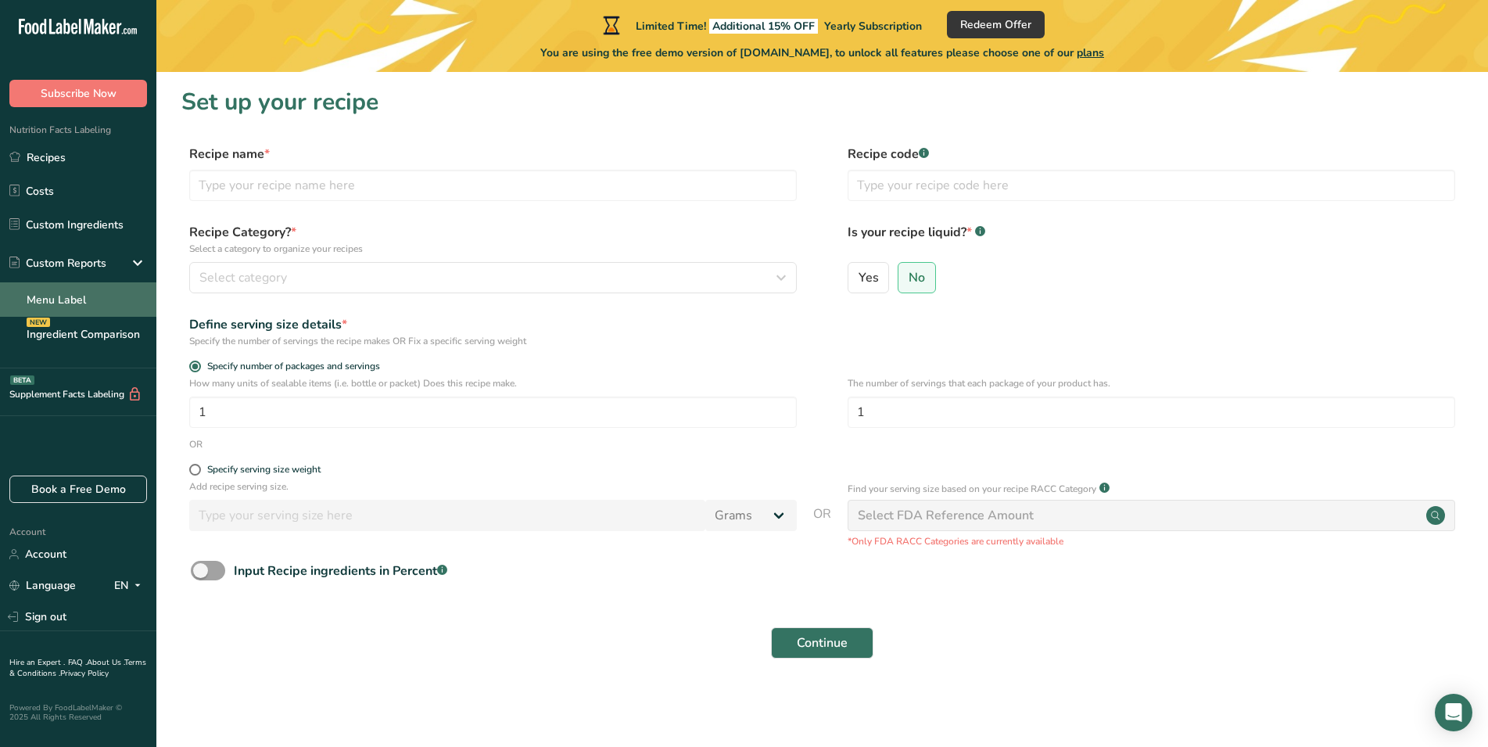
click at [53, 303] on link "Menu Label" at bounding box center [78, 299] width 156 height 34
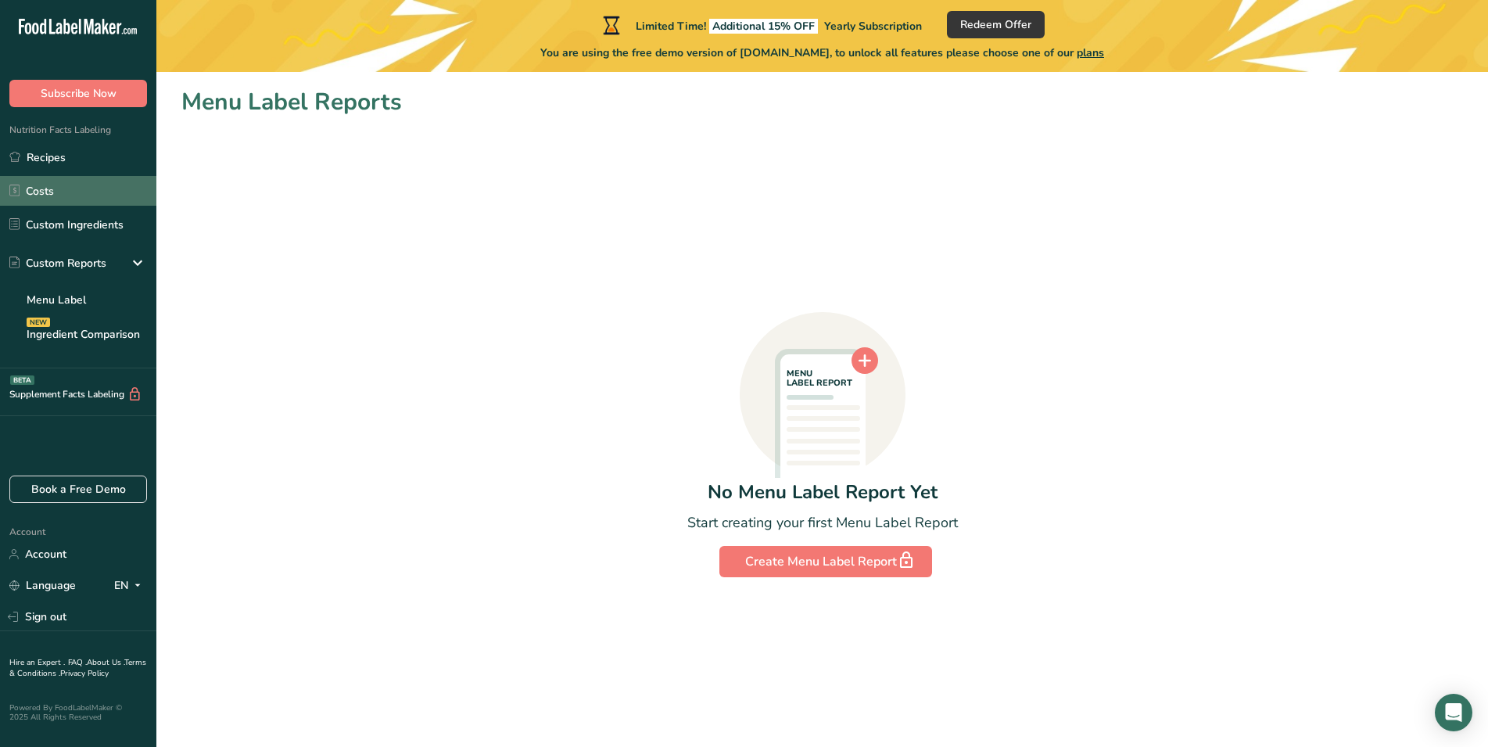
click at [52, 187] on link "Costs" at bounding box center [78, 191] width 156 height 30
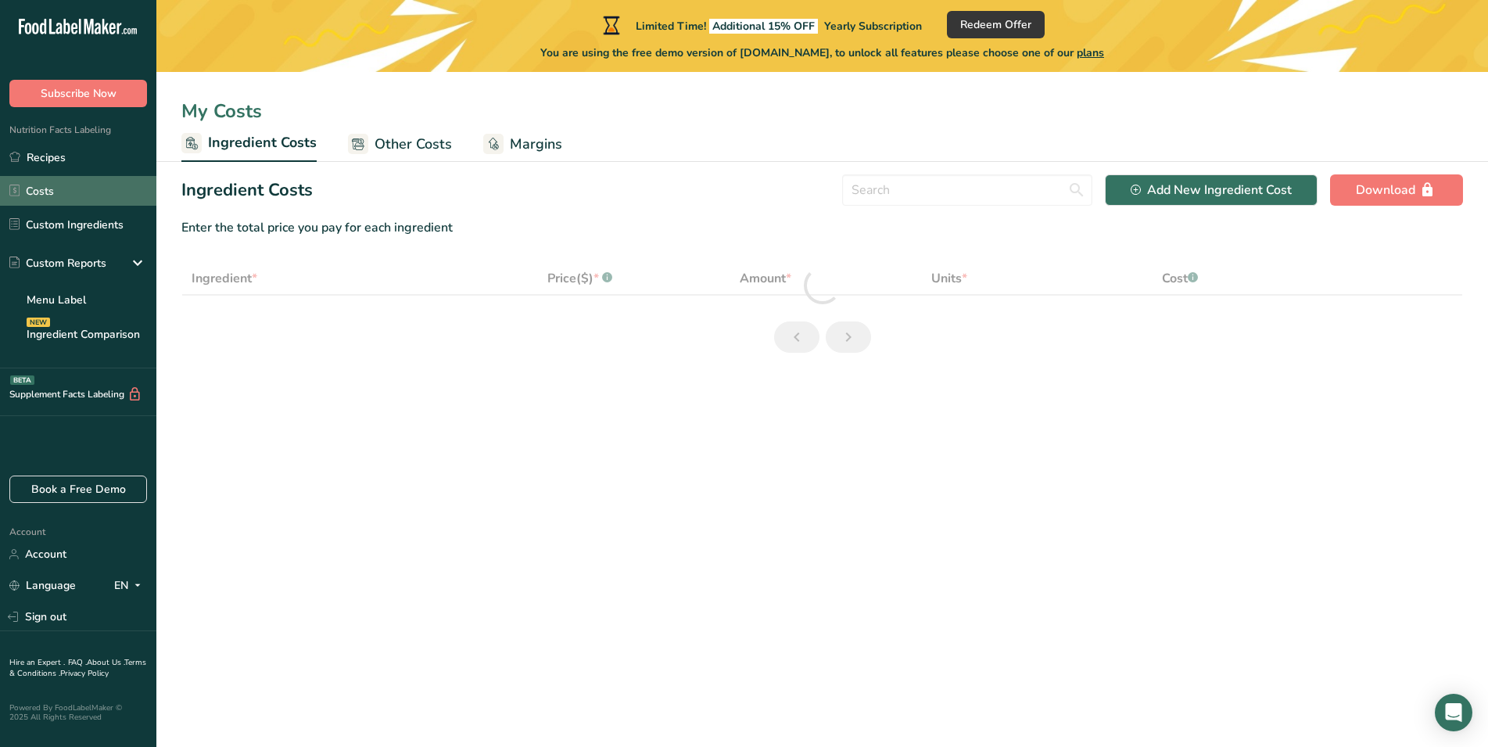
select select "1"
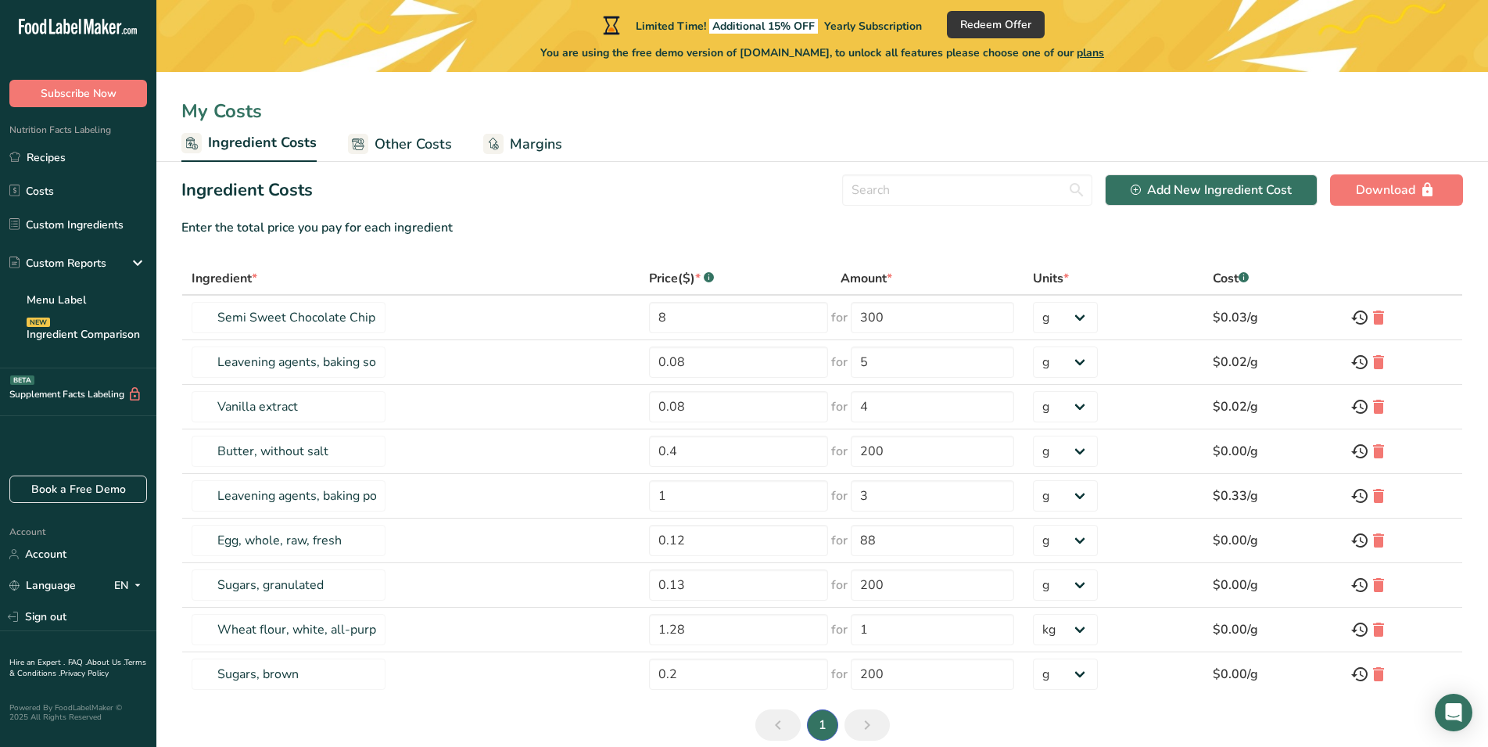
drag, startPoint x: 20, startPoint y: 26, endPoint x: 112, endPoint y: 30, distance: 91.6
click at [112, 30] on g at bounding box center [78, 27] width 119 height 16
click at [518, 136] on span "Margins" at bounding box center [536, 144] width 52 height 21
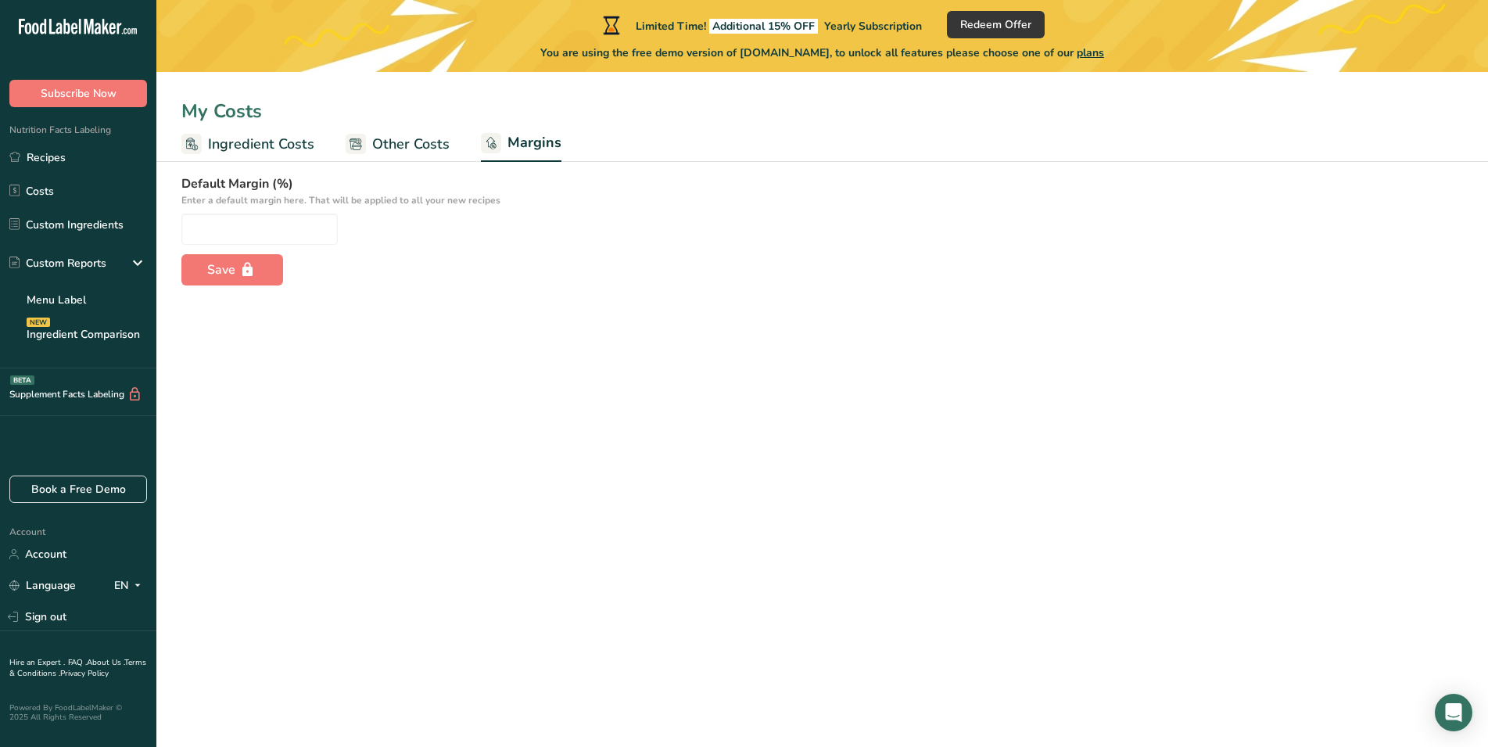
click at [250, 145] on span "Ingredient Costs" at bounding box center [261, 144] width 106 height 21
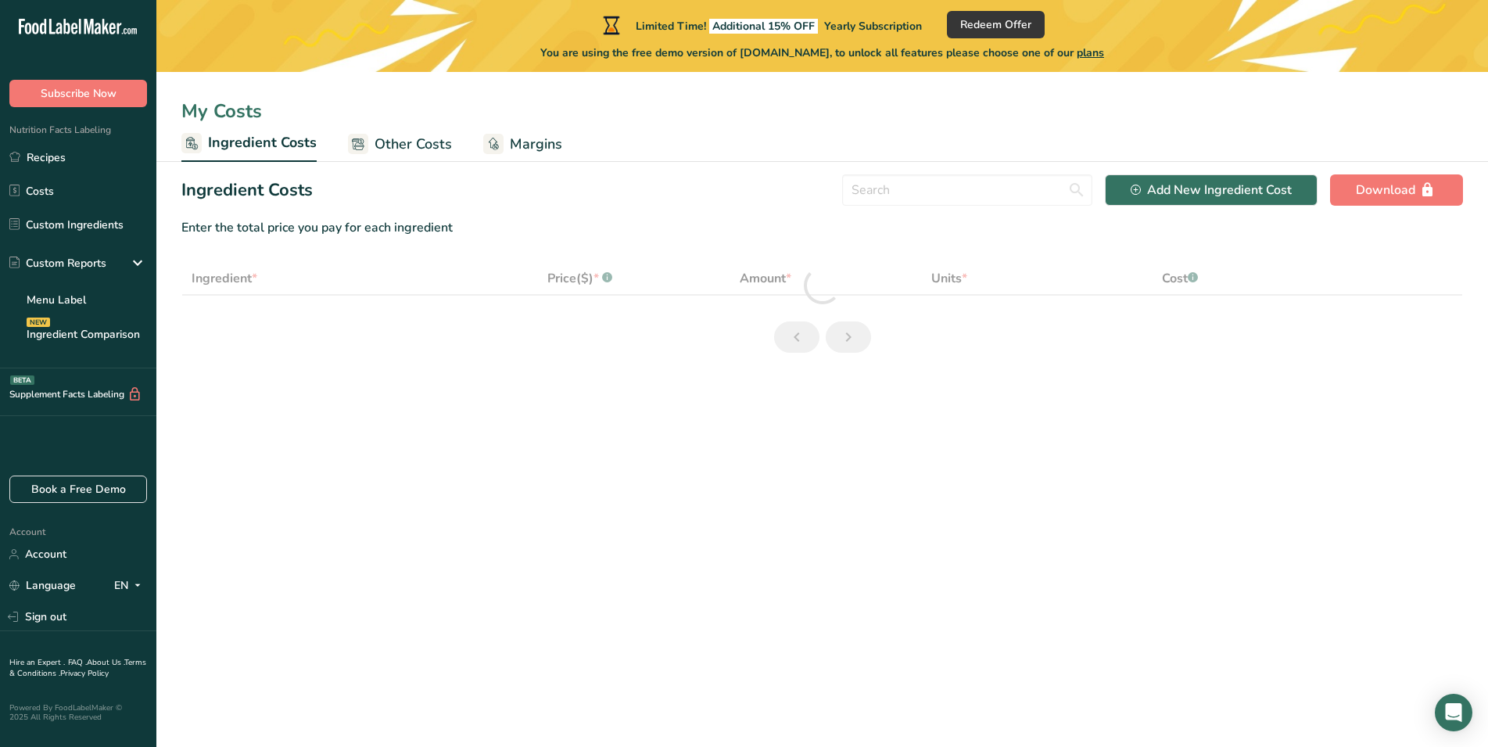
select select "1"
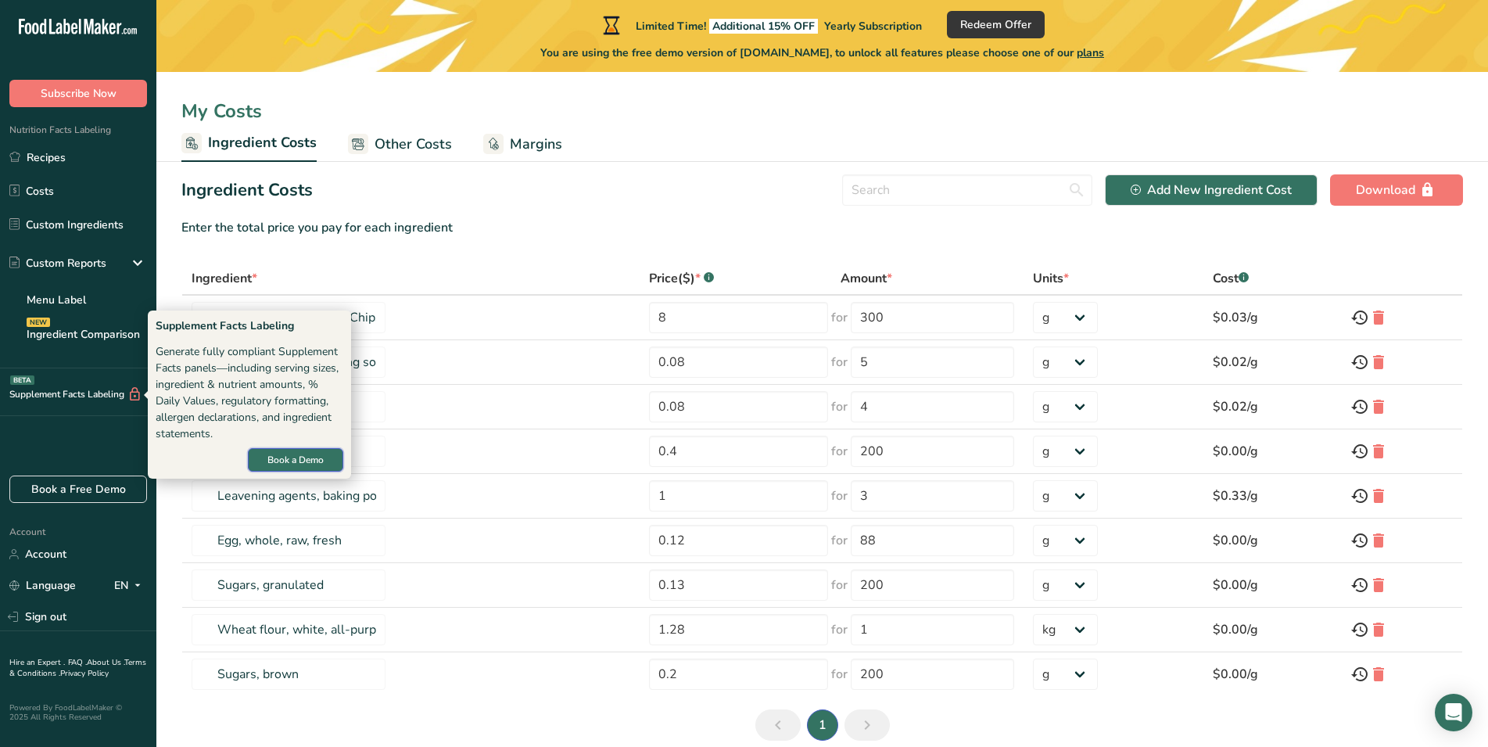
click at [313, 458] on span "Book a Demo" at bounding box center [295, 460] width 56 height 14
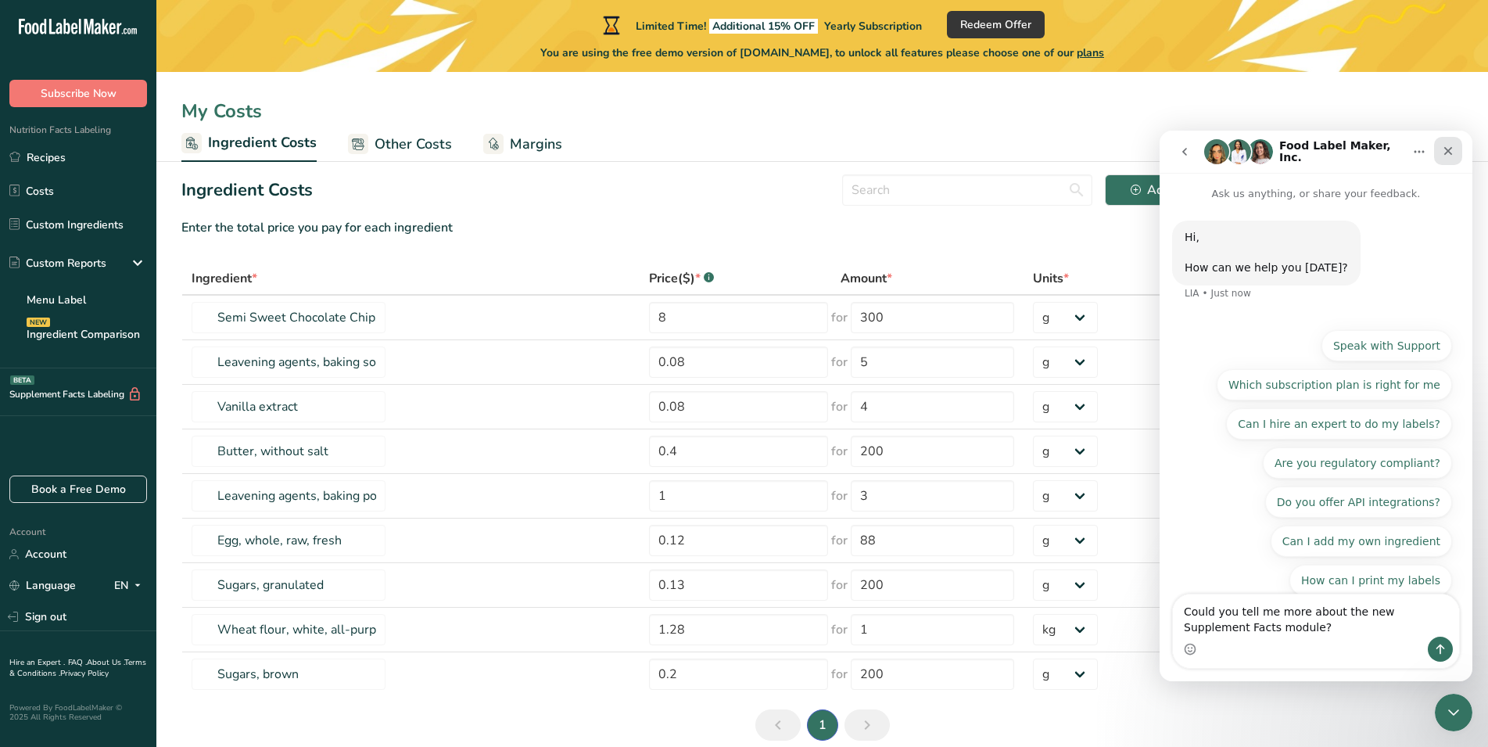
click at [1455, 152] on div "Close" at bounding box center [1448, 151] width 28 height 28
